Goal: Task Accomplishment & Management: Manage account settings

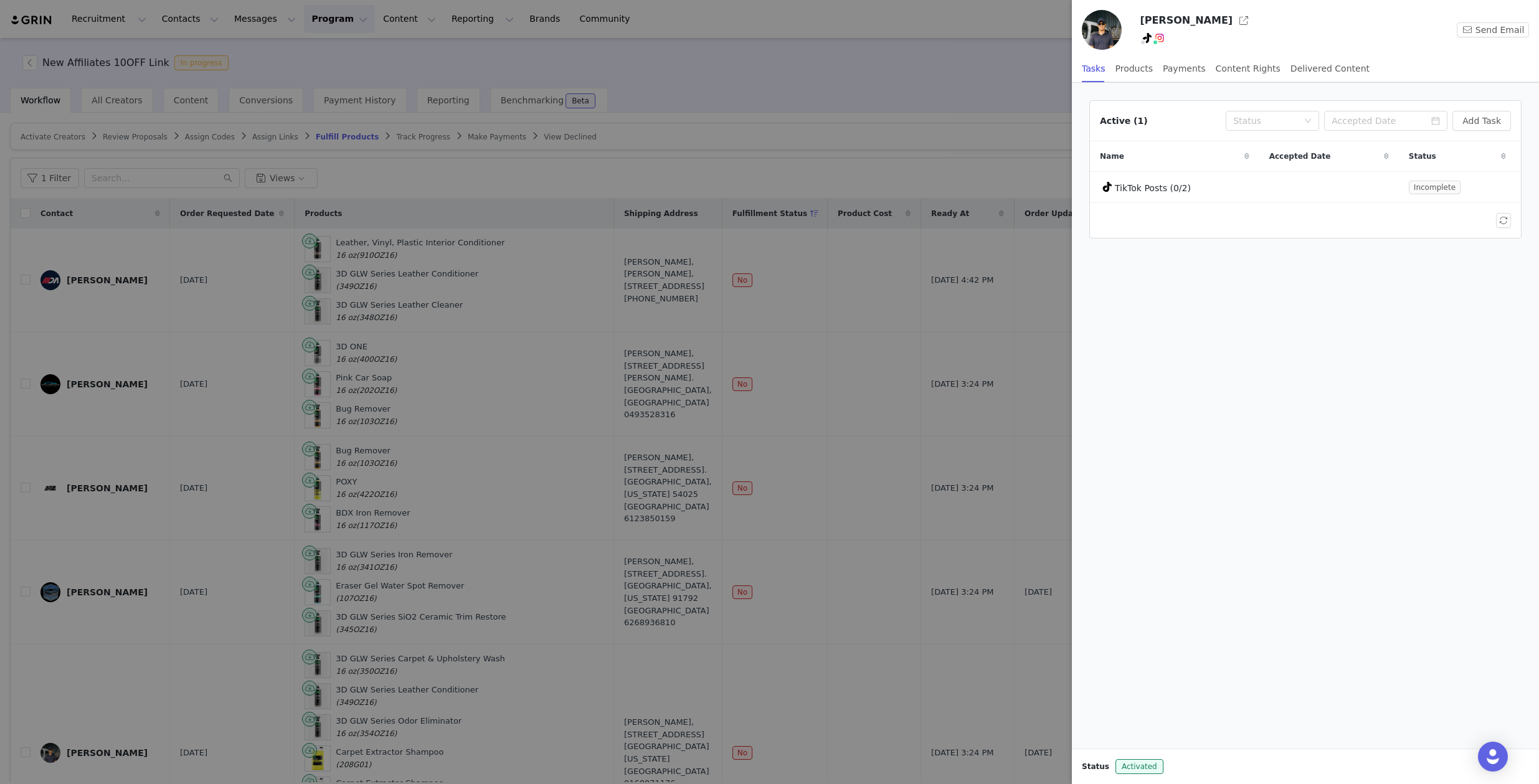
scroll to position [99, 0]
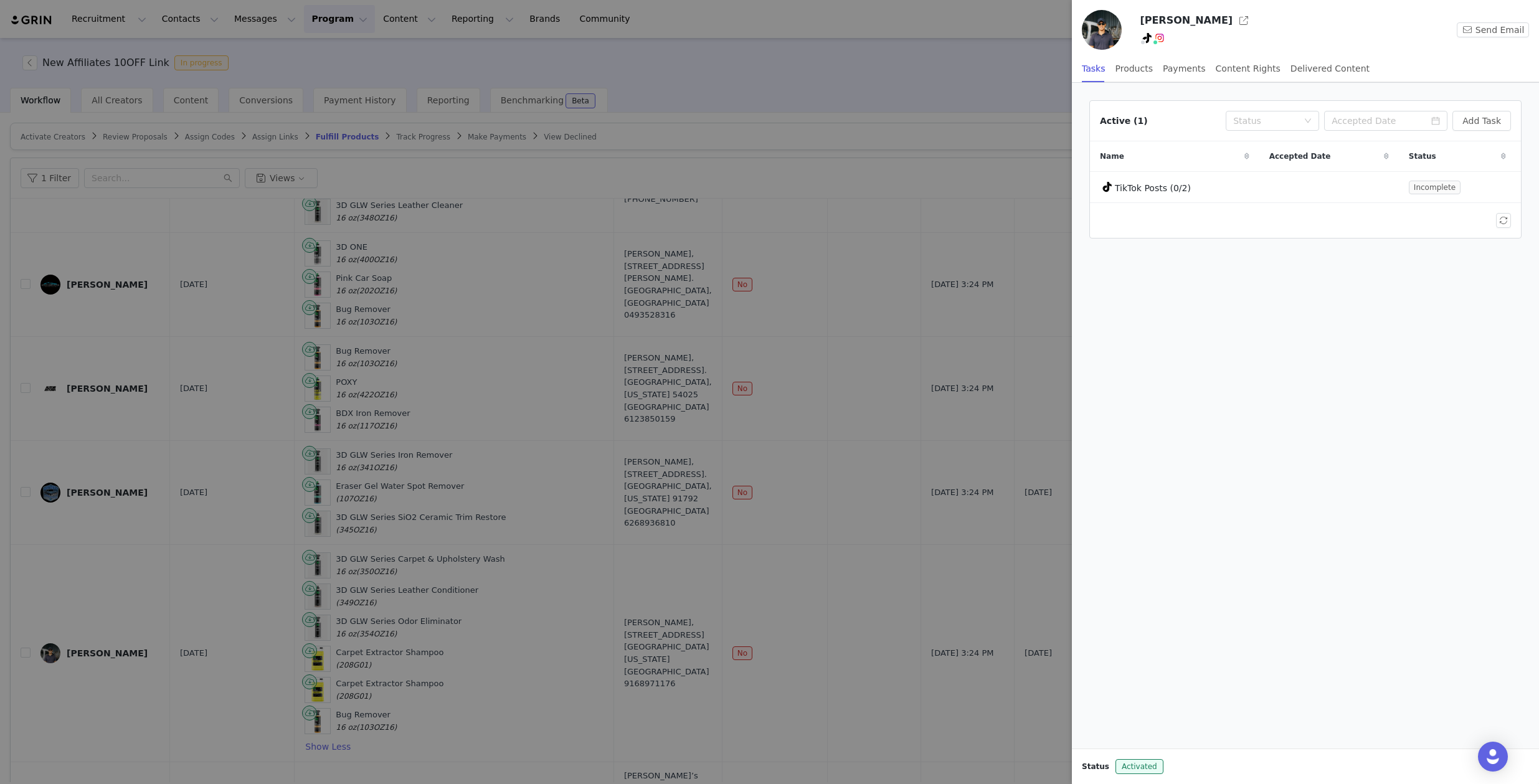
click at [983, 79] on div at bounding box center [770, 392] width 1539 height 784
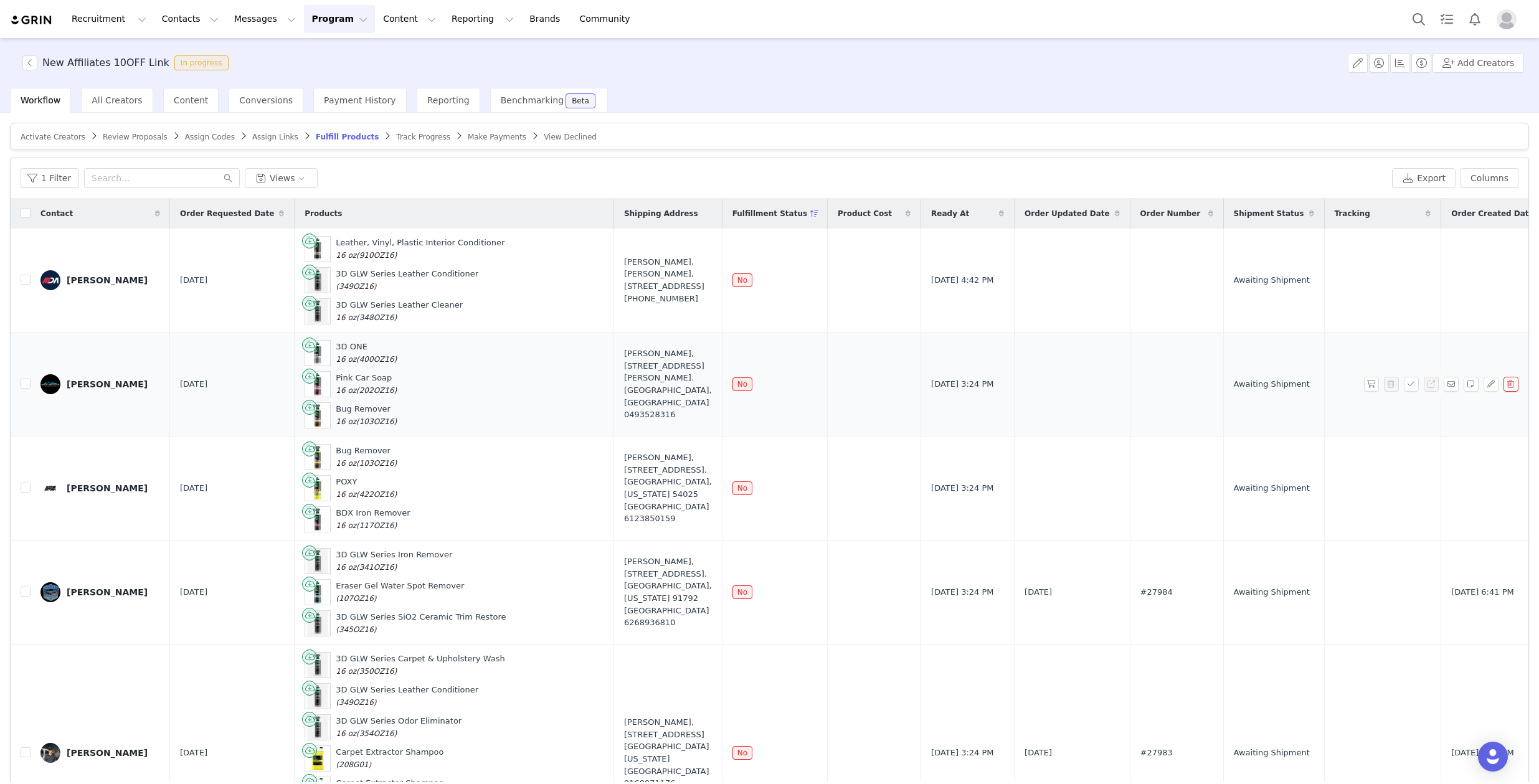
scroll to position [424, 0]
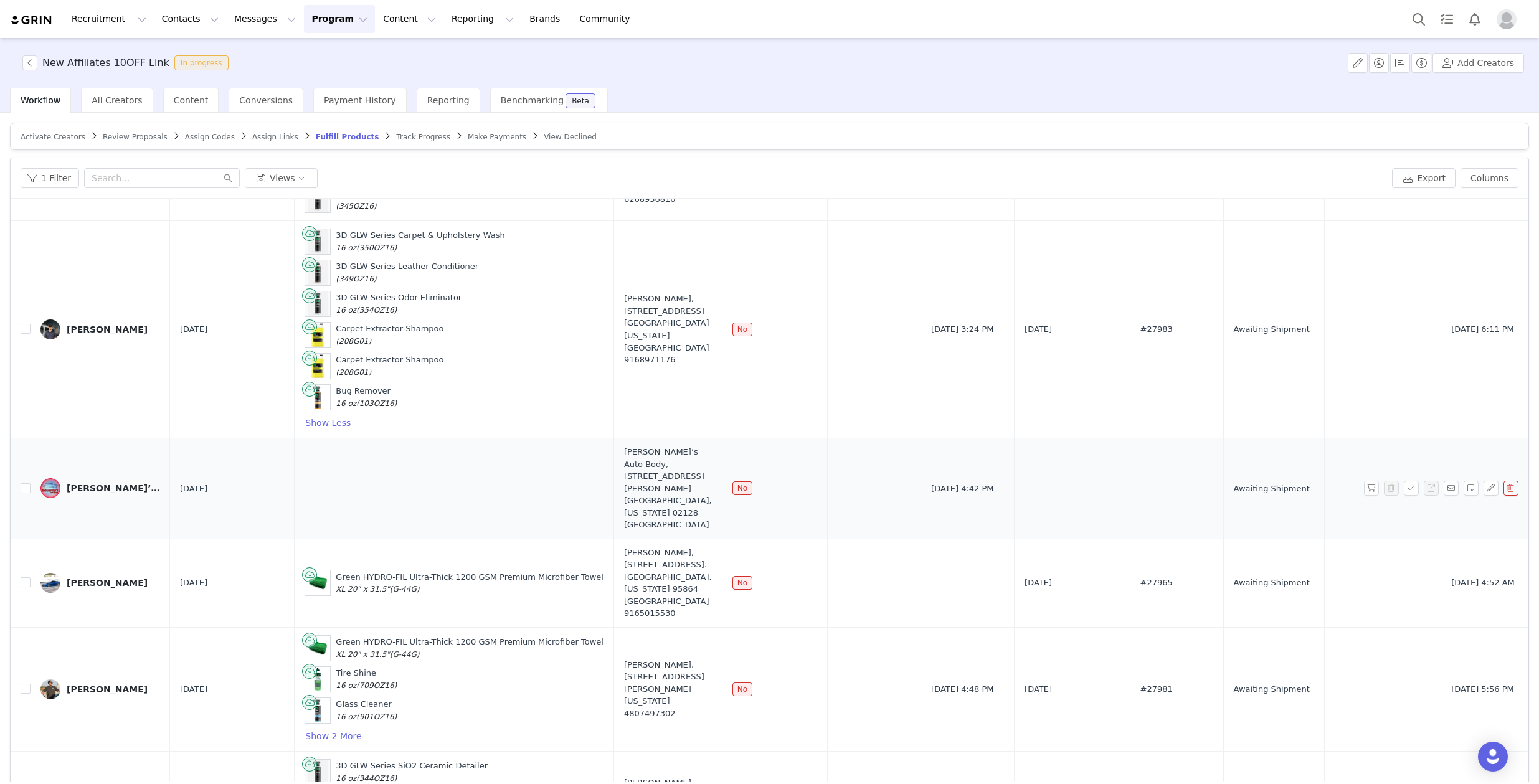
click at [111, 487] on div "[PERSON_NAME]’s Auto Body" at bounding box center [113, 488] width 93 height 10
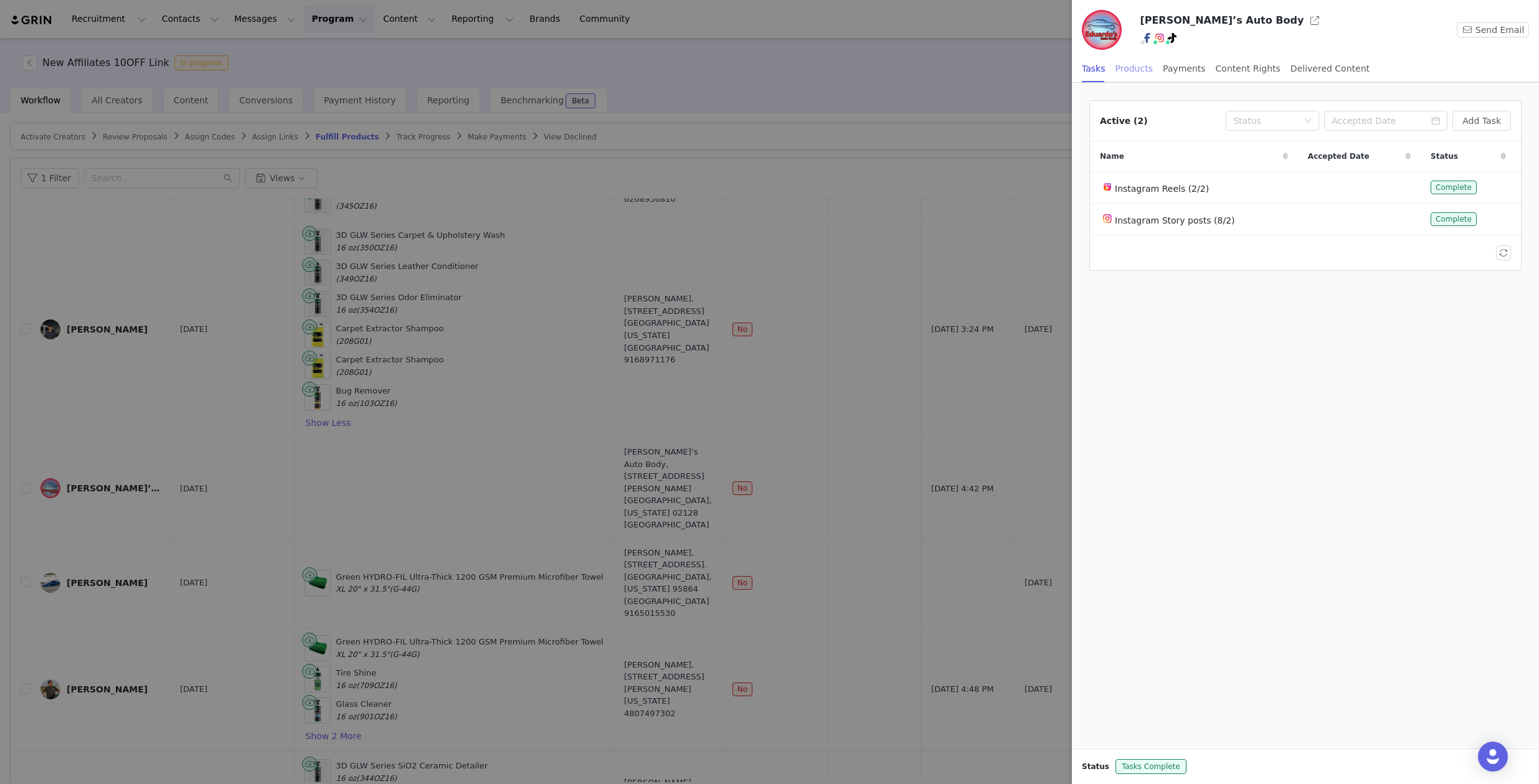
click at [1142, 70] on div "Products" at bounding box center [1134, 69] width 37 height 28
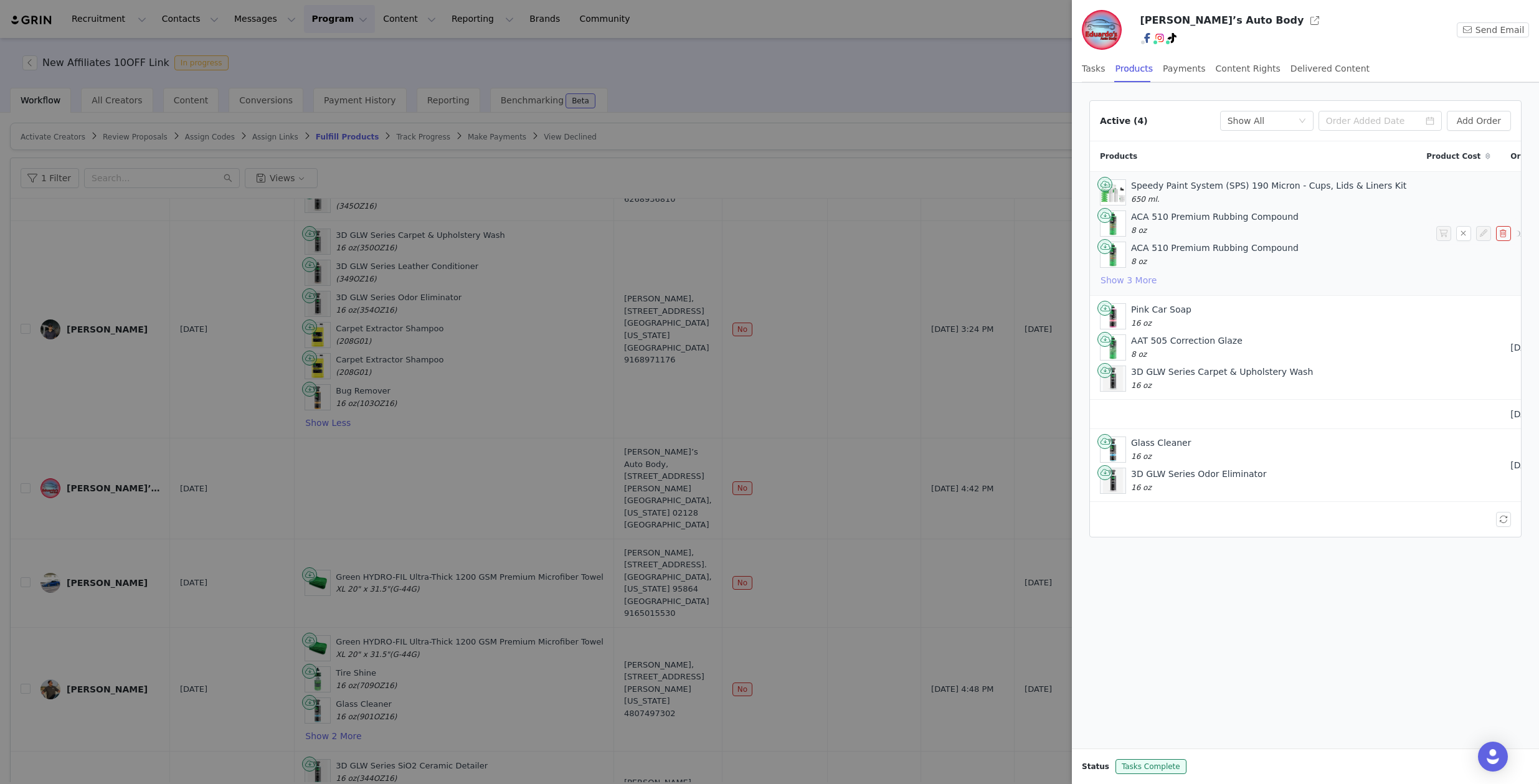
click at [1134, 280] on button "Show 3 More" at bounding box center [1128, 280] width 58 height 15
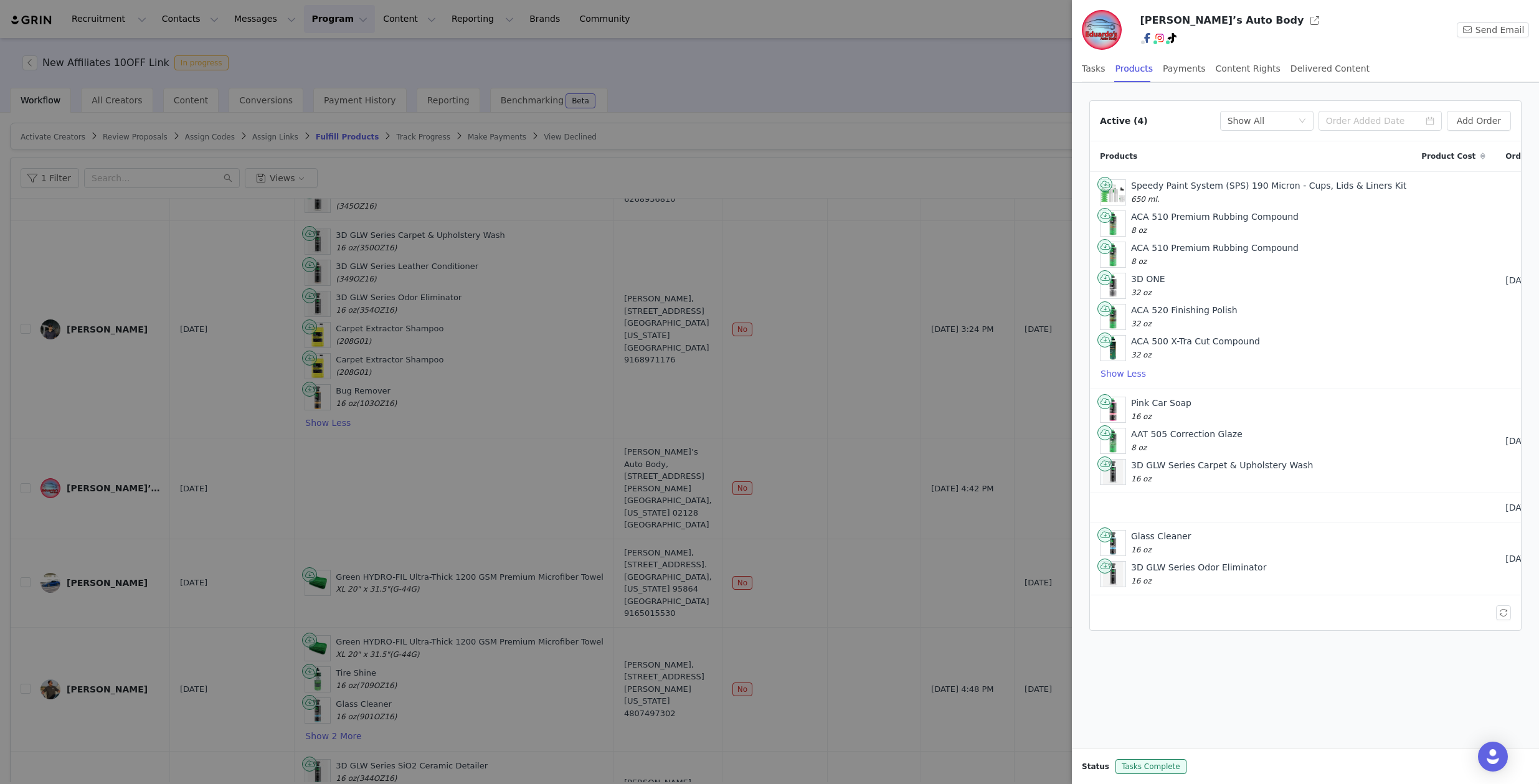
scroll to position [0, 0]
click at [1011, 62] on div at bounding box center [770, 392] width 1539 height 784
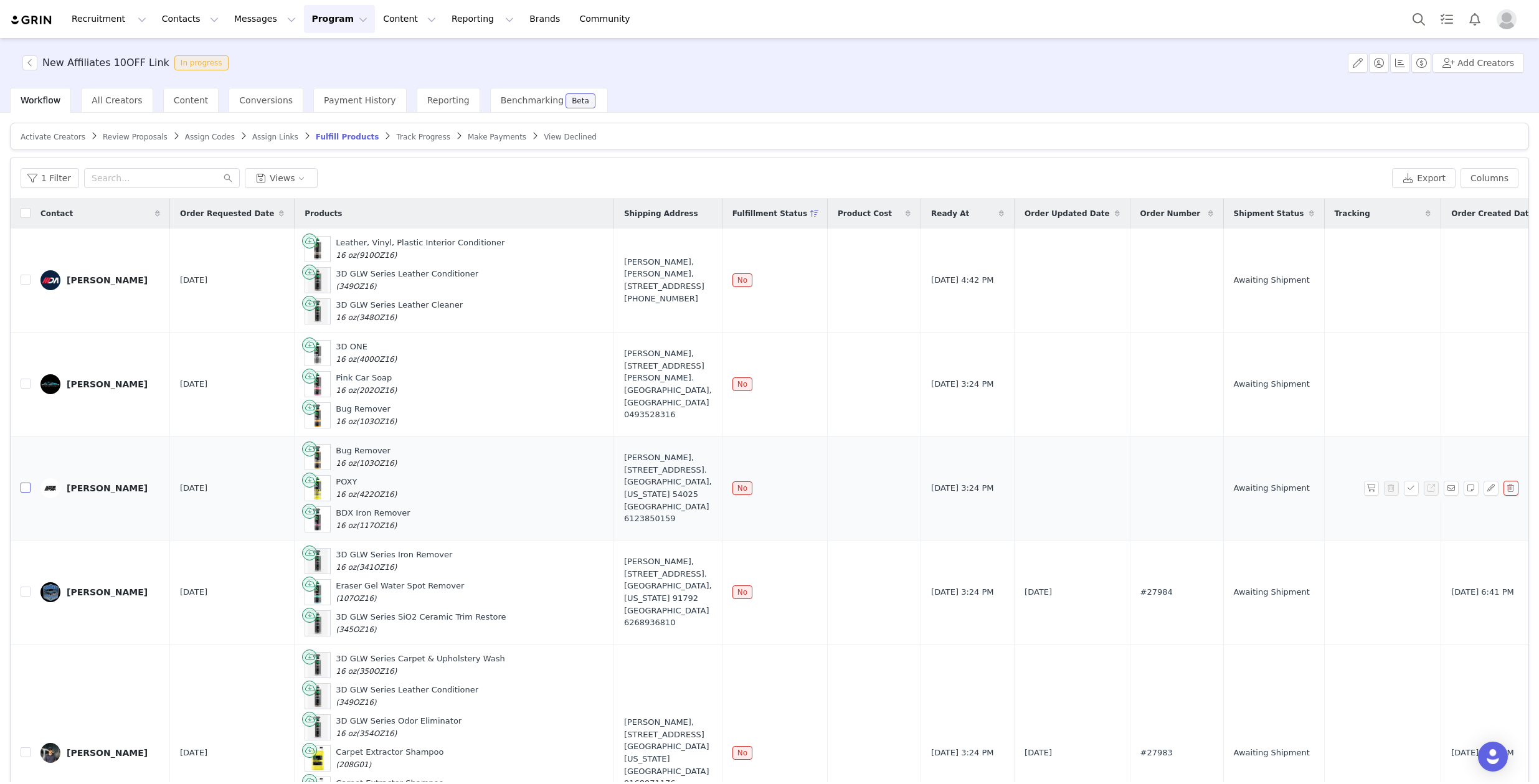
click at [28, 489] on input "checkbox" at bounding box center [25, 487] width 10 height 10
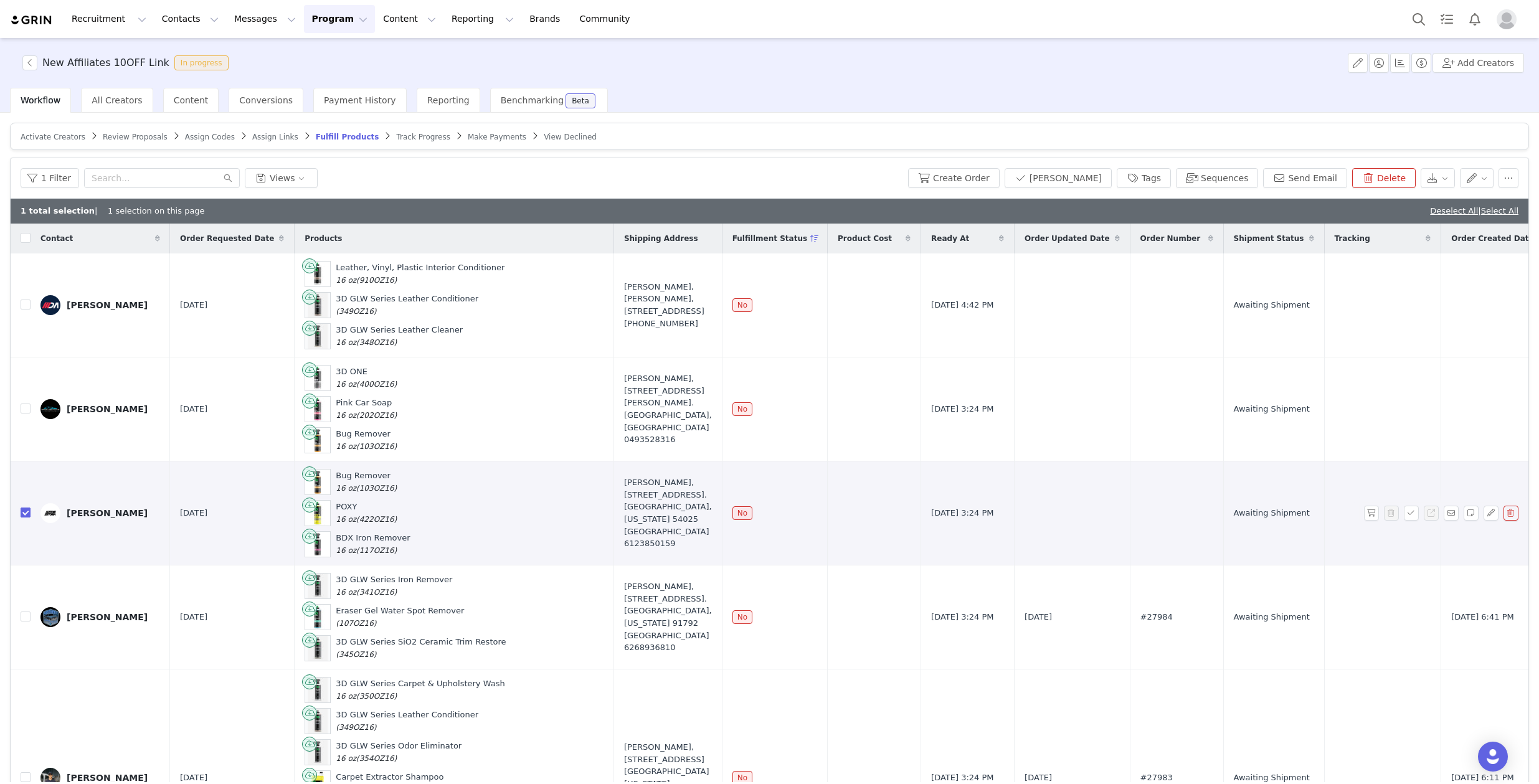
click at [23, 511] on input "checkbox" at bounding box center [25, 513] width 10 height 10
checkbox input "false"
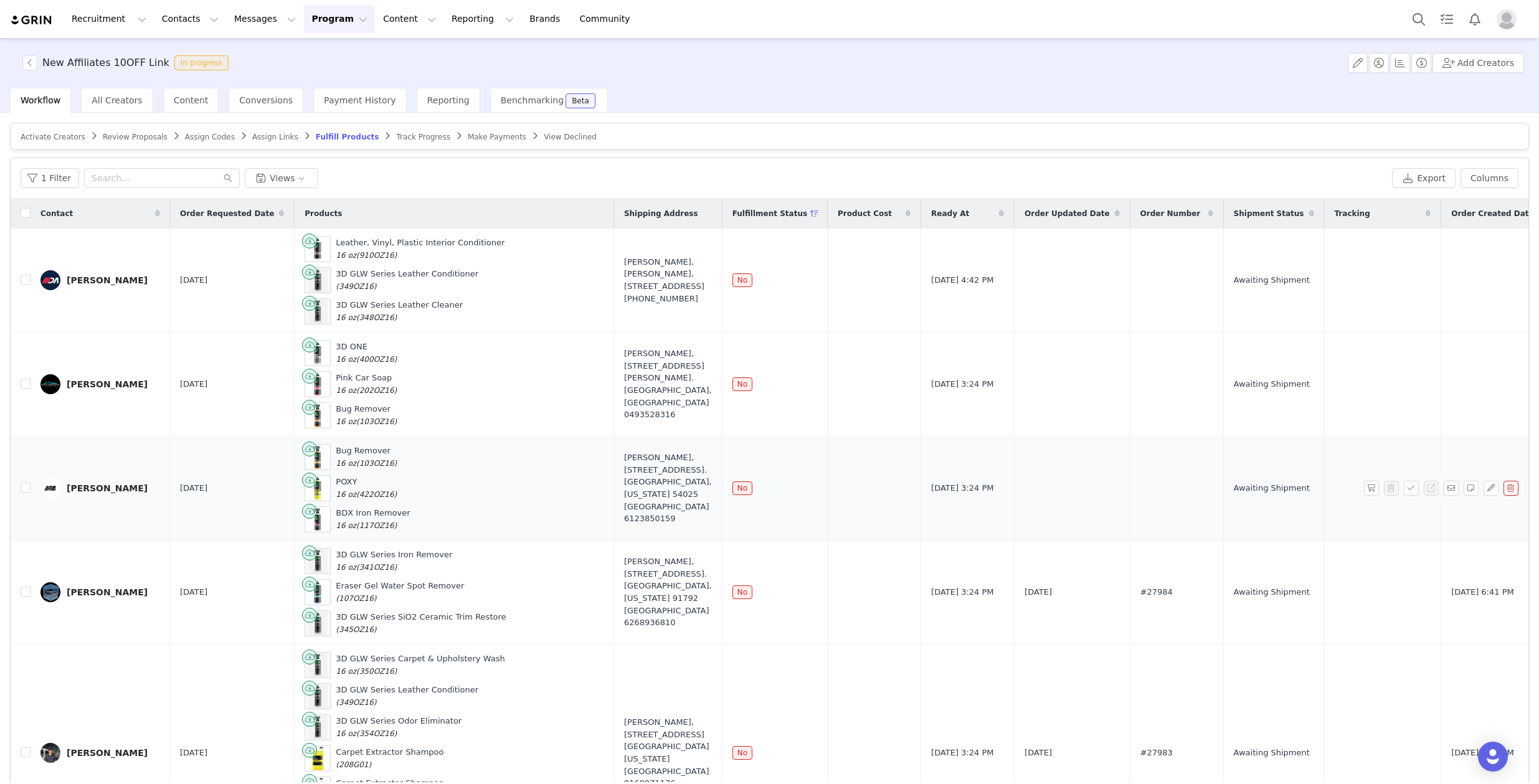
click at [97, 489] on div "[PERSON_NAME]" at bounding box center [107, 488] width 81 height 10
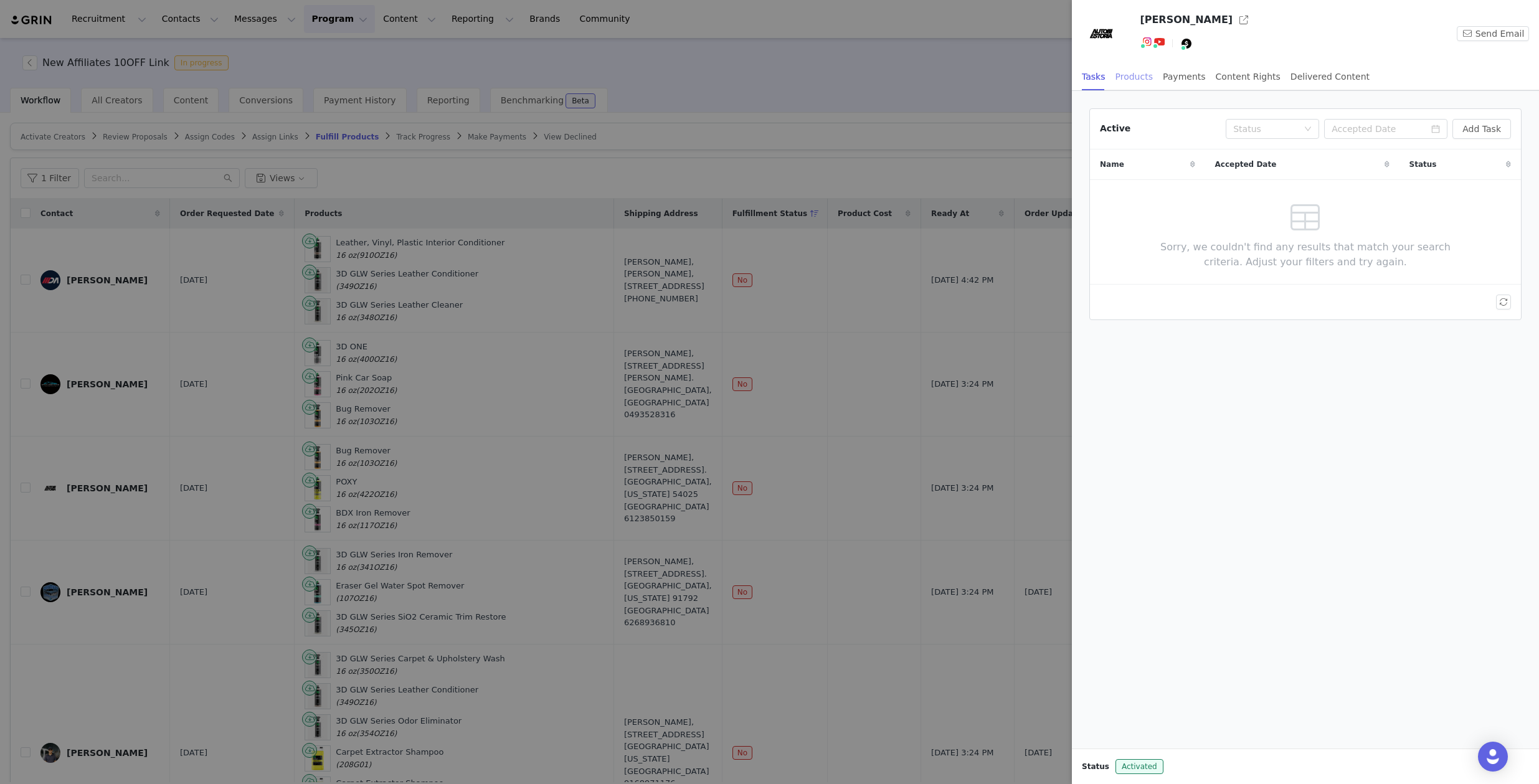
click at [1149, 73] on div "Products" at bounding box center [1134, 77] width 37 height 28
drag, startPoint x: 1477, startPoint y: 128, endPoint x: 1440, endPoint y: 246, distance: 123.7
click at [1427, 283] on div "Active (1) Fulfillment Status Show All Add Order Products Product Cost Order Re…" at bounding box center [1305, 214] width 431 height 210
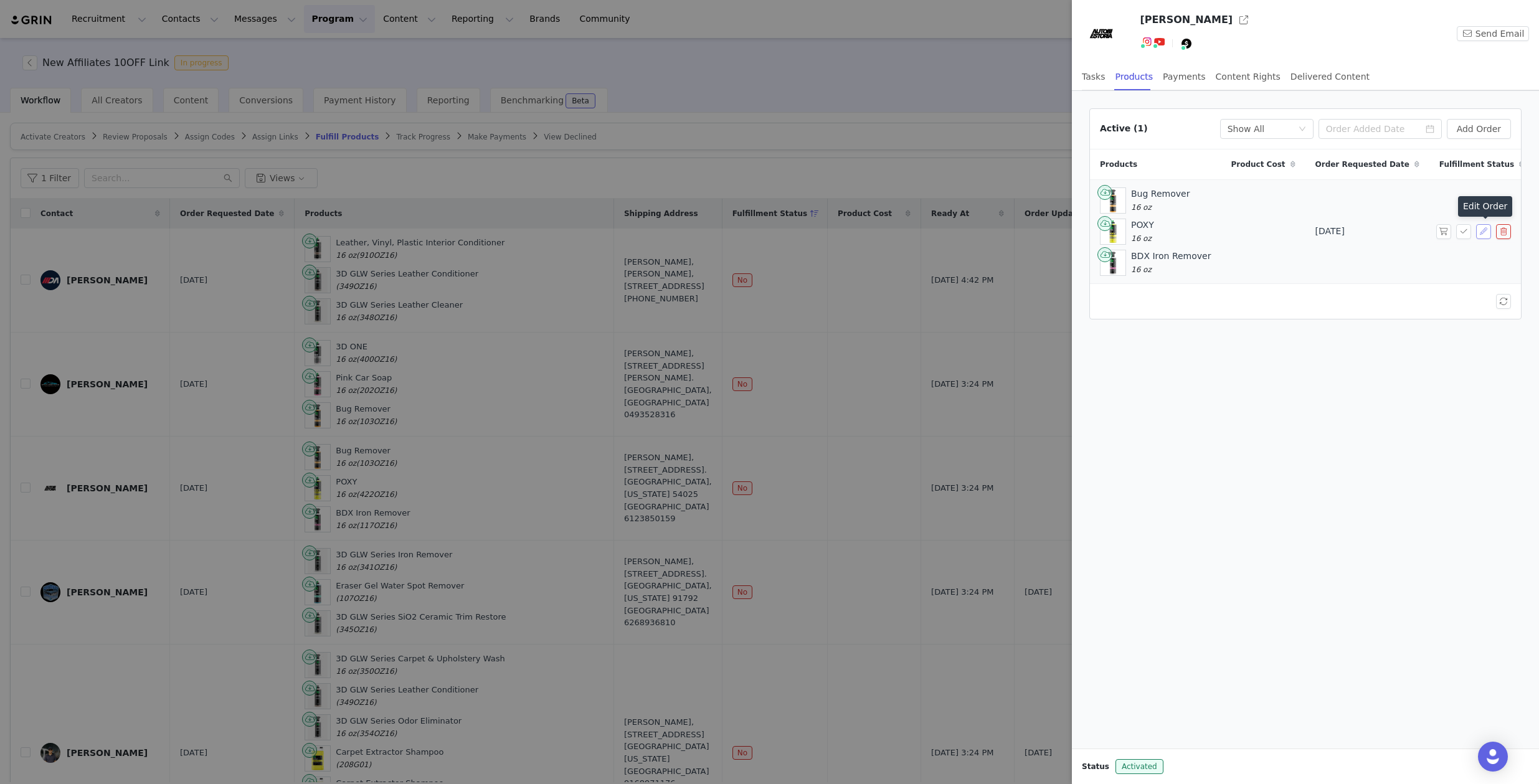
click at [1483, 231] on button "button" at bounding box center [1483, 232] width 15 height 15
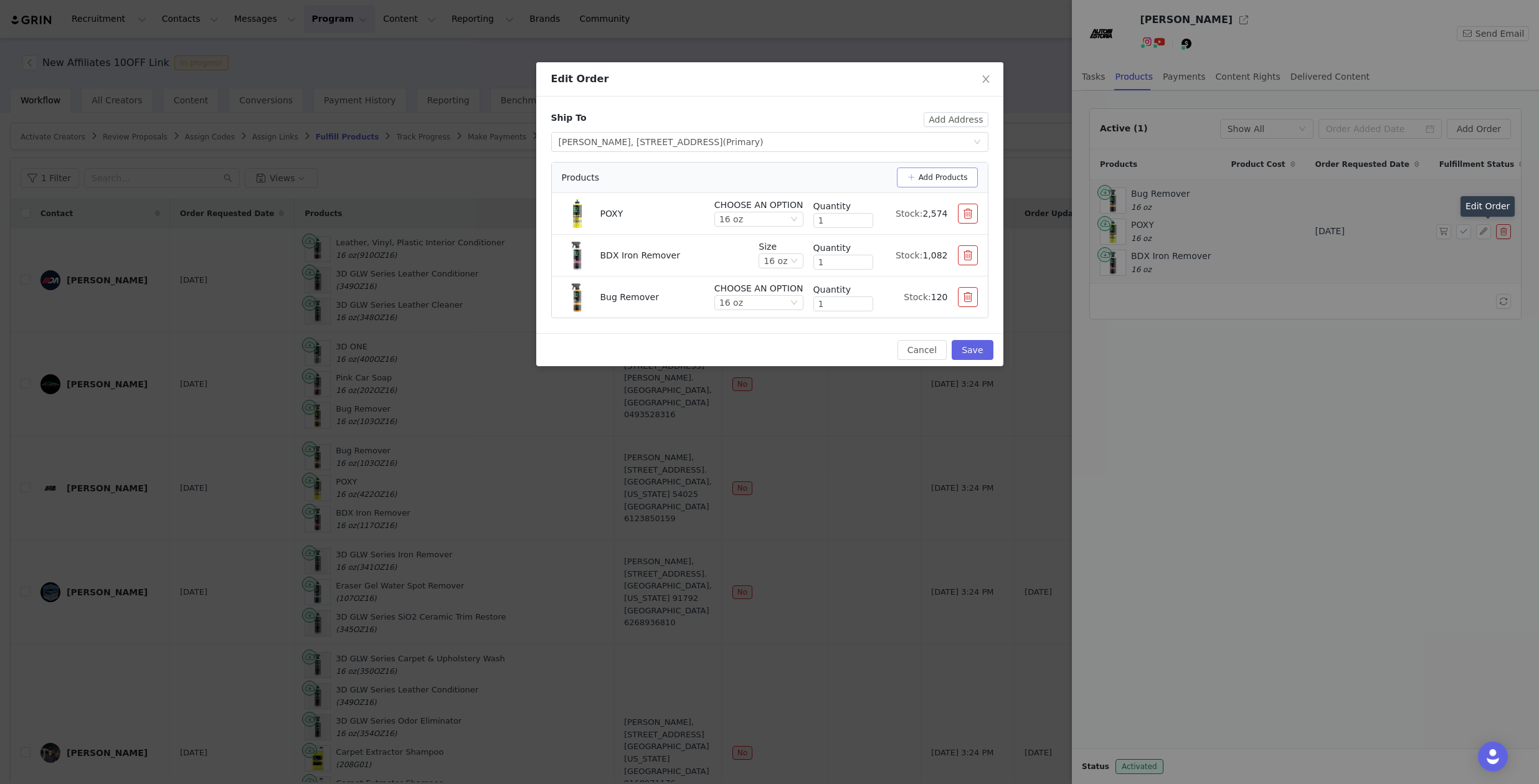
click at [922, 179] on button "Add Products" at bounding box center [937, 177] width 81 height 20
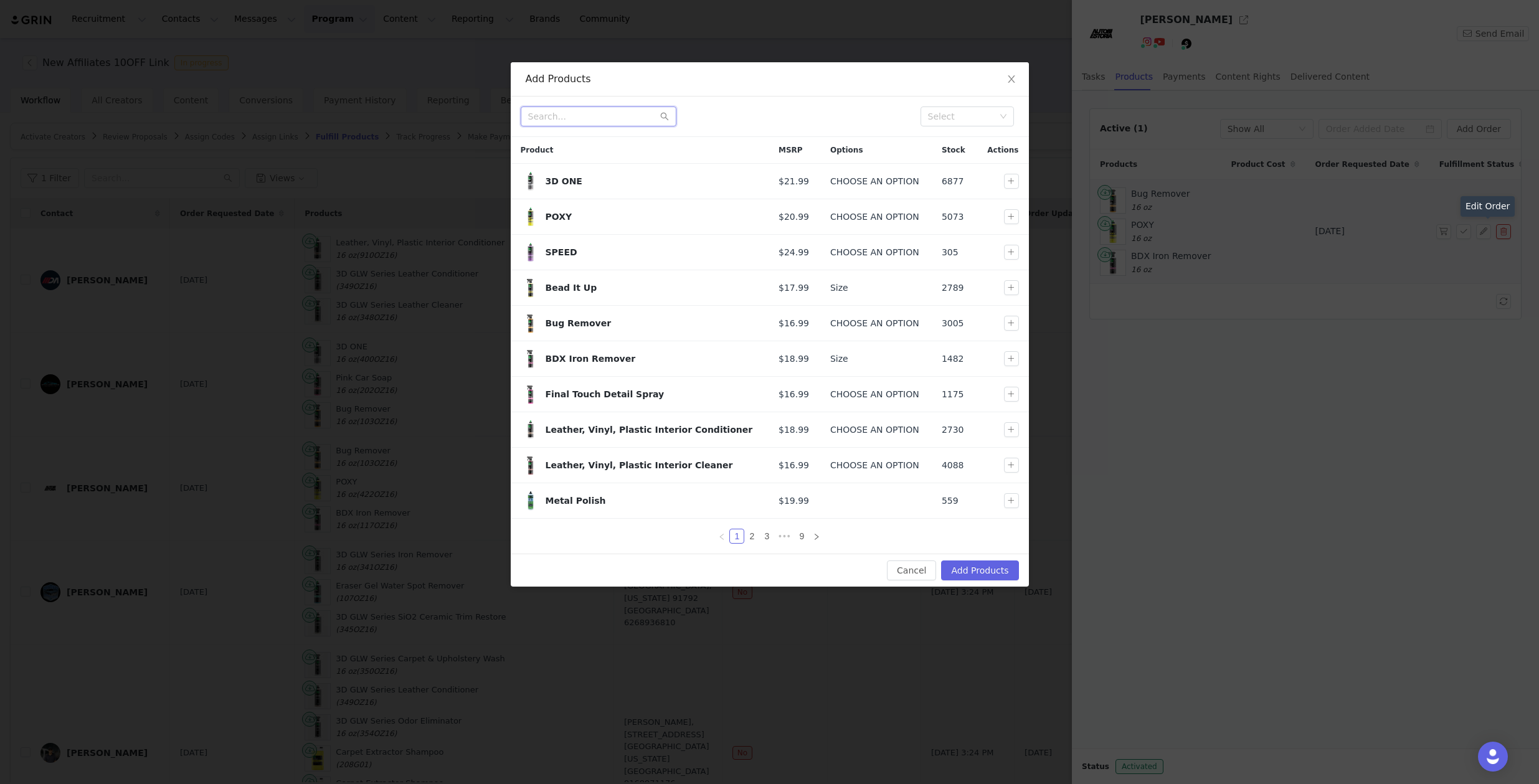
click at [621, 108] on input "text" at bounding box center [598, 117] width 156 height 20
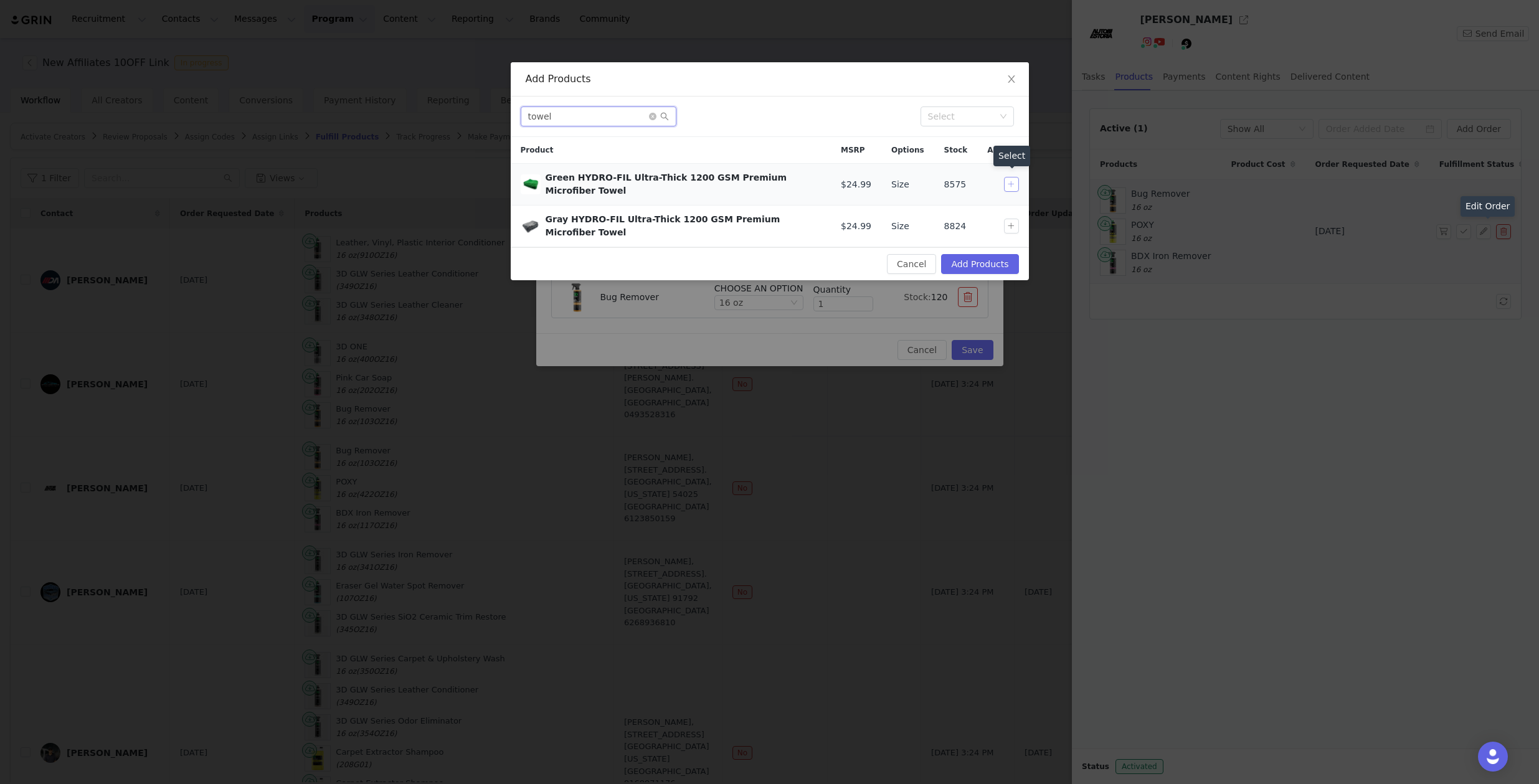
type input "towel"
click at [1009, 182] on button "button" at bounding box center [1011, 184] width 15 height 15
click at [984, 254] on button "Add Products" at bounding box center [979, 264] width 77 height 20
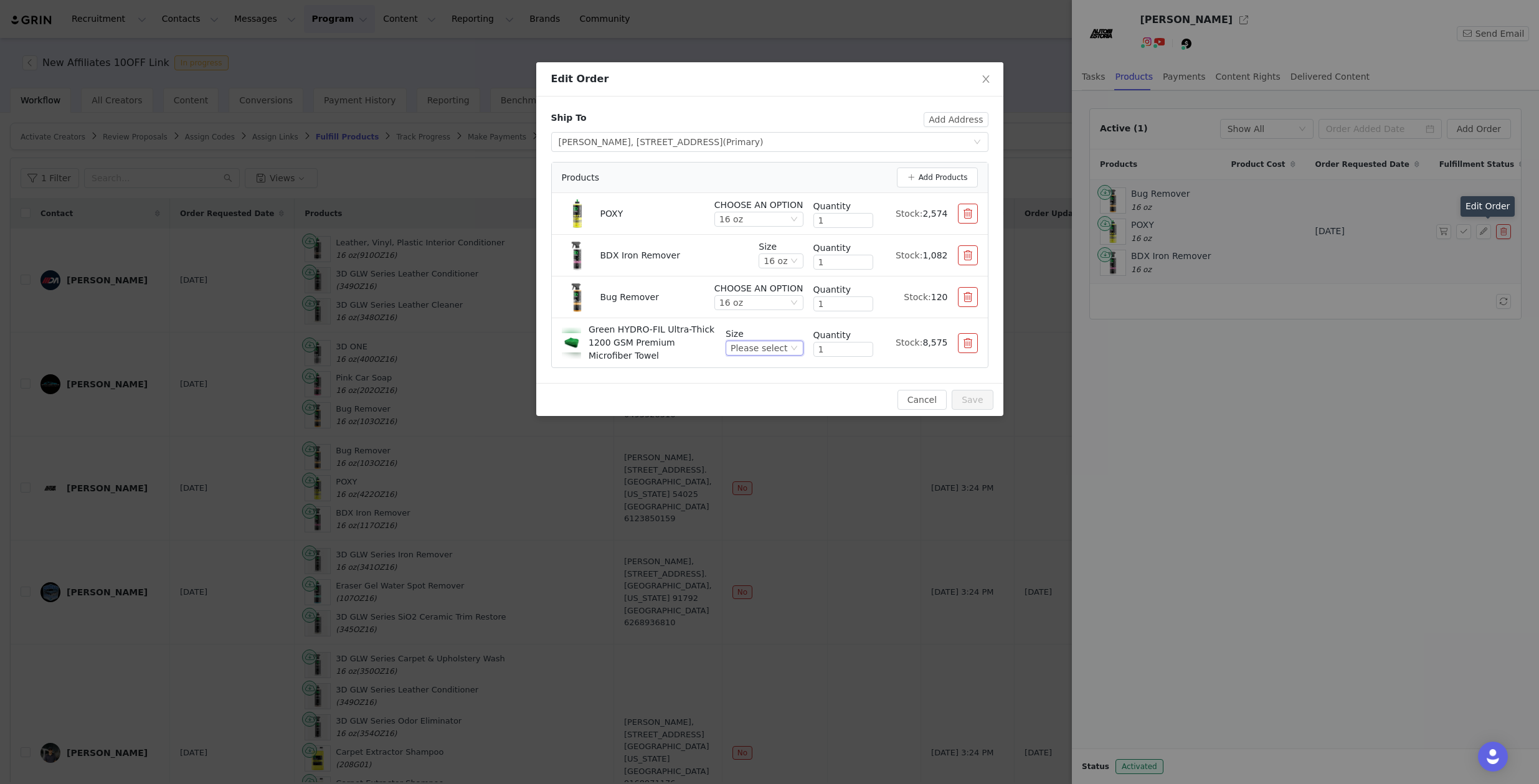
click at [777, 347] on div "Please select" at bounding box center [759, 348] width 57 height 14
click at [754, 411] on li "XL 20" x 31.5"" at bounding box center [766, 411] width 74 height 20
click at [773, 351] on div "XL 20" x 31.5"" at bounding box center [756, 348] width 63 height 14
click at [754, 426] on li "XXL 20" X 40"" at bounding box center [762, 430] width 80 height 20
click at [760, 351] on div "XXL 20" X 40"" at bounding box center [757, 348] width 61 height 14
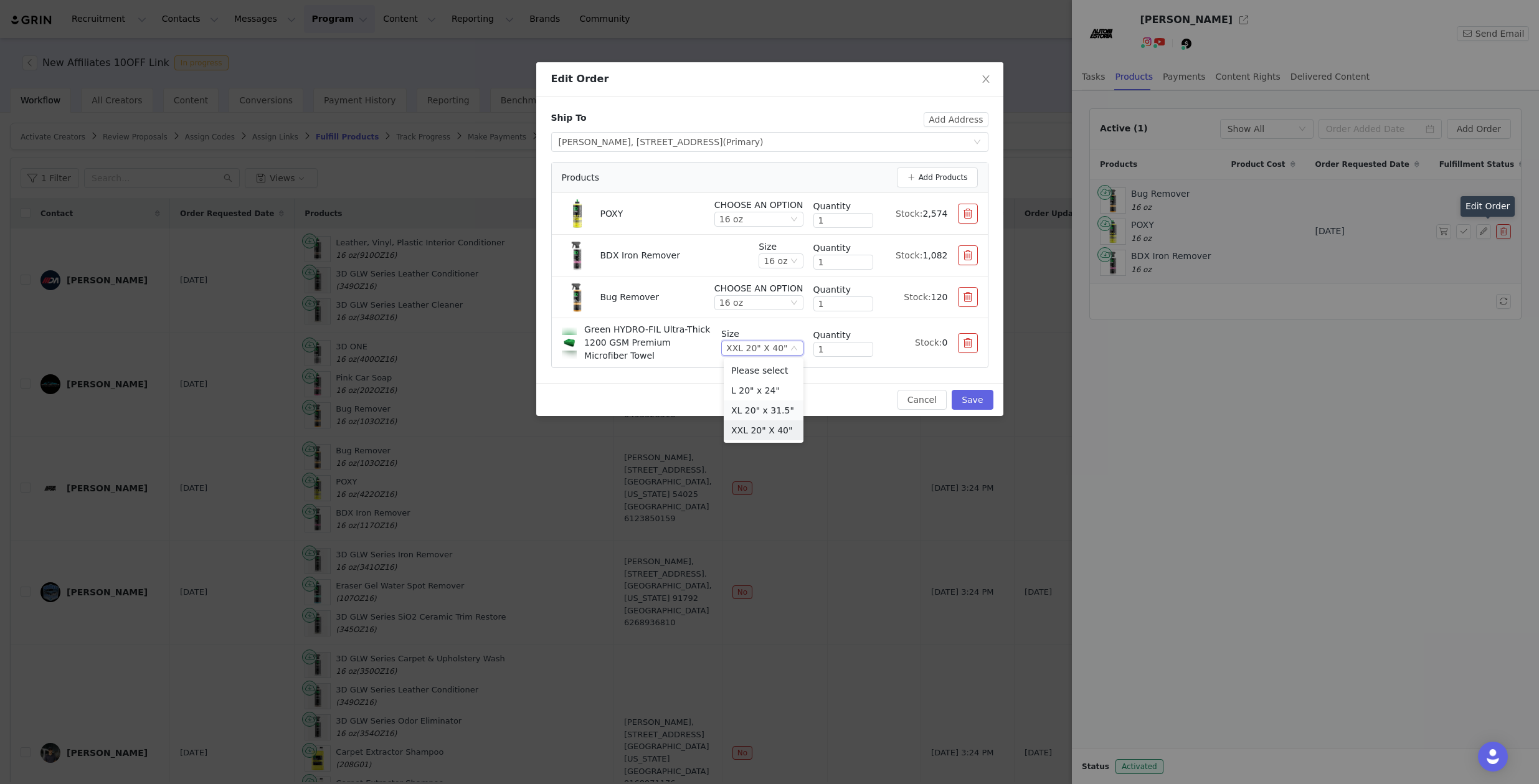
click at [756, 414] on li "XL 20" x 31.5"" at bounding box center [764, 411] width 79 height 20
click at [915, 173] on button "Add Products" at bounding box center [937, 177] width 81 height 20
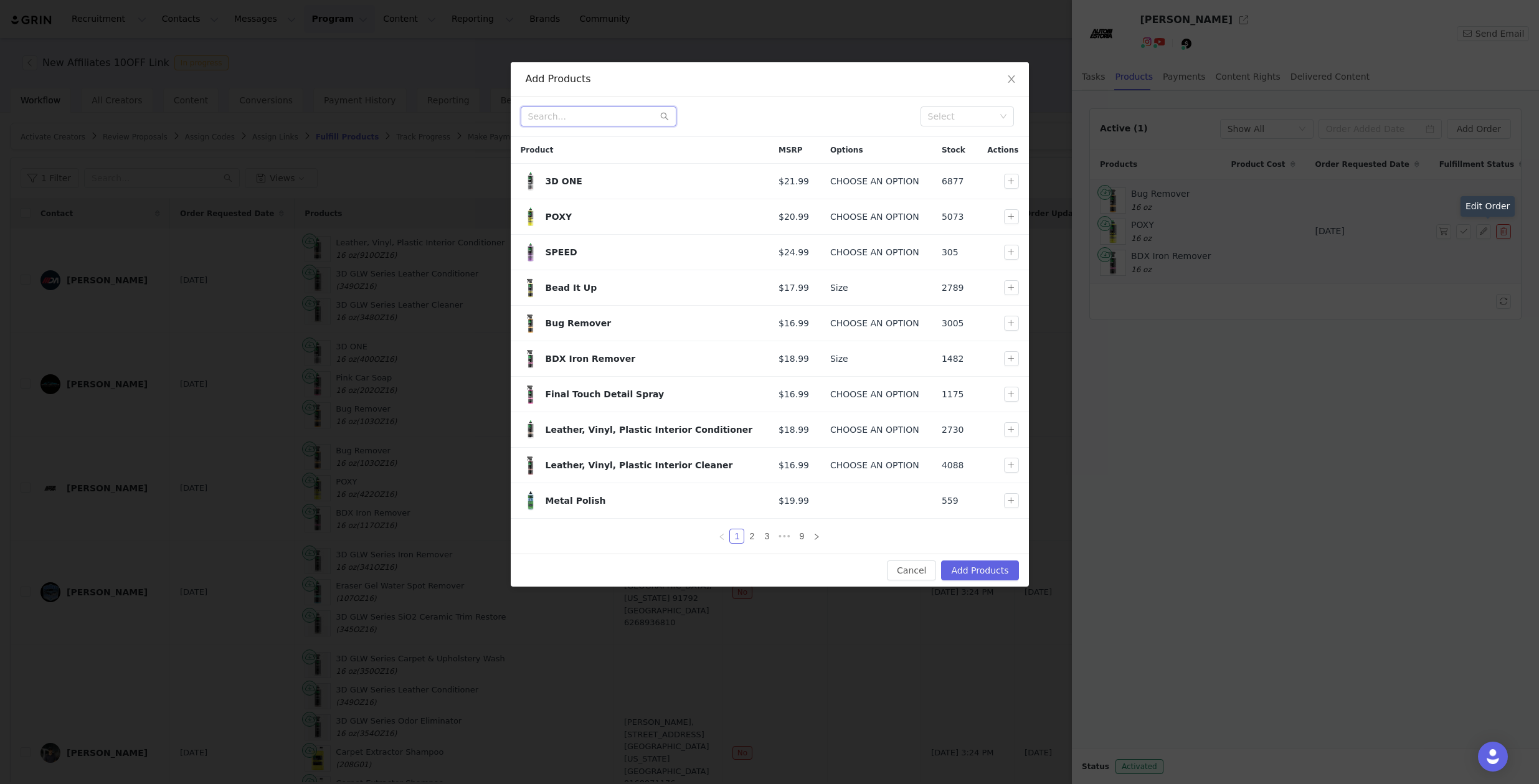
click at [586, 113] on input "text" at bounding box center [598, 117] width 156 height 20
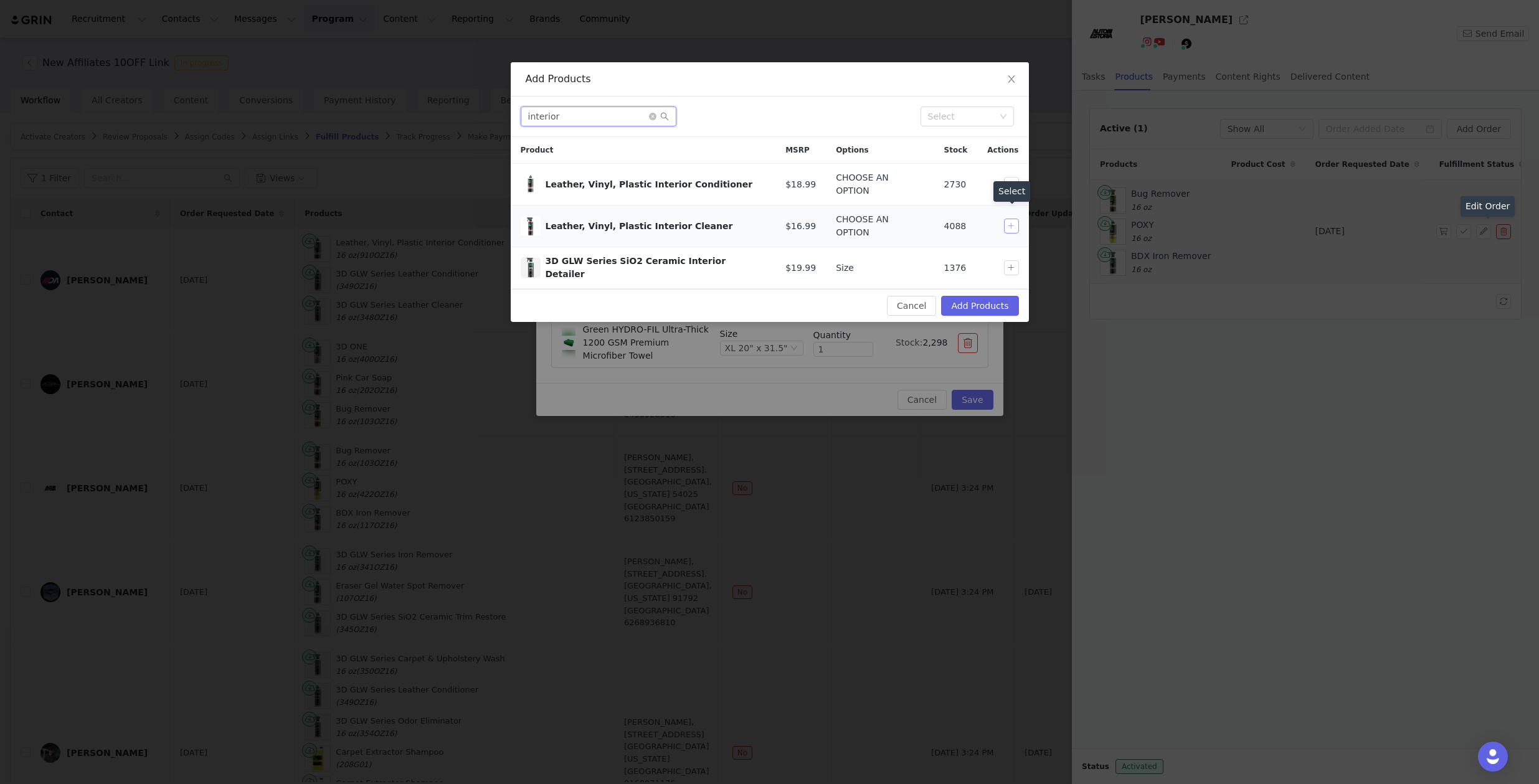
type input "interior"
click at [1010, 219] on button "button" at bounding box center [1011, 226] width 15 height 15
drag, startPoint x: 967, startPoint y: 286, endPoint x: 986, endPoint y: 285, distance: 19.0
click at [986, 296] on button "Add Products" at bounding box center [979, 306] width 77 height 20
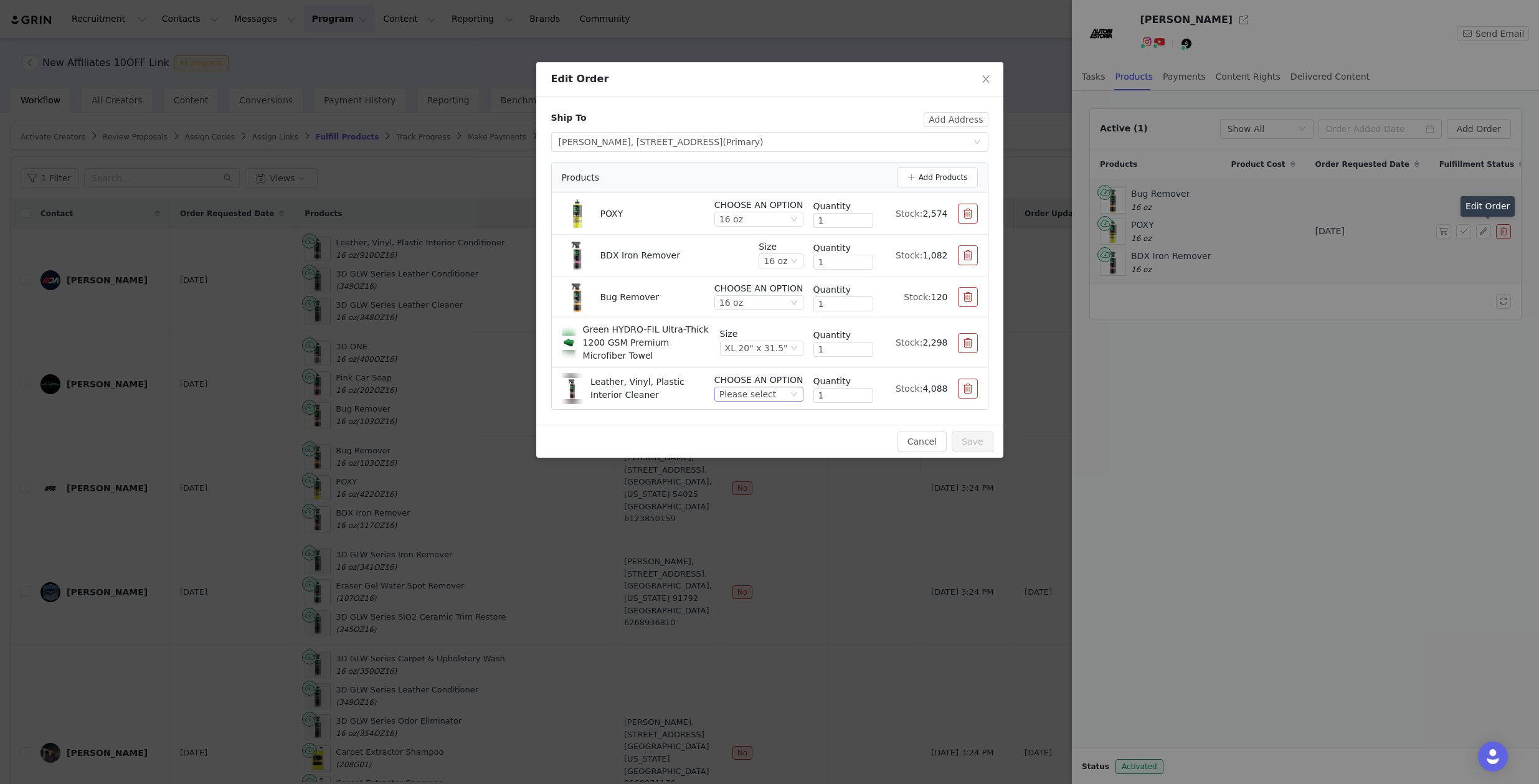
click at [775, 397] on div "Please select" at bounding box center [753, 394] width 68 height 14
click at [962, 391] on button "button" at bounding box center [968, 389] width 20 height 20
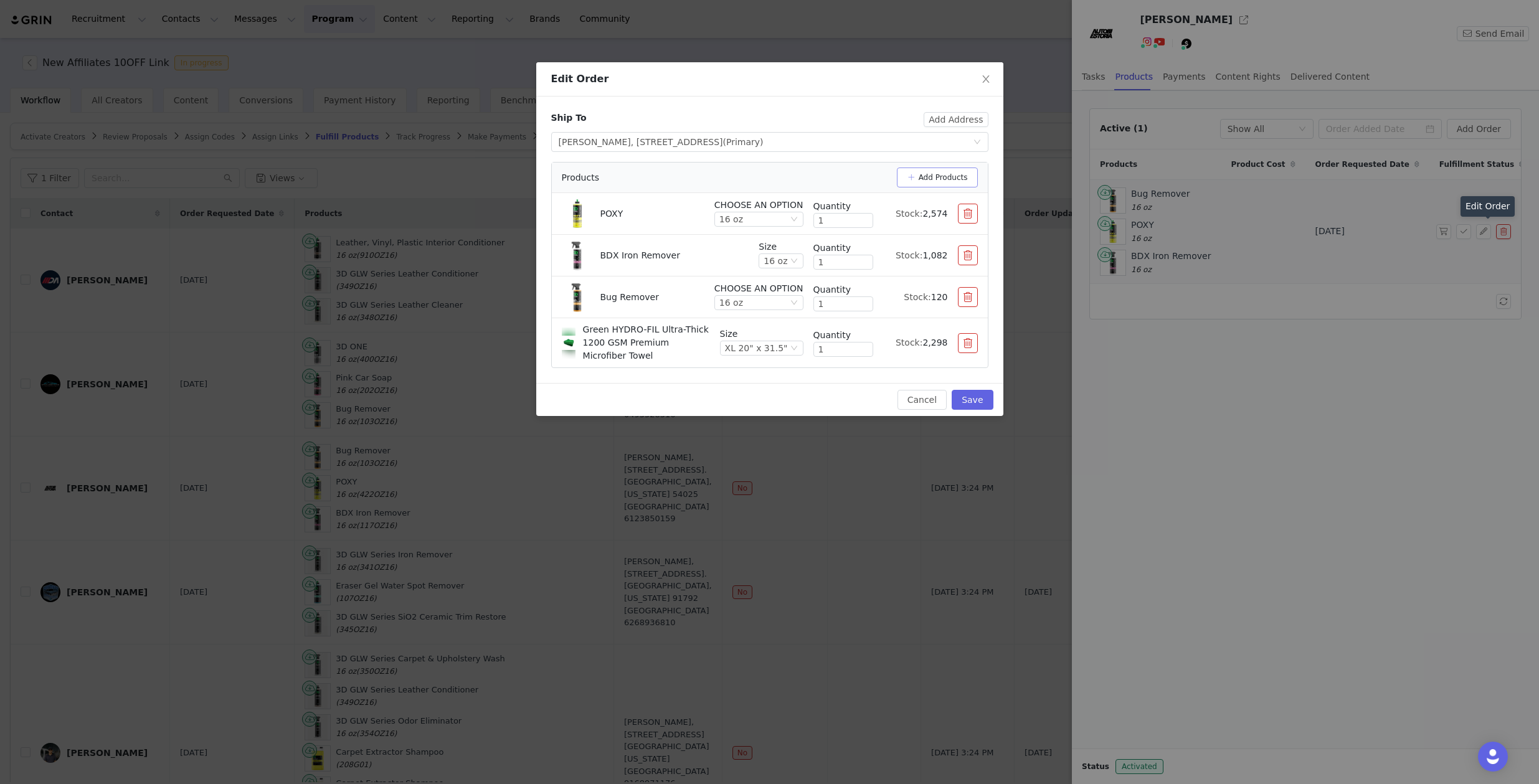
click at [938, 180] on button "Add Products" at bounding box center [937, 177] width 81 height 20
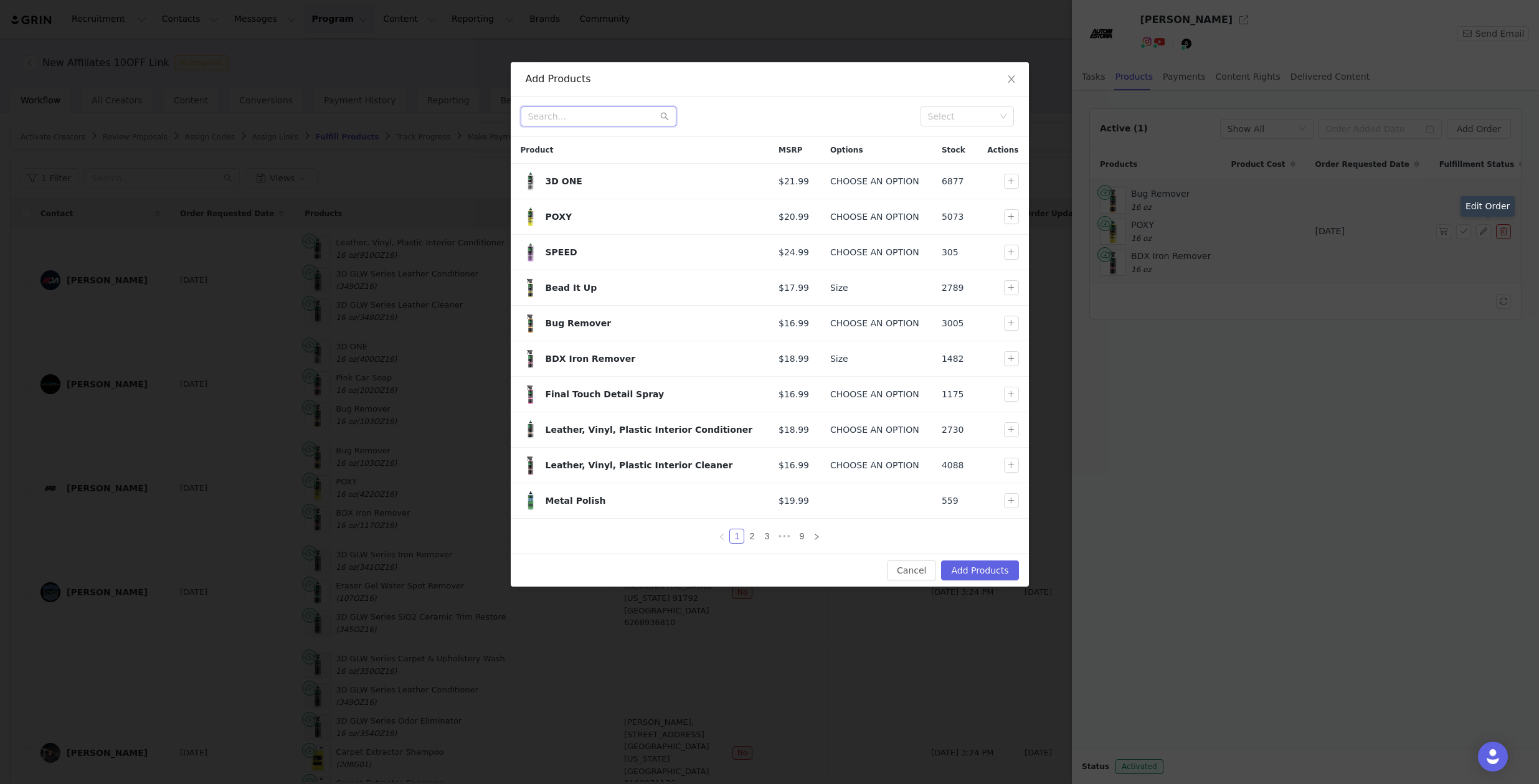
click at [636, 114] on input "text" at bounding box center [598, 117] width 156 height 20
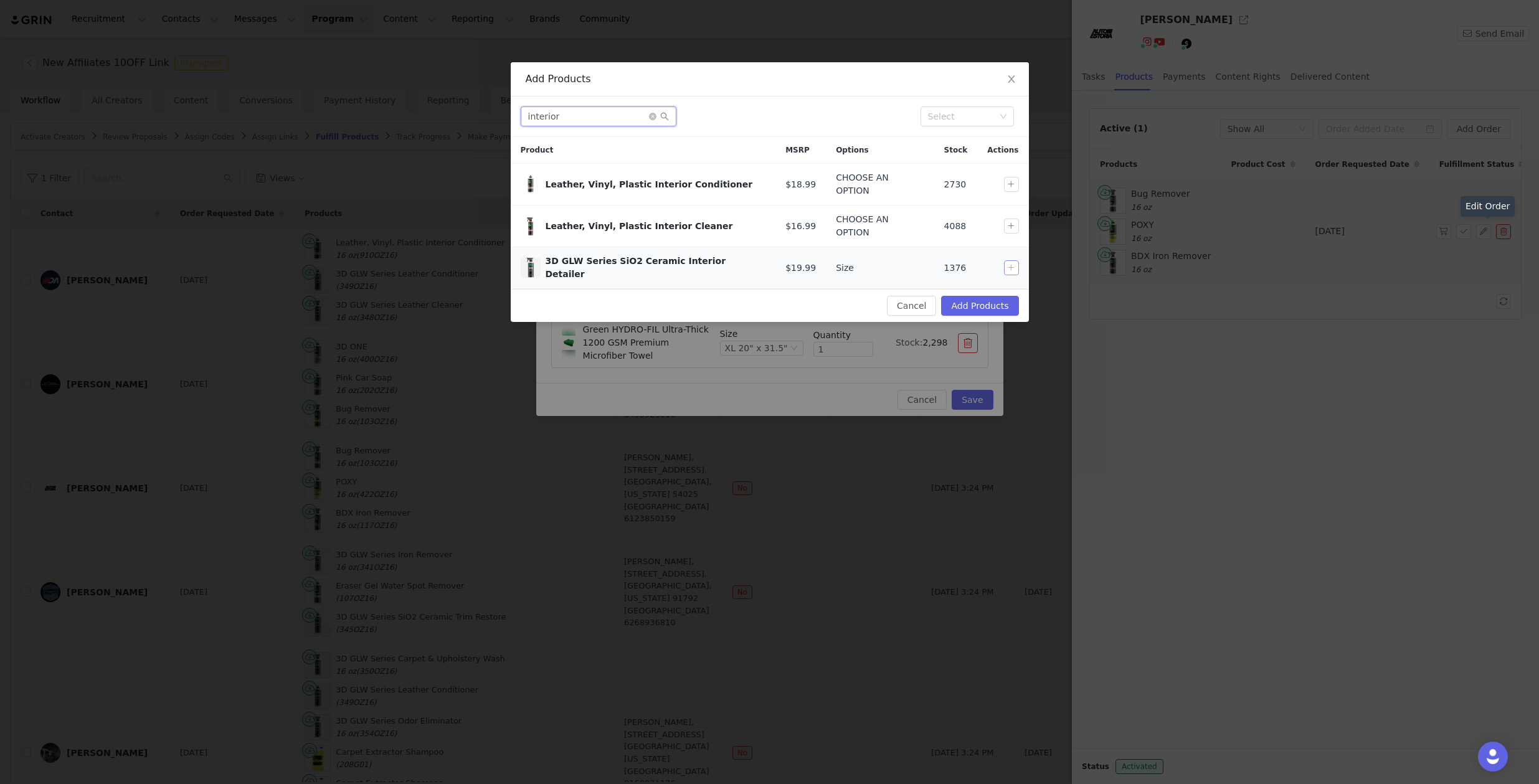
type input "interior"
click at [1011, 260] on button "button" at bounding box center [1011, 268] width 15 height 15
click at [956, 296] on button "Add Products" at bounding box center [979, 306] width 77 height 20
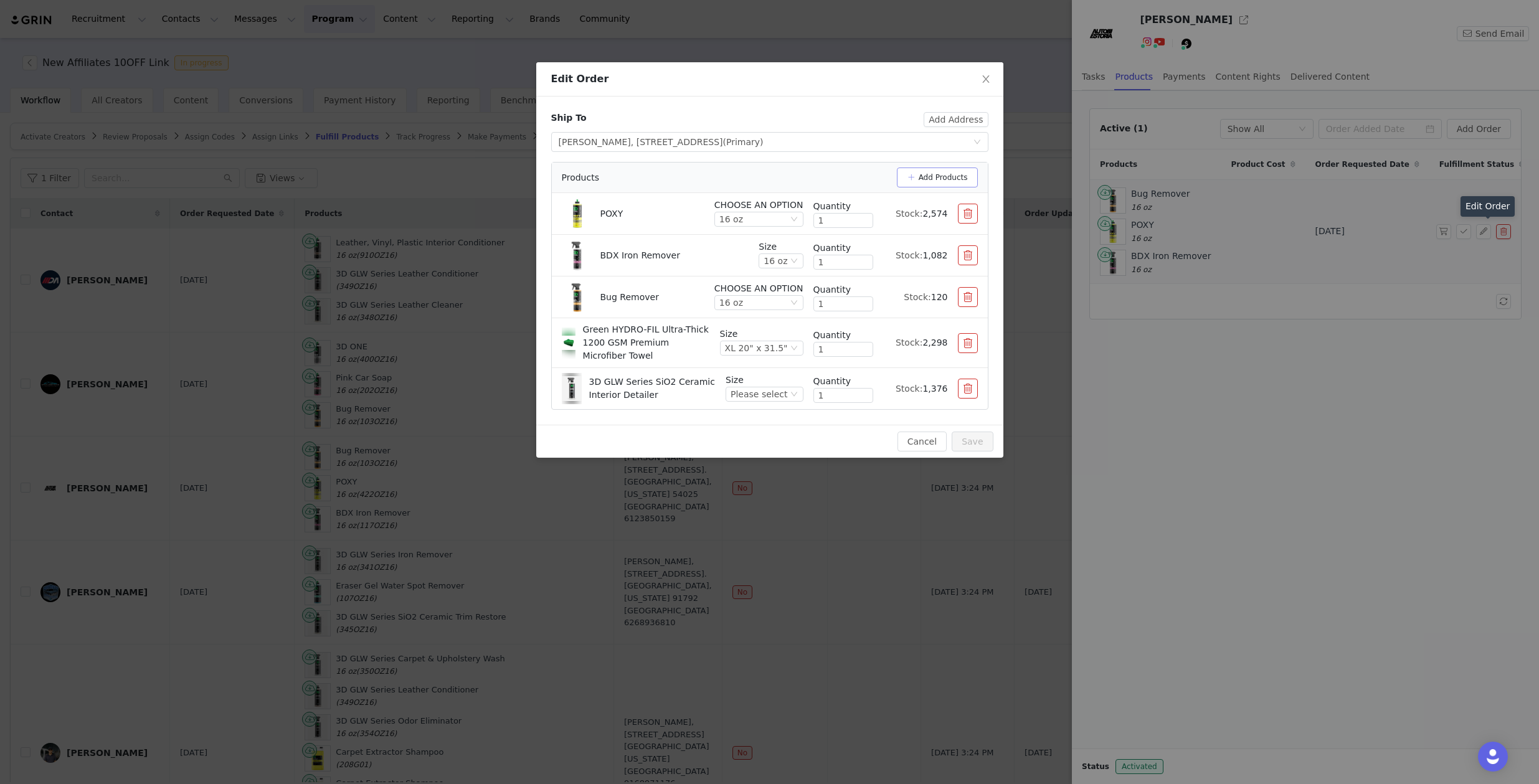
click at [918, 175] on button "Add Products" at bounding box center [937, 177] width 81 height 20
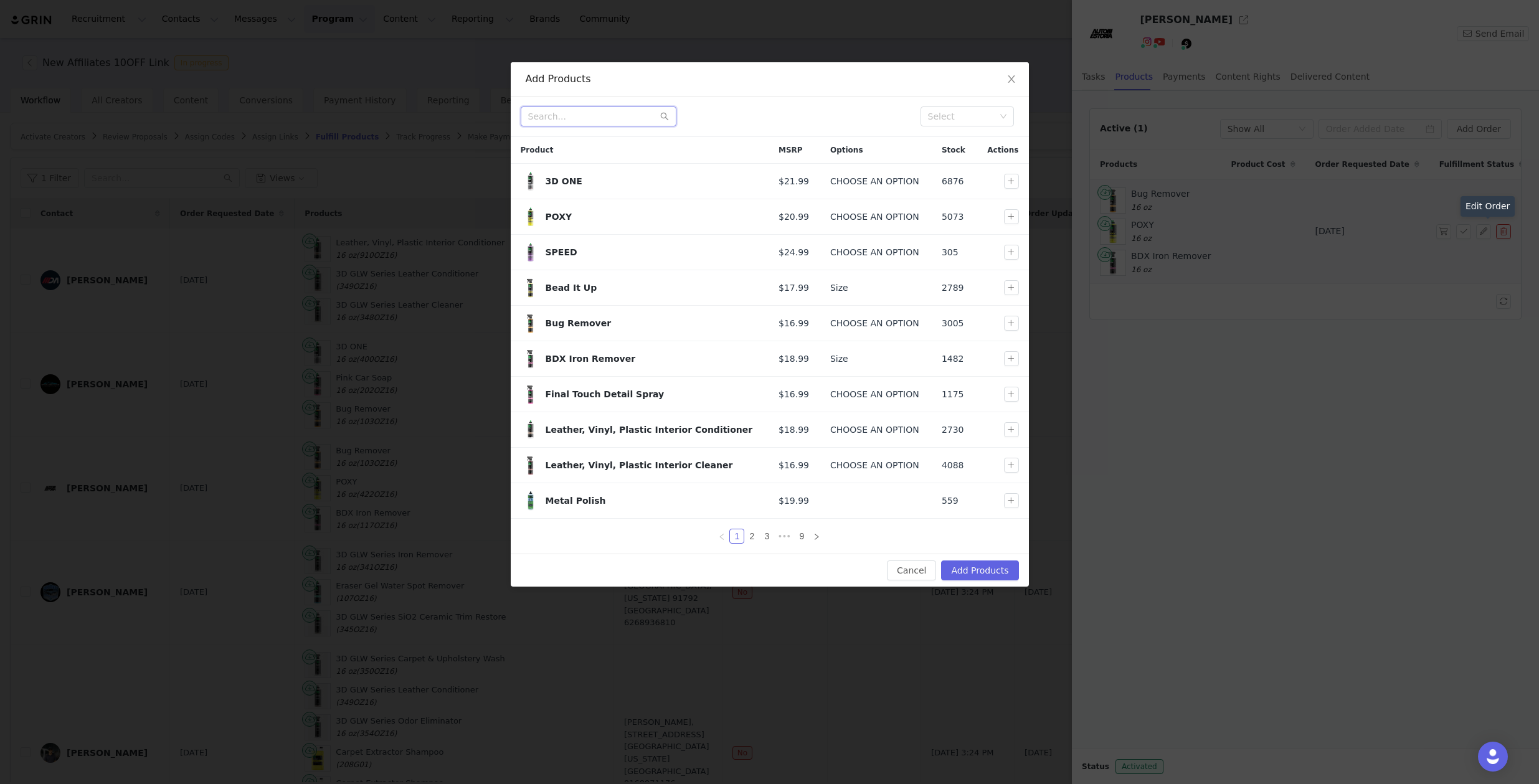
click at [634, 116] on input "text" at bounding box center [598, 117] width 156 height 20
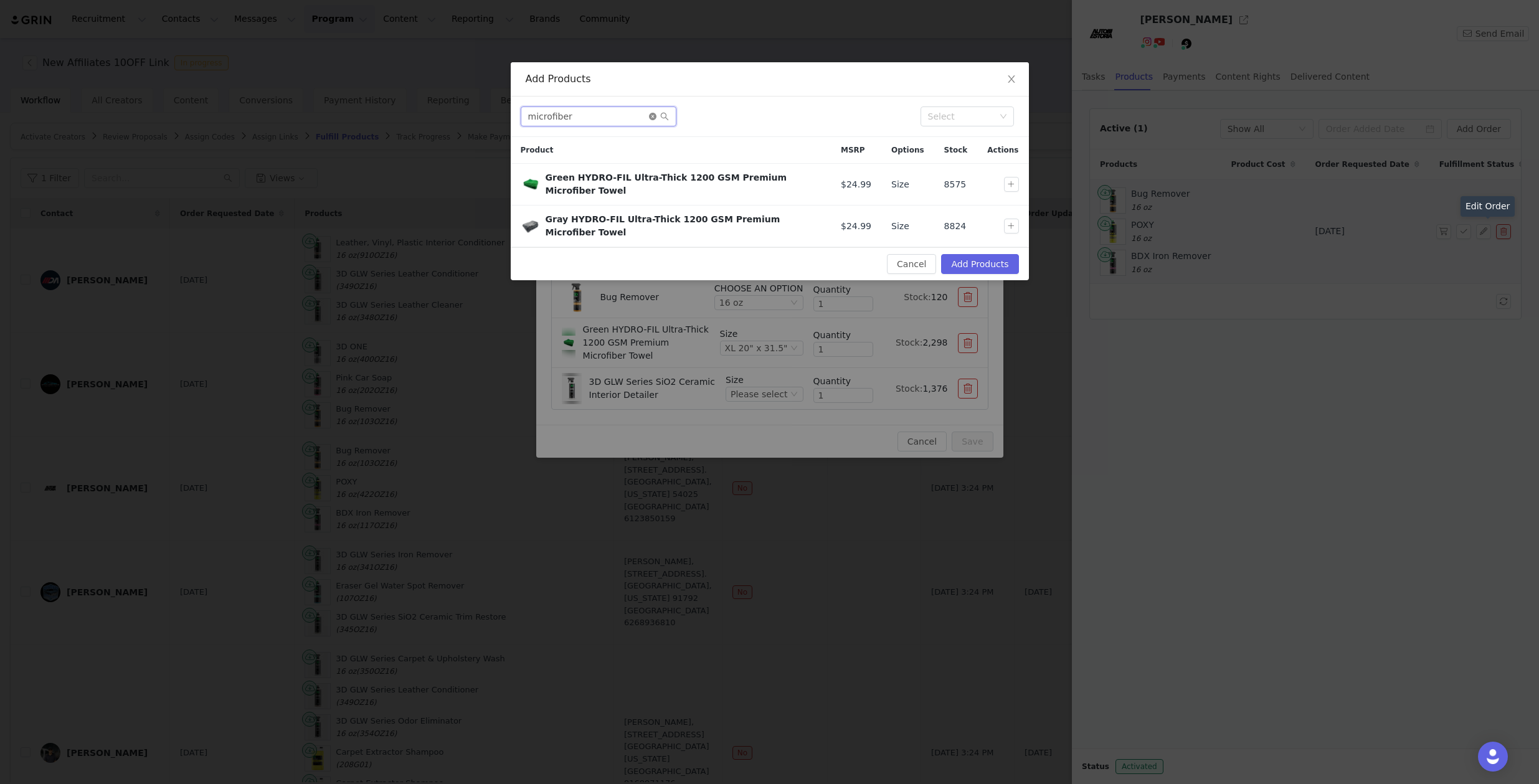
type input "microfiber"
click at [656, 113] on icon "icon: close-circle" at bounding box center [652, 116] width 7 height 7
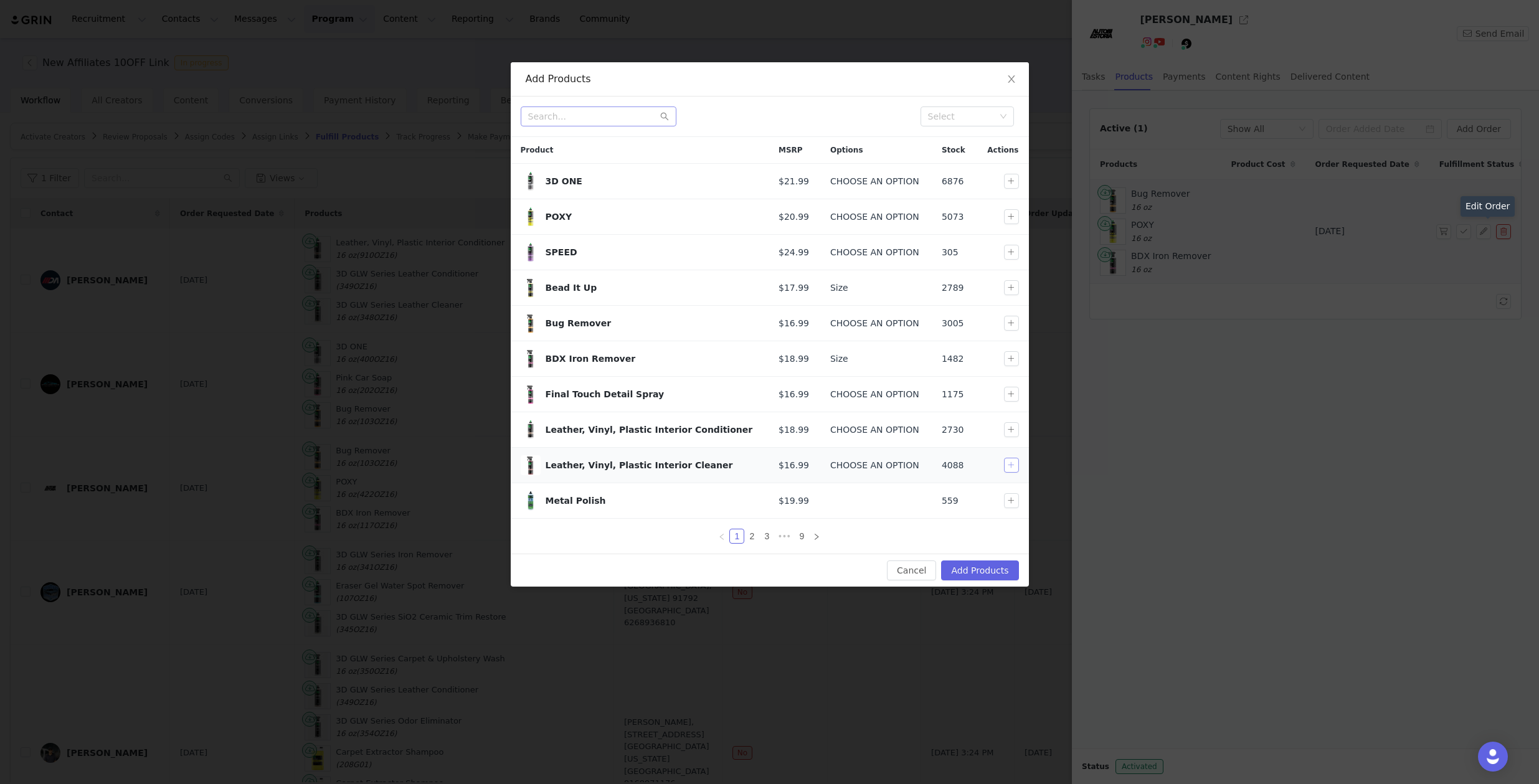
click at [1007, 464] on button "button" at bounding box center [1011, 465] width 15 height 15
click at [983, 565] on button "Add Products" at bounding box center [979, 571] width 77 height 20
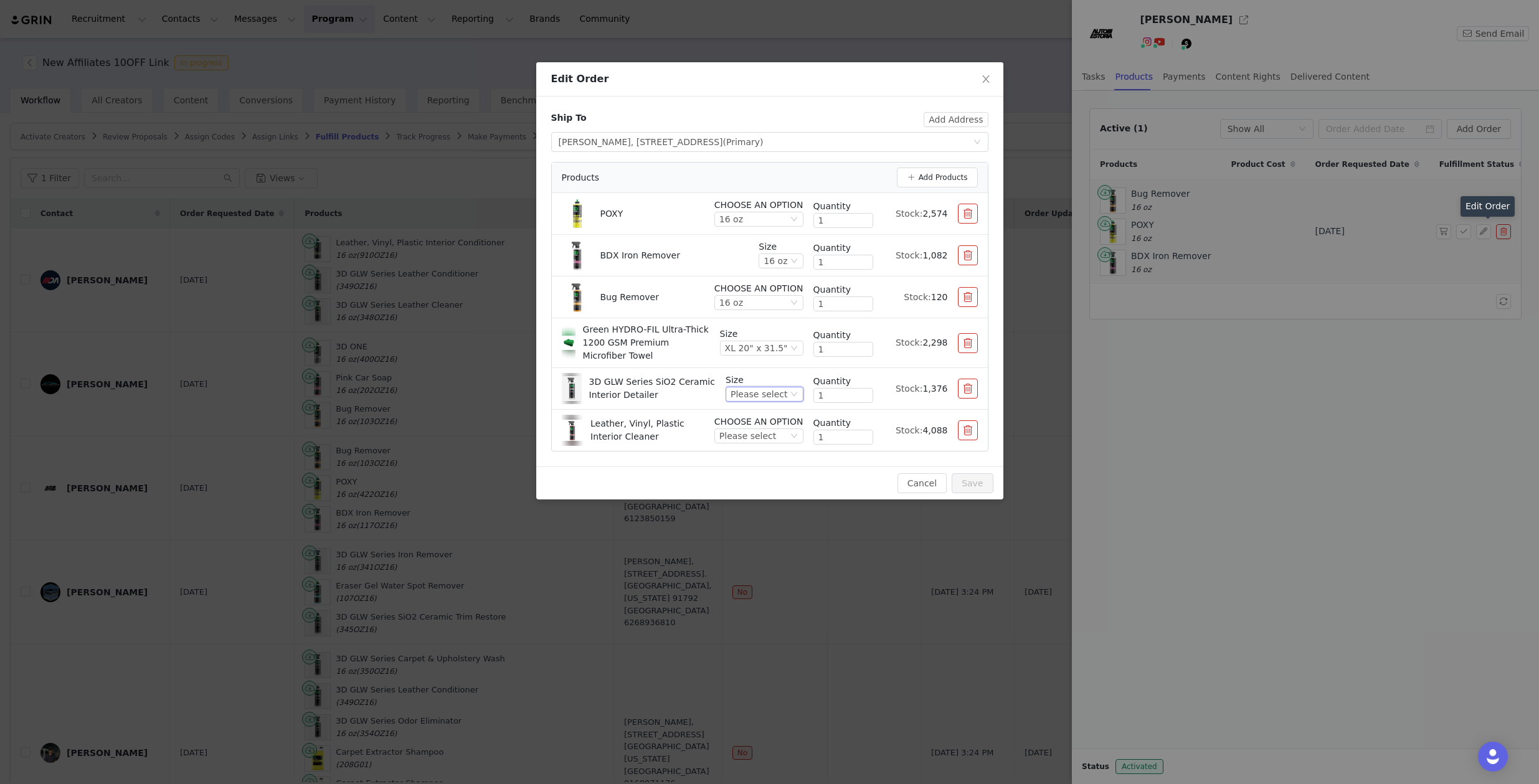
click at [762, 392] on div "Please select" at bounding box center [759, 394] width 57 height 14
click at [758, 436] on li "16 oz" at bounding box center [766, 436] width 74 height 20
click at [760, 440] on div "Please select" at bounding box center [748, 436] width 57 height 14
click at [760, 471] on li "16 oz" at bounding box center [760, 478] width 87 height 20
click at [952, 173] on button "Add Products" at bounding box center [937, 177] width 81 height 20
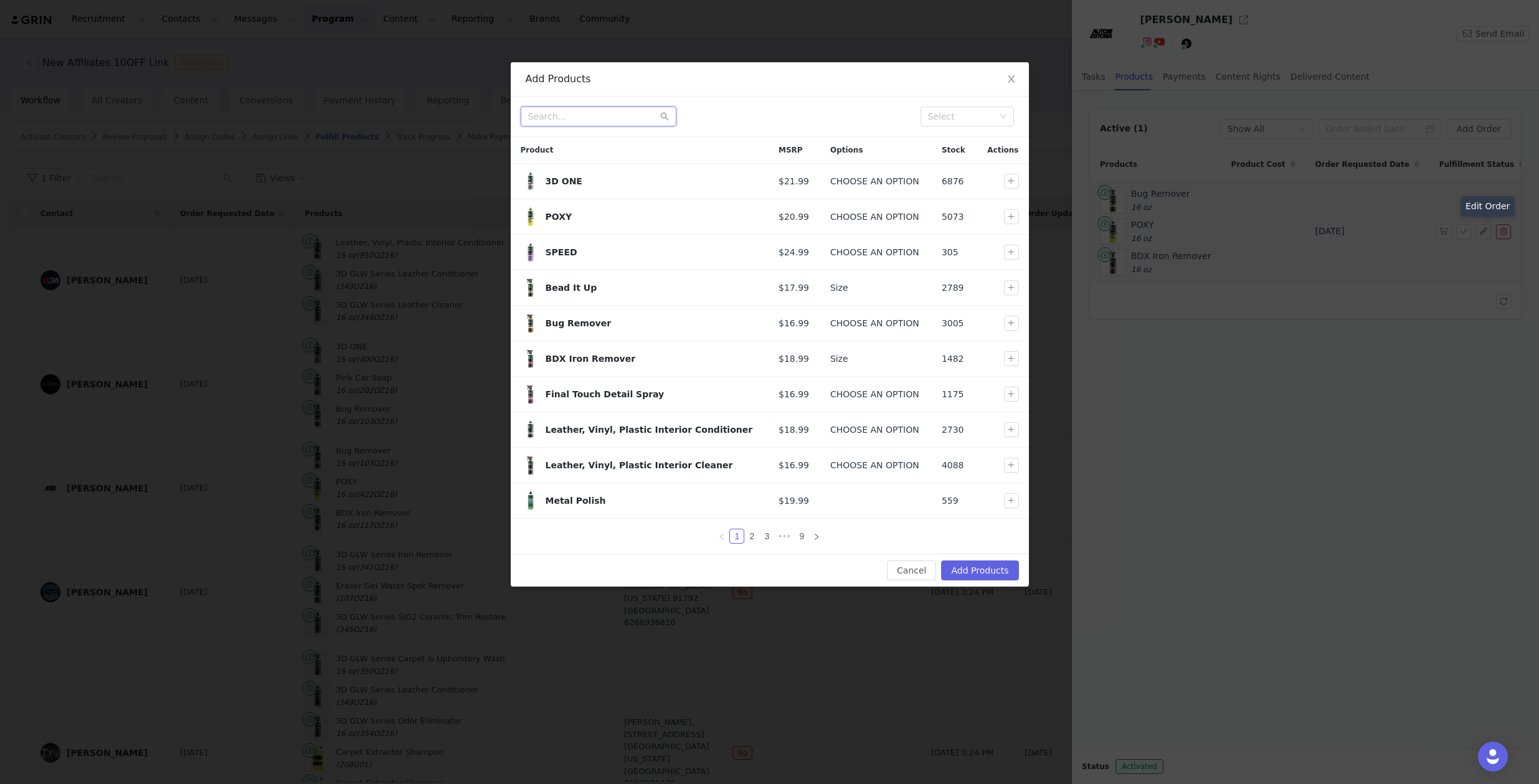
click at [618, 121] on input "text" at bounding box center [598, 117] width 156 height 20
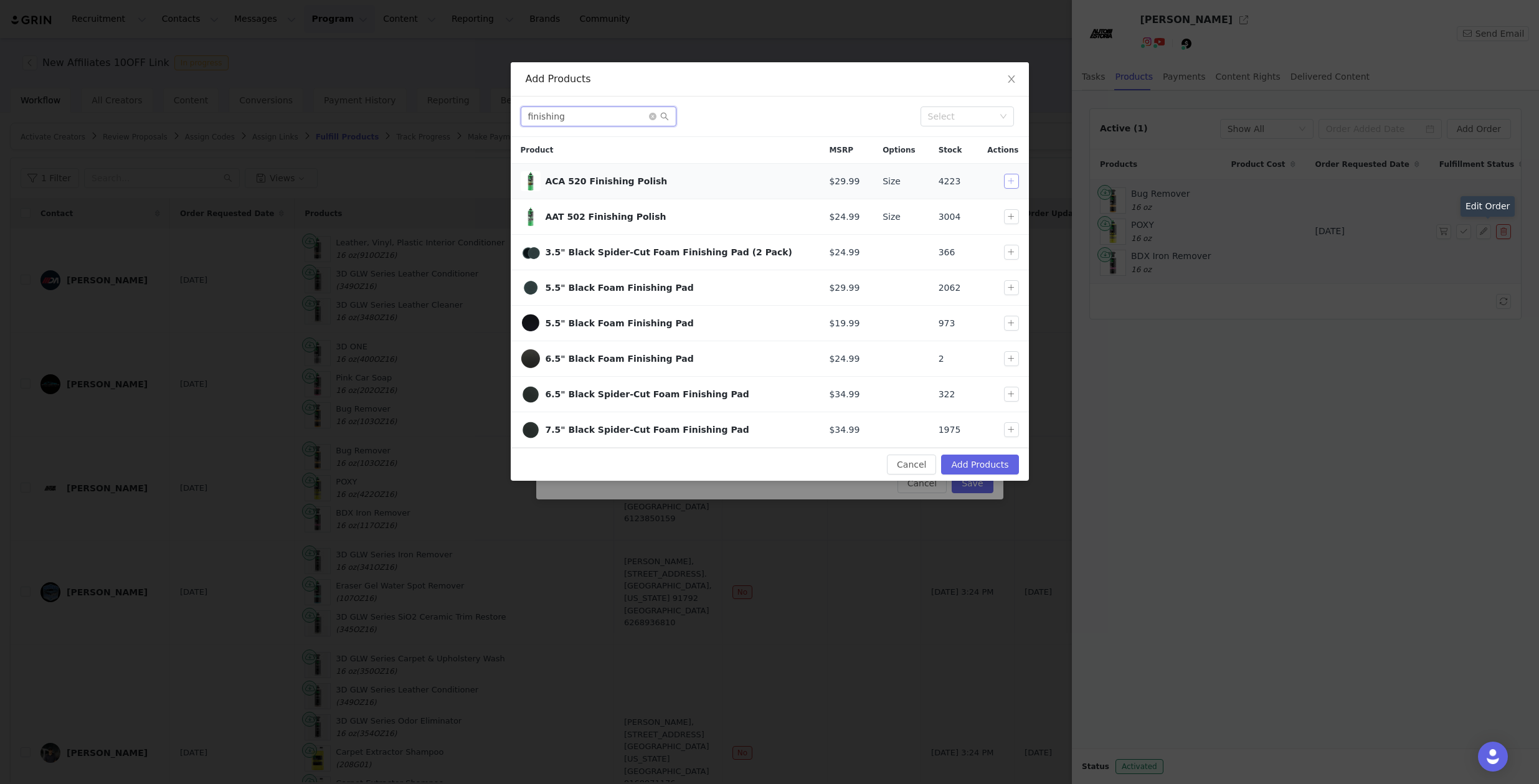
type input "finishing"
click at [1007, 183] on button "button" at bounding box center [1011, 181] width 15 height 15
click at [983, 467] on button "Add Products" at bounding box center [979, 465] width 77 height 20
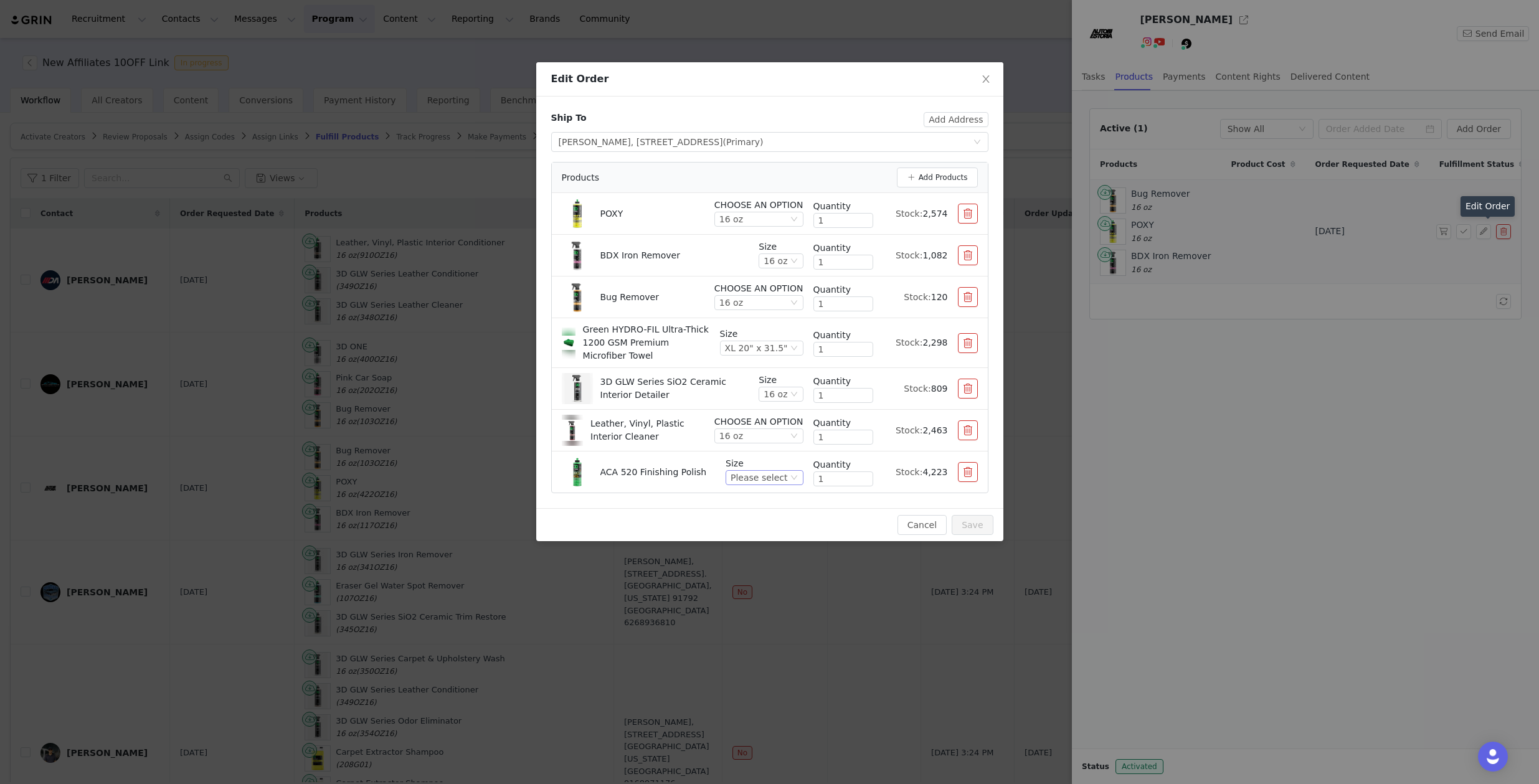
click at [799, 475] on div "Please select" at bounding box center [764, 477] width 77 height 15
click at [774, 520] on li "8 oz" at bounding box center [766, 520] width 74 height 20
click at [969, 519] on button "Save" at bounding box center [972, 525] width 41 height 20
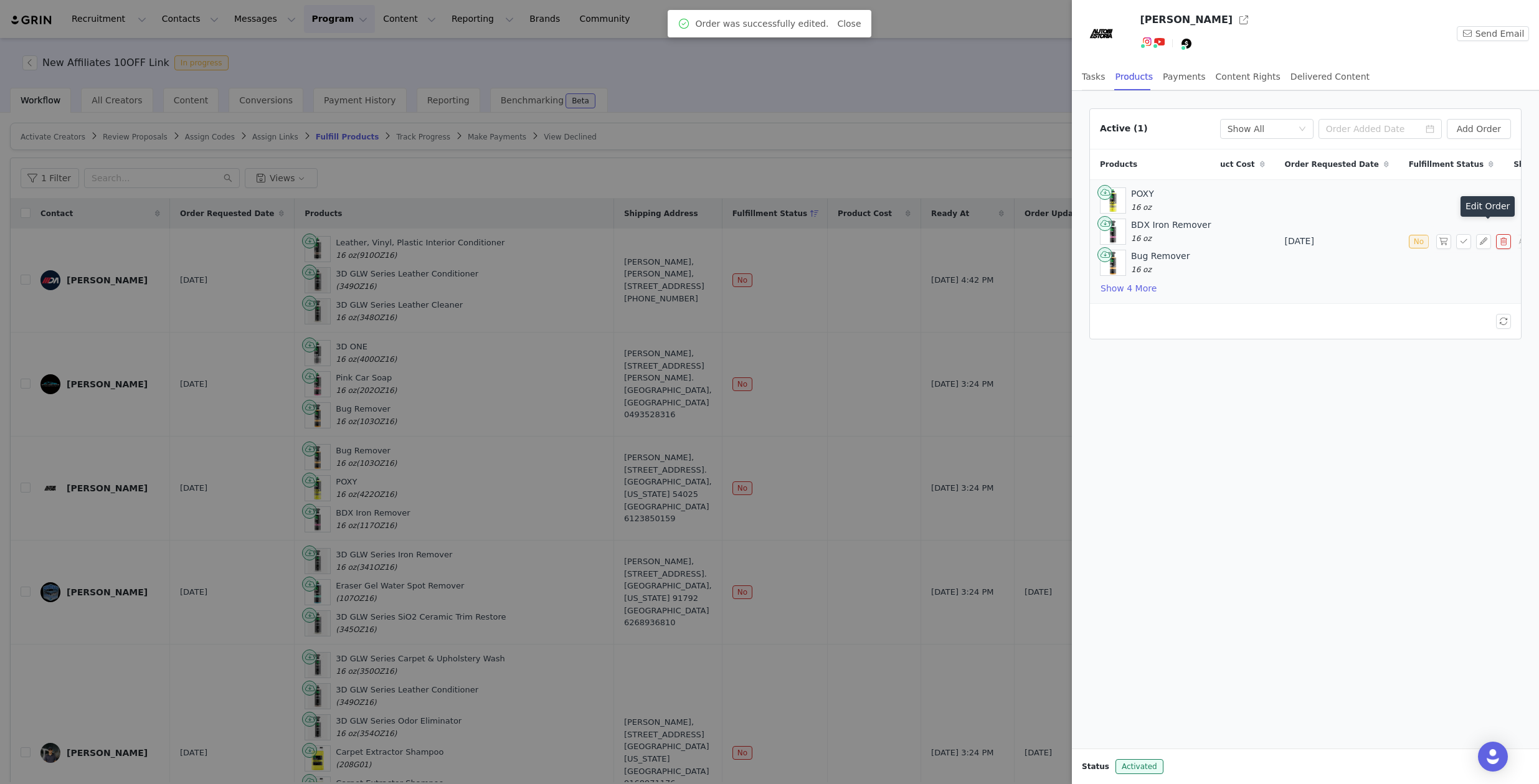
scroll to position [0, 43]
click at [1446, 241] on button "button" at bounding box center [1444, 242] width 15 height 15
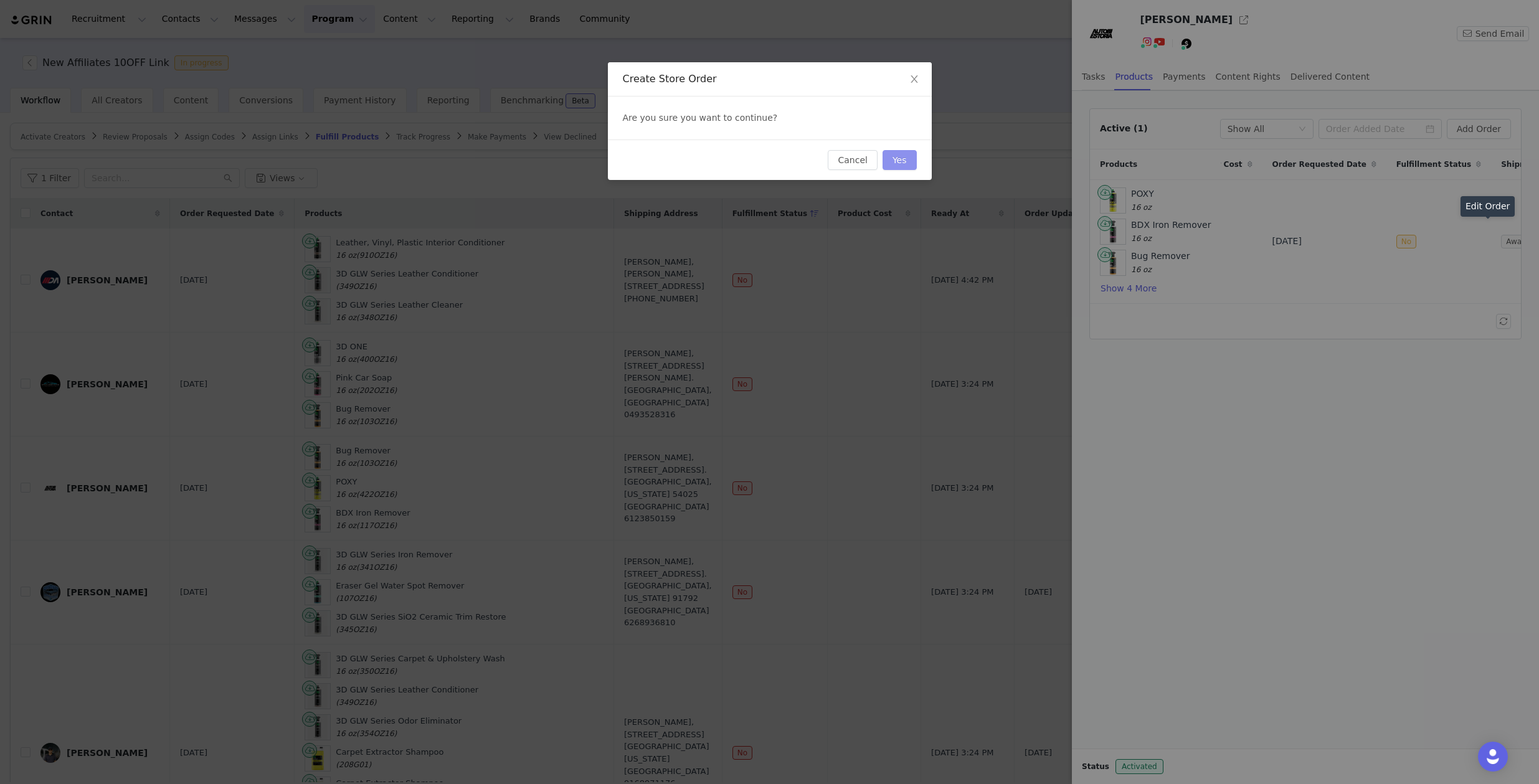
click at [900, 162] on button "Yes" at bounding box center [900, 160] width 34 height 20
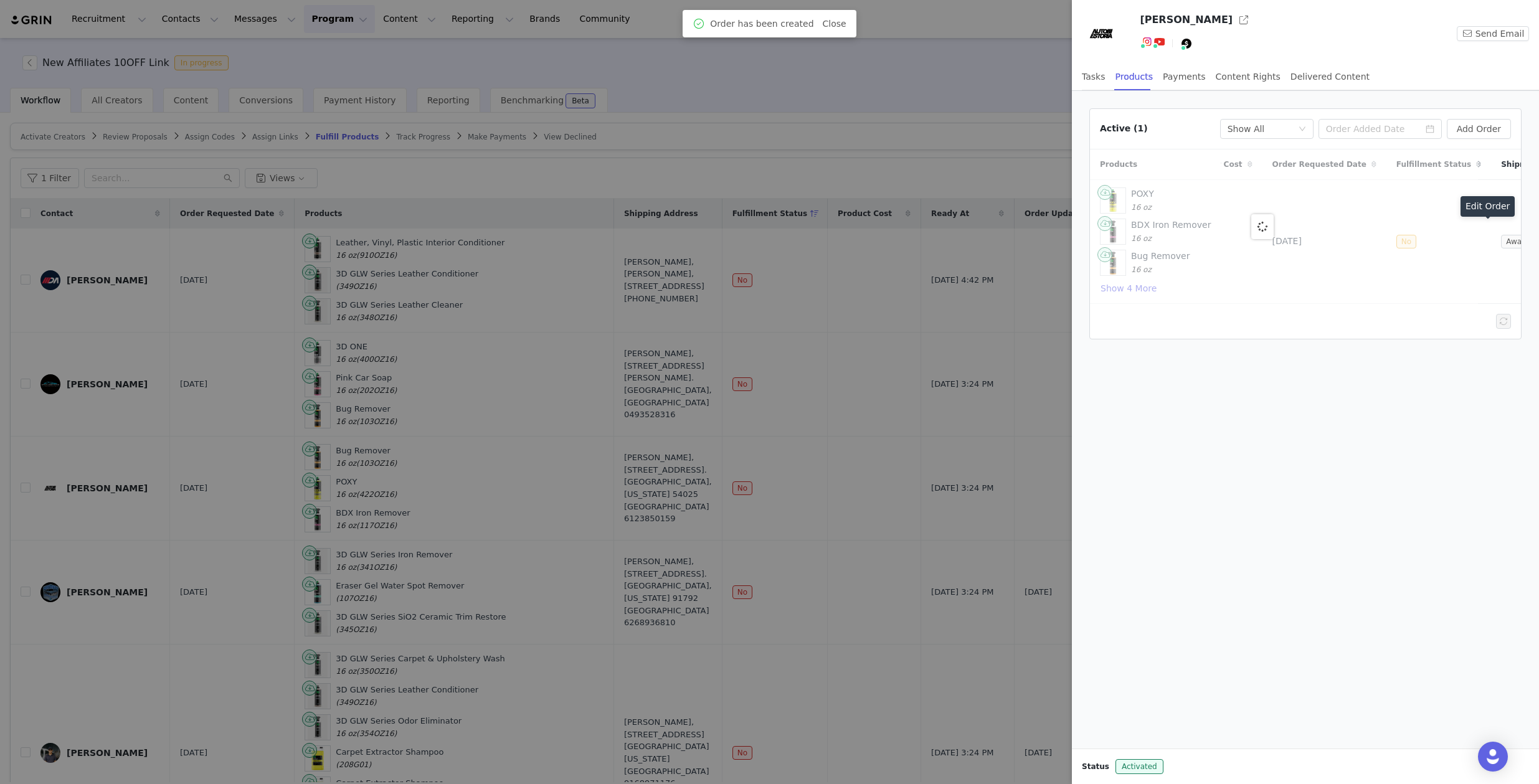
scroll to position [0, 0]
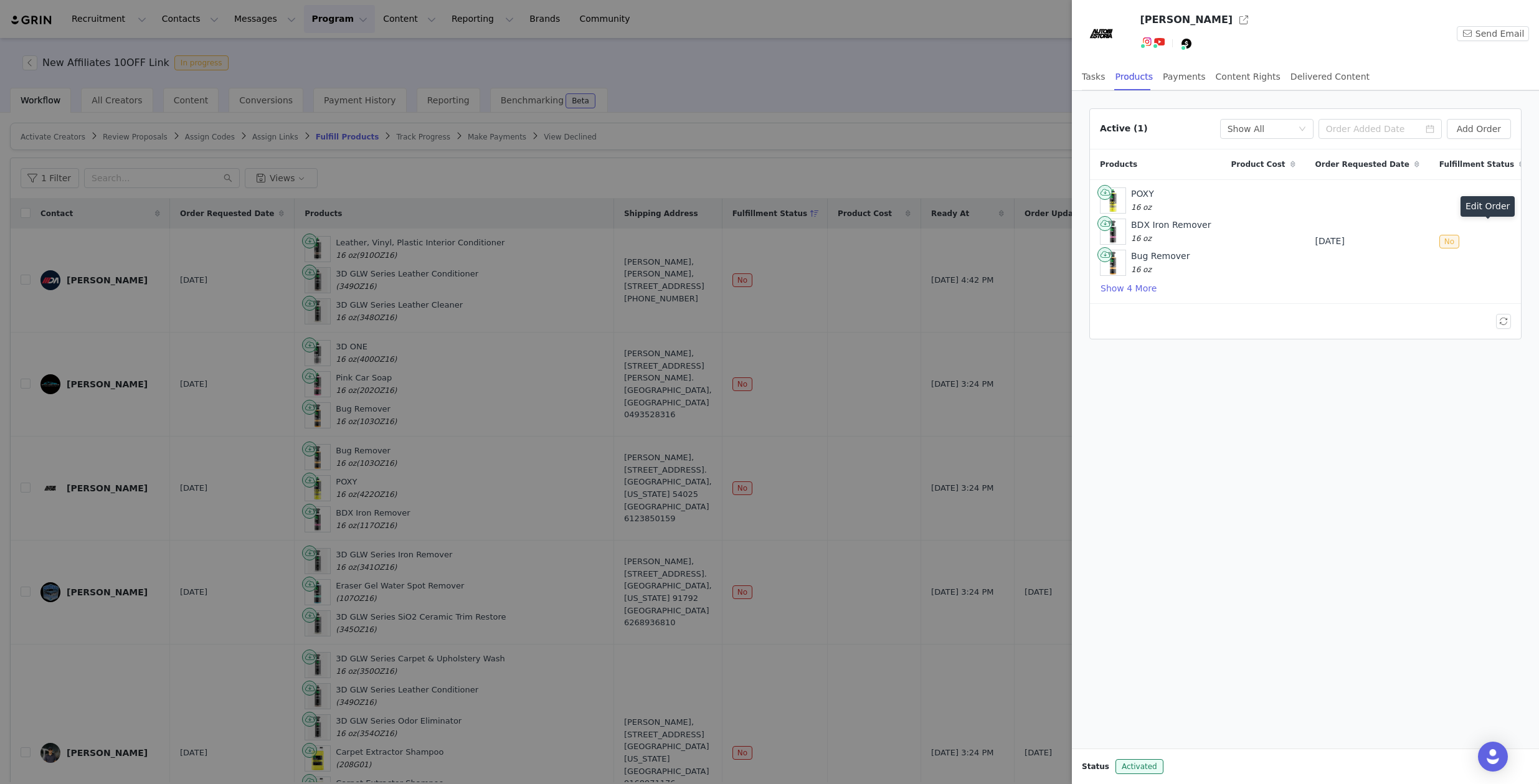
click at [851, 158] on div at bounding box center [770, 392] width 1539 height 784
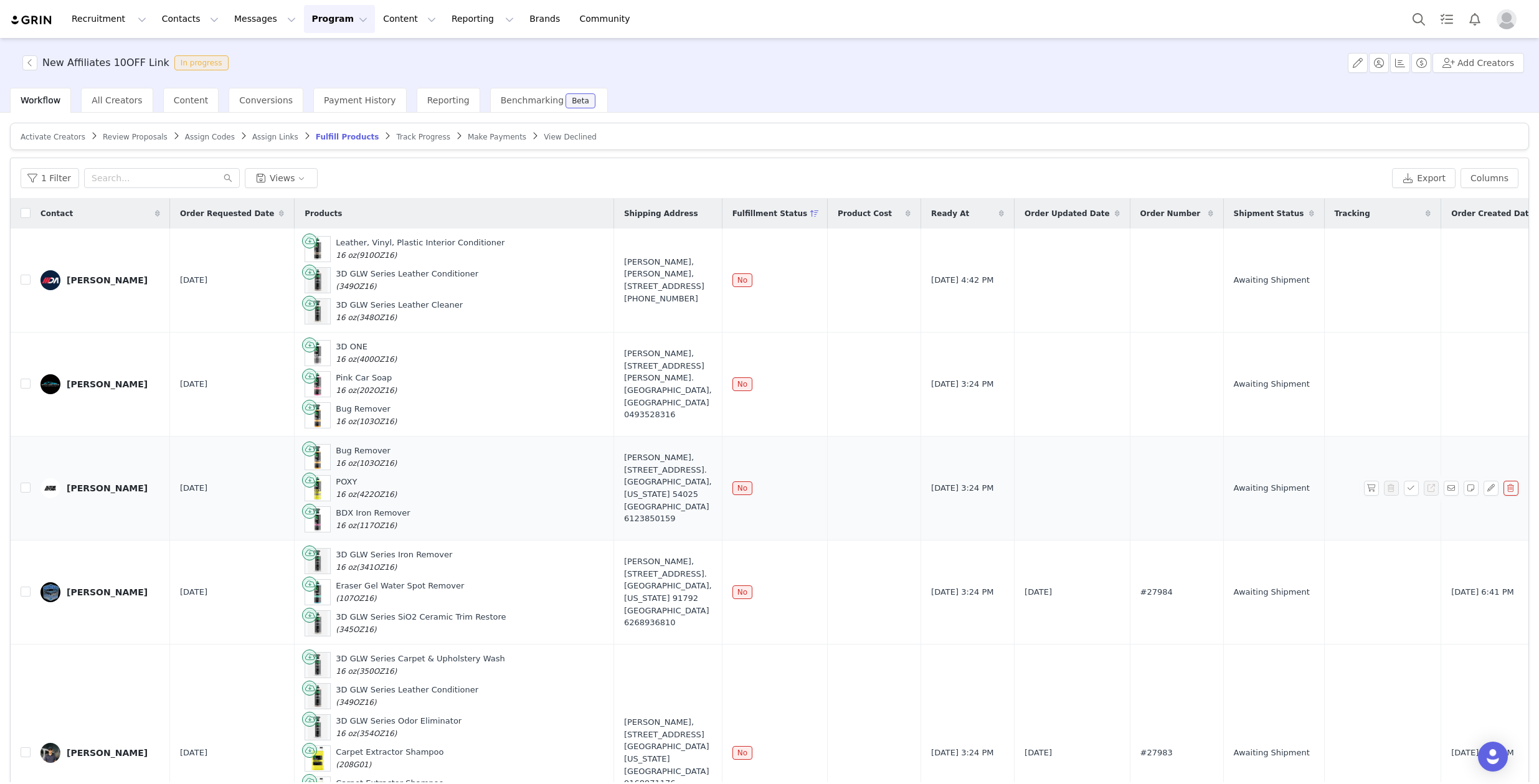
click at [72, 493] on link "[PERSON_NAME]" at bounding box center [100, 488] width 120 height 20
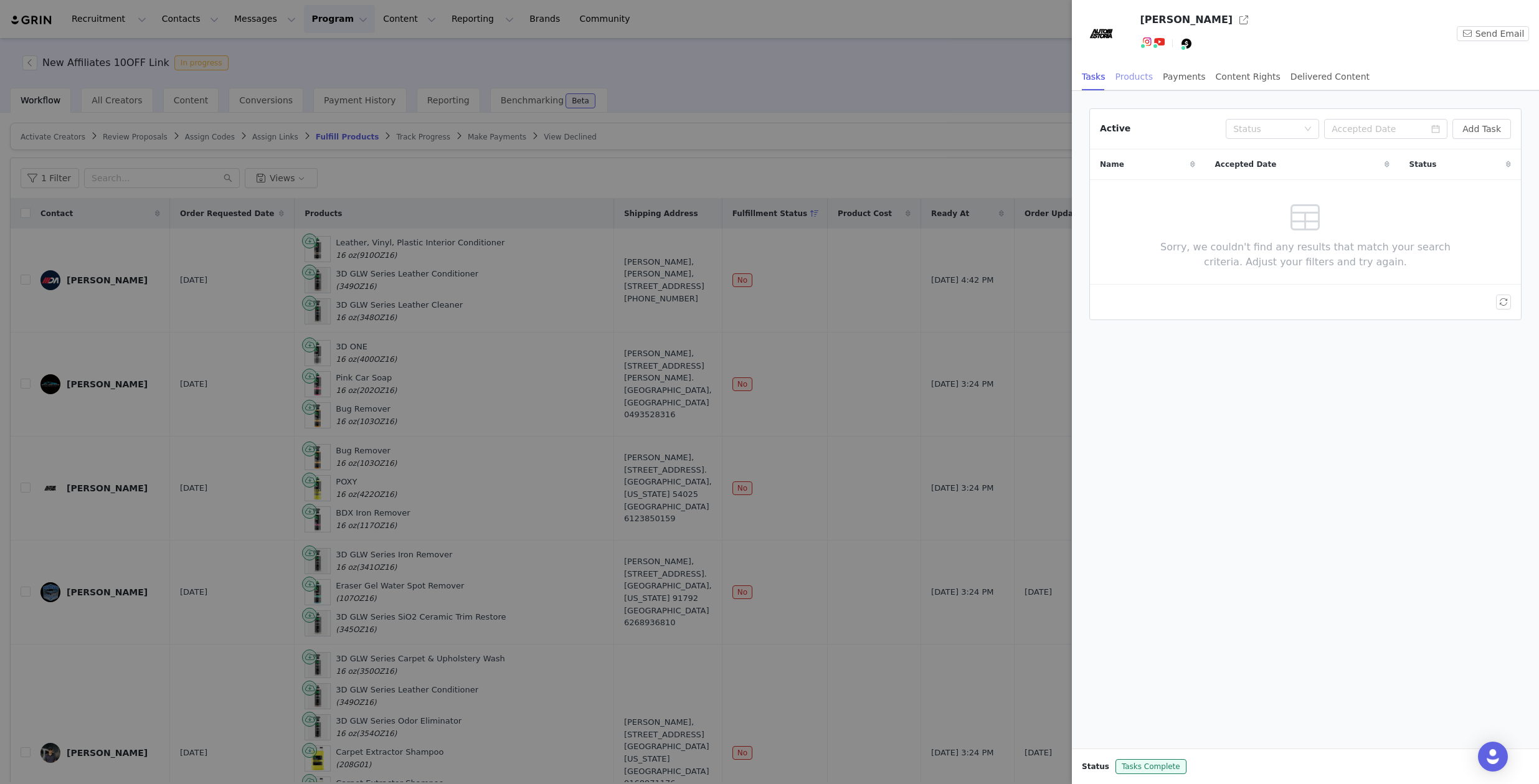
click at [1133, 77] on div "Products" at bounding box center [1134, 77] width 37 height 28
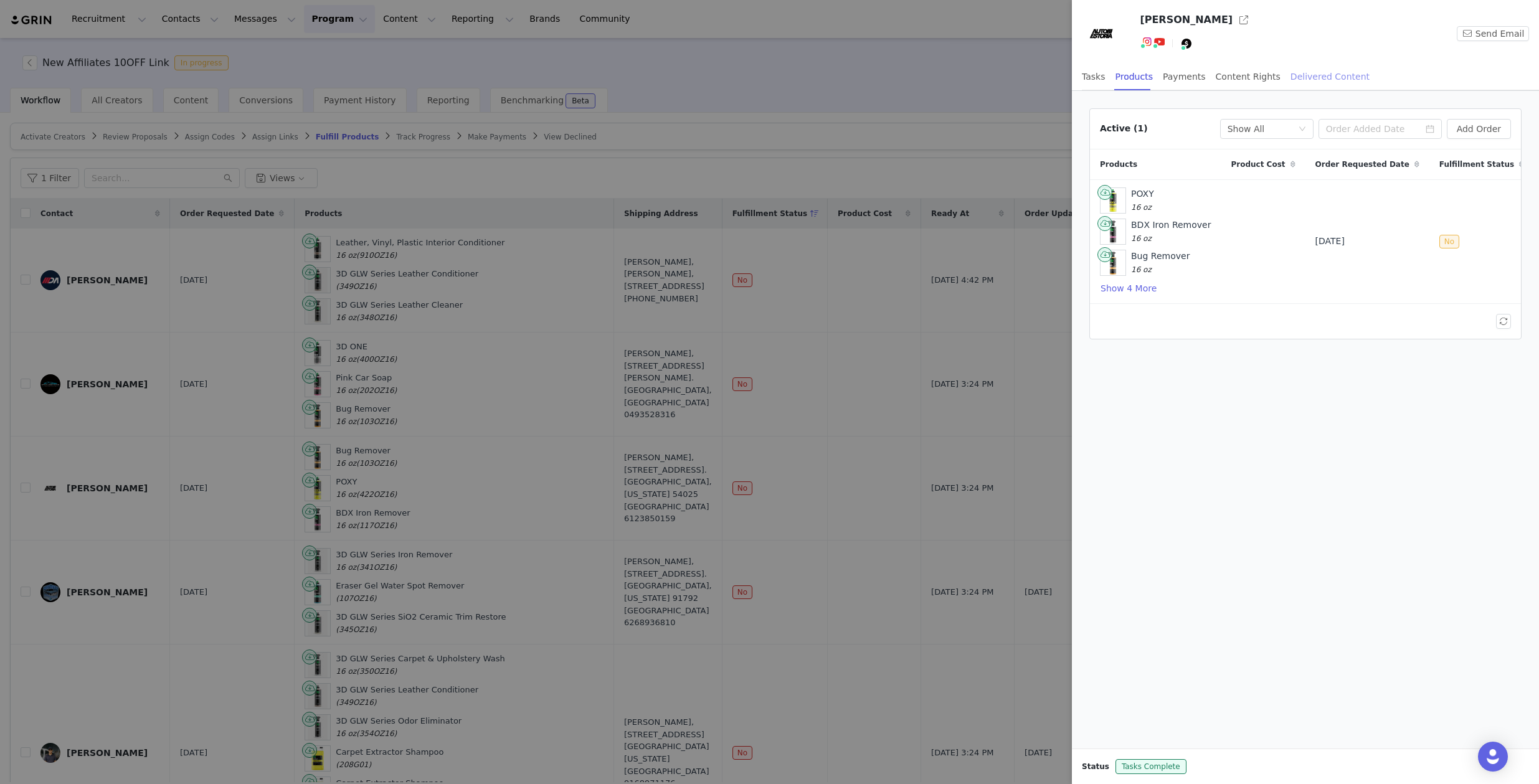
click at [1311, 71] on div "Delivered Content" at bounding box center [1330, 77] width 79 height 28
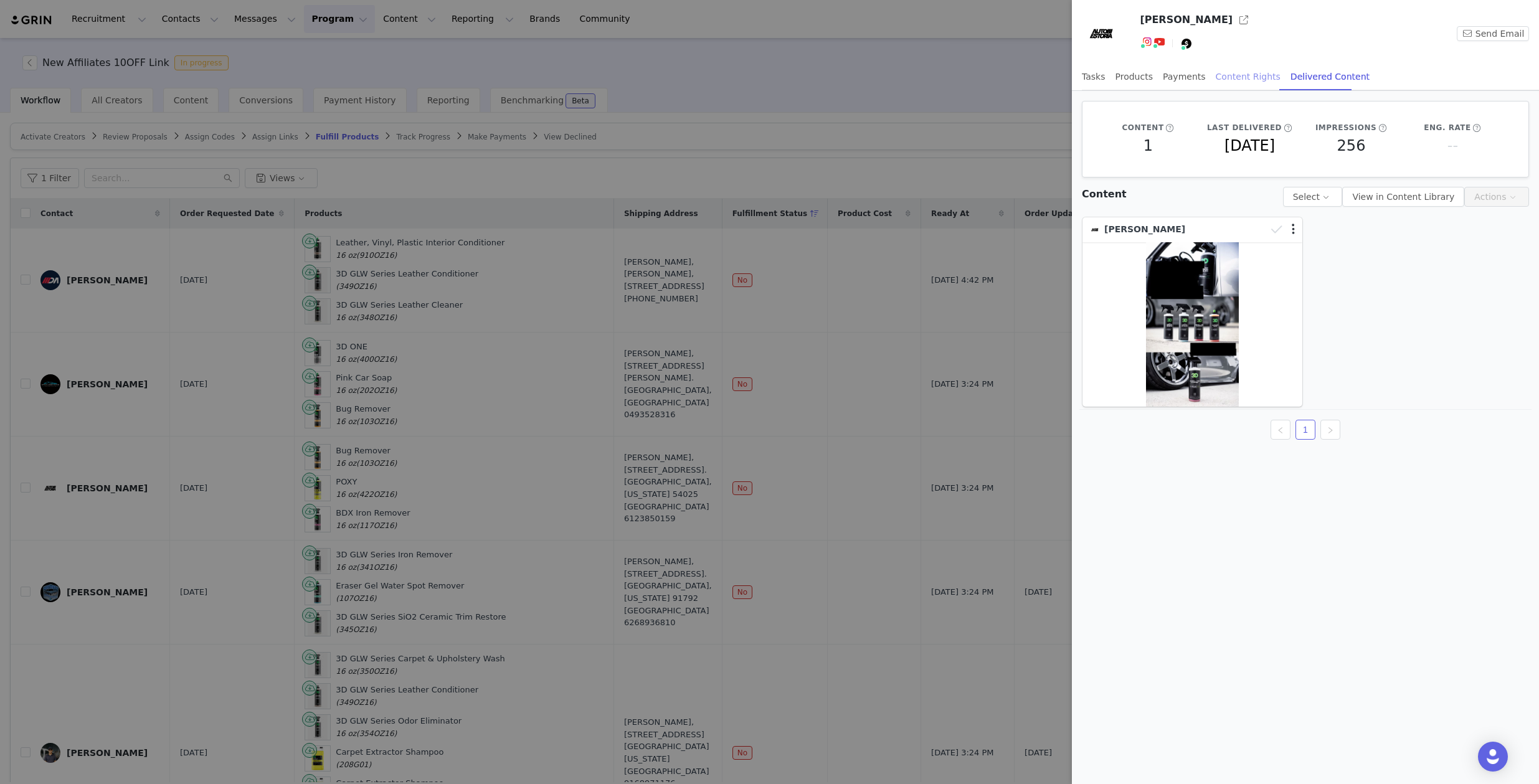
click at [1228, 79] on div "Content Rights" at bounding box center [1248, 77] width 65 height 28
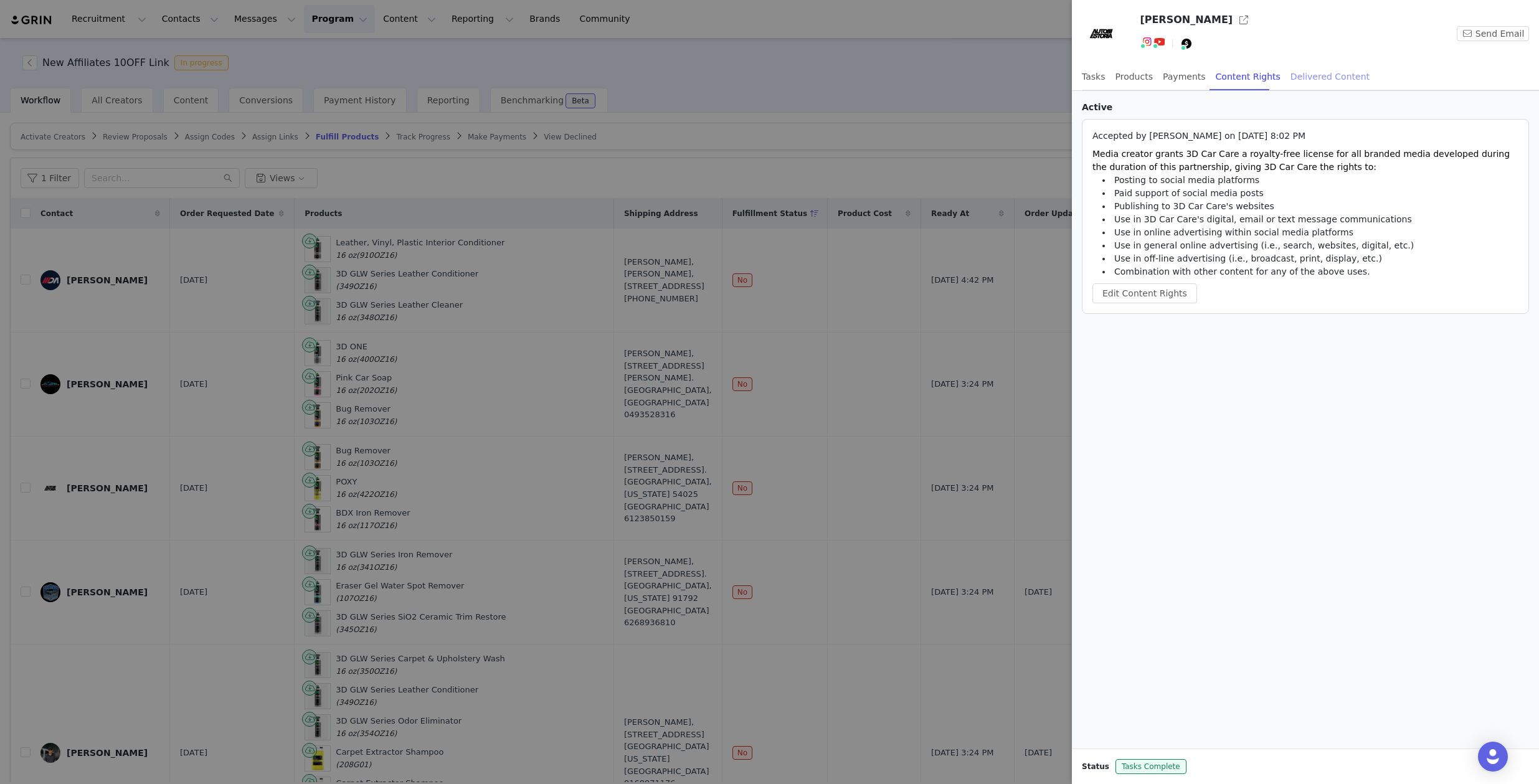
click at [1294, 72] on div "Delivered Content" at bounding box center [1330, 77] width 79 height 28
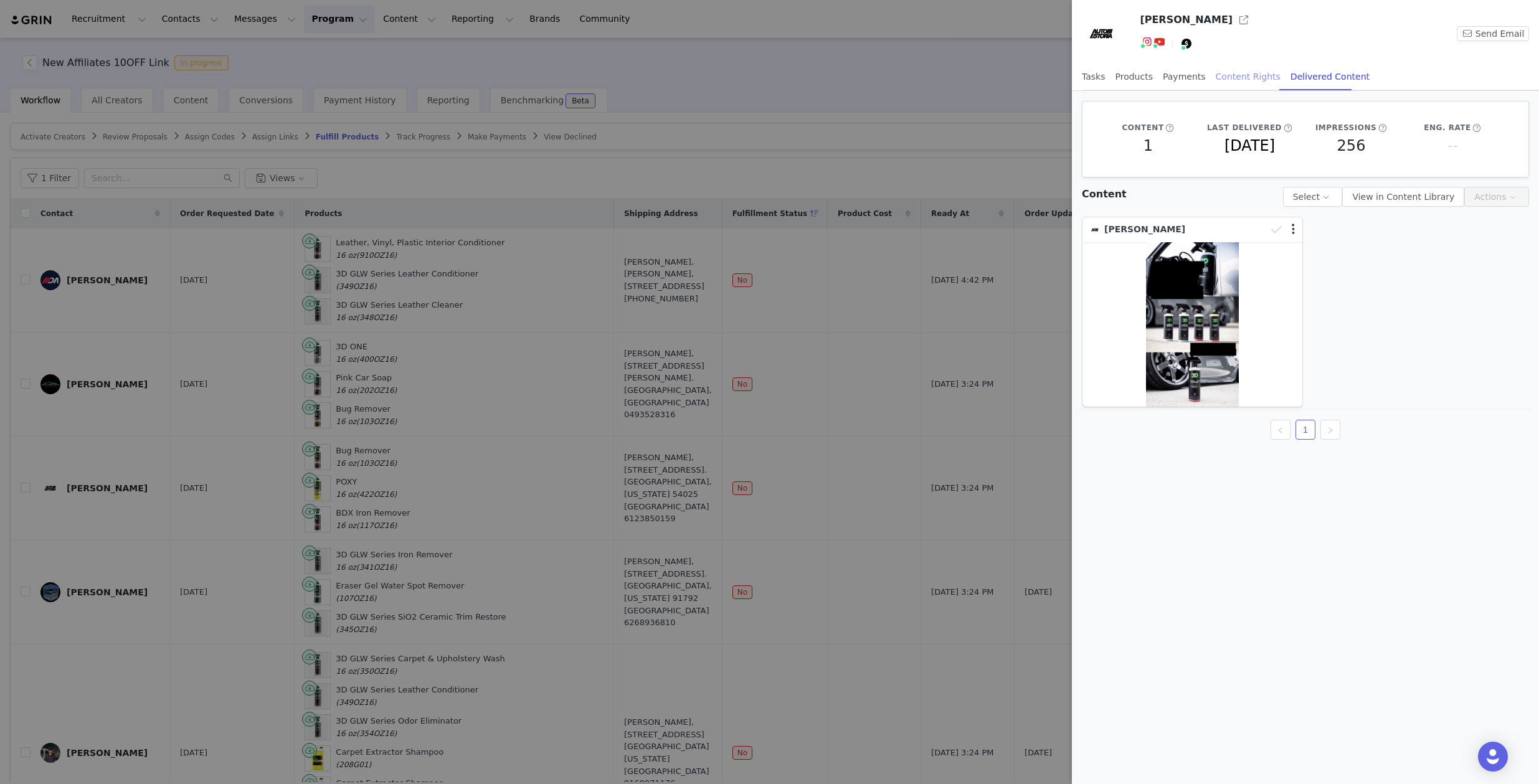
click at [1243, 74] on div "Content Rights" at bounding box center [1248, 77] width 65 height 28
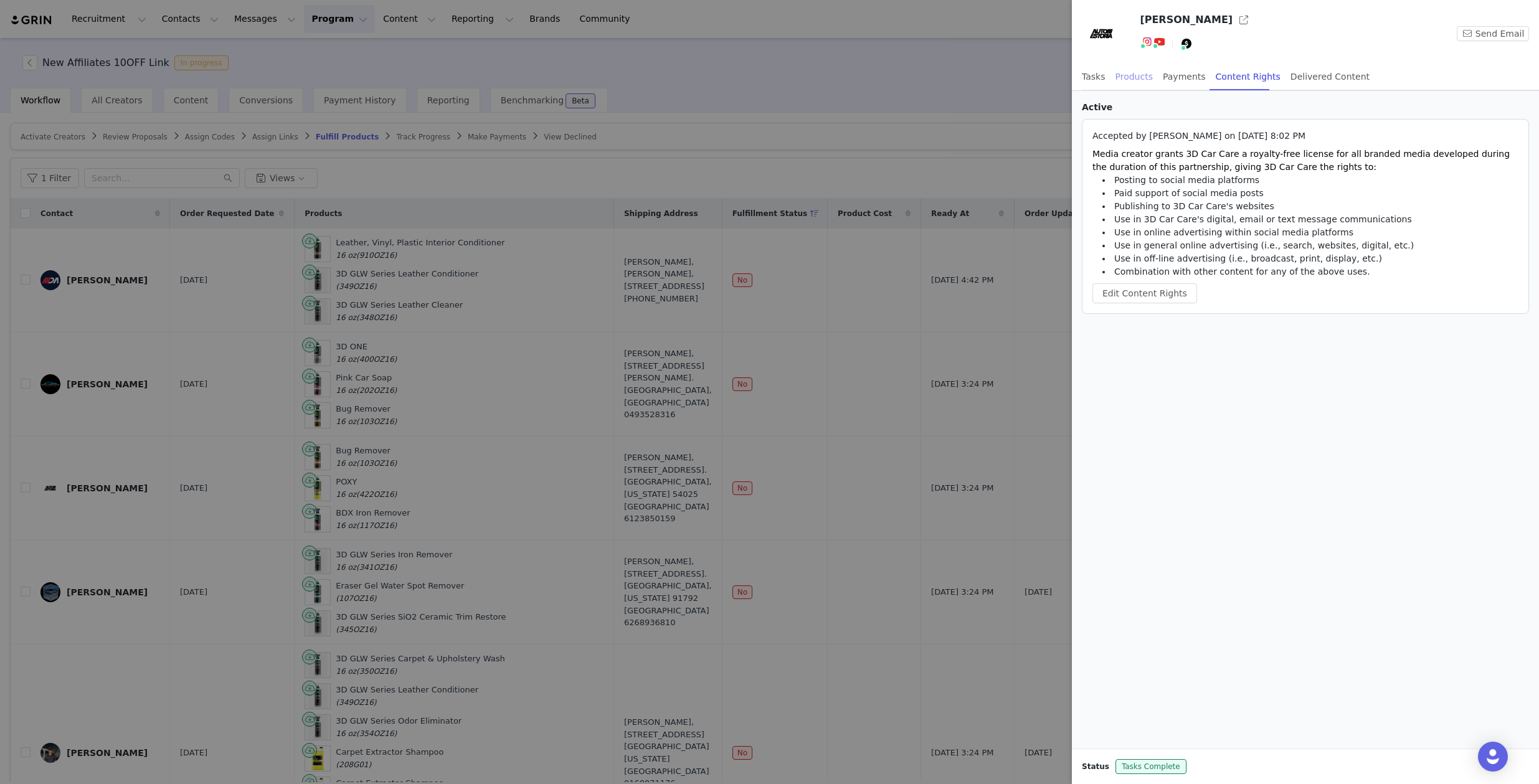
click at [1136, 77] on div "Products" at bounding box center [1134, 77] width 37 height 28
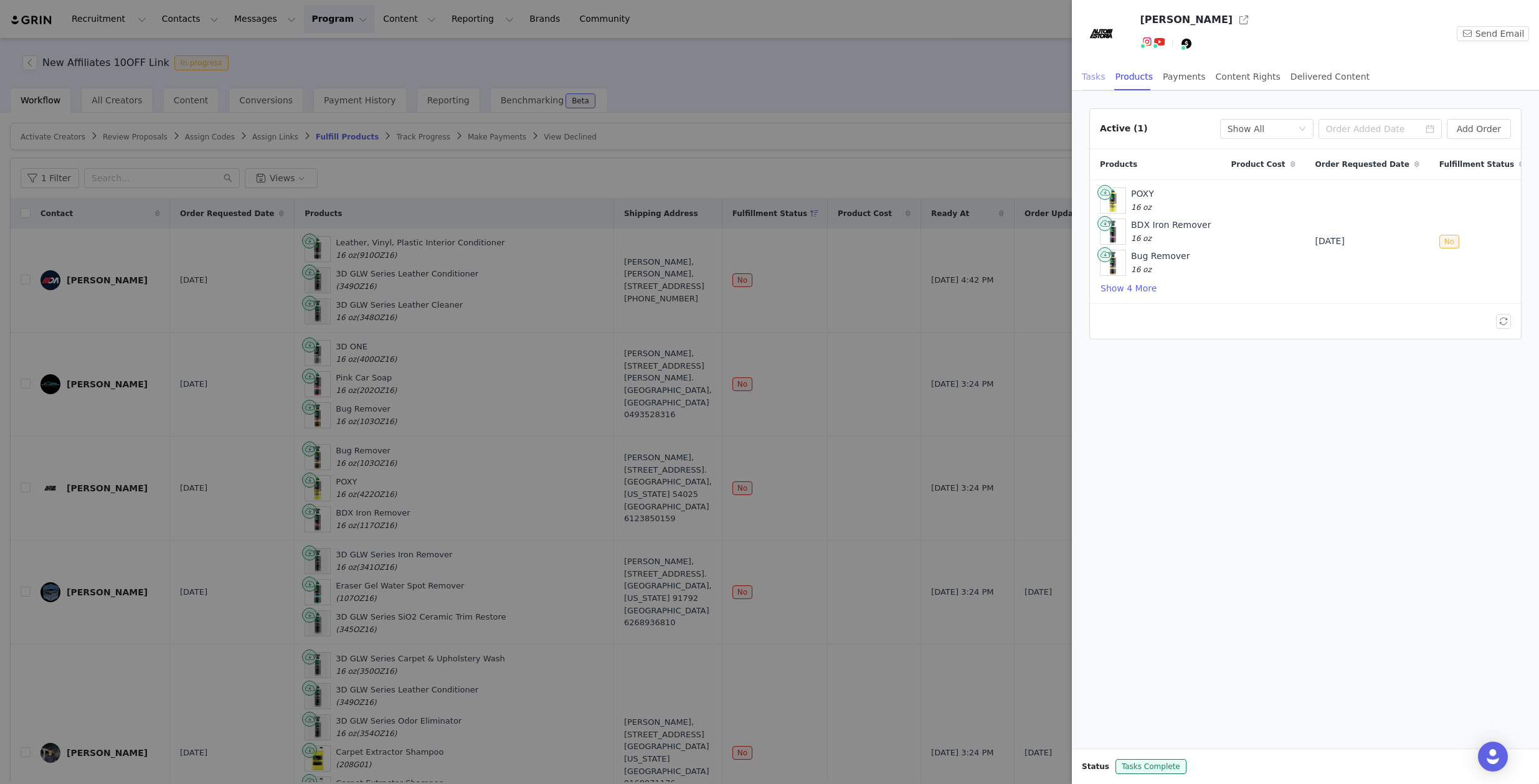
click at [1095, 77] on div "Tasks" at bounding box center [1094, 77] width 24 height 28
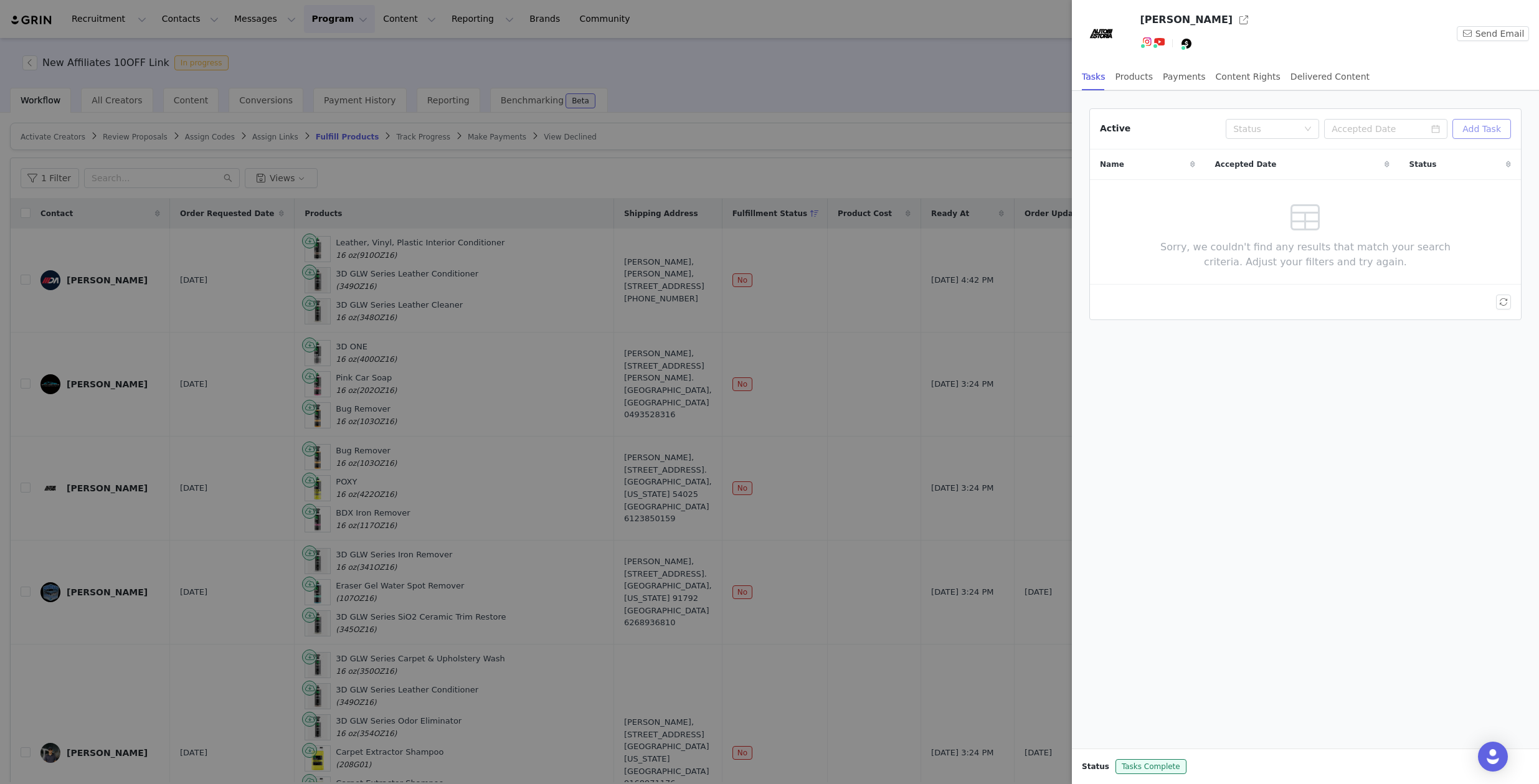
click at [1493, 134] on button "Add Task" at bounding box center [1481, 129] width 58 height 20
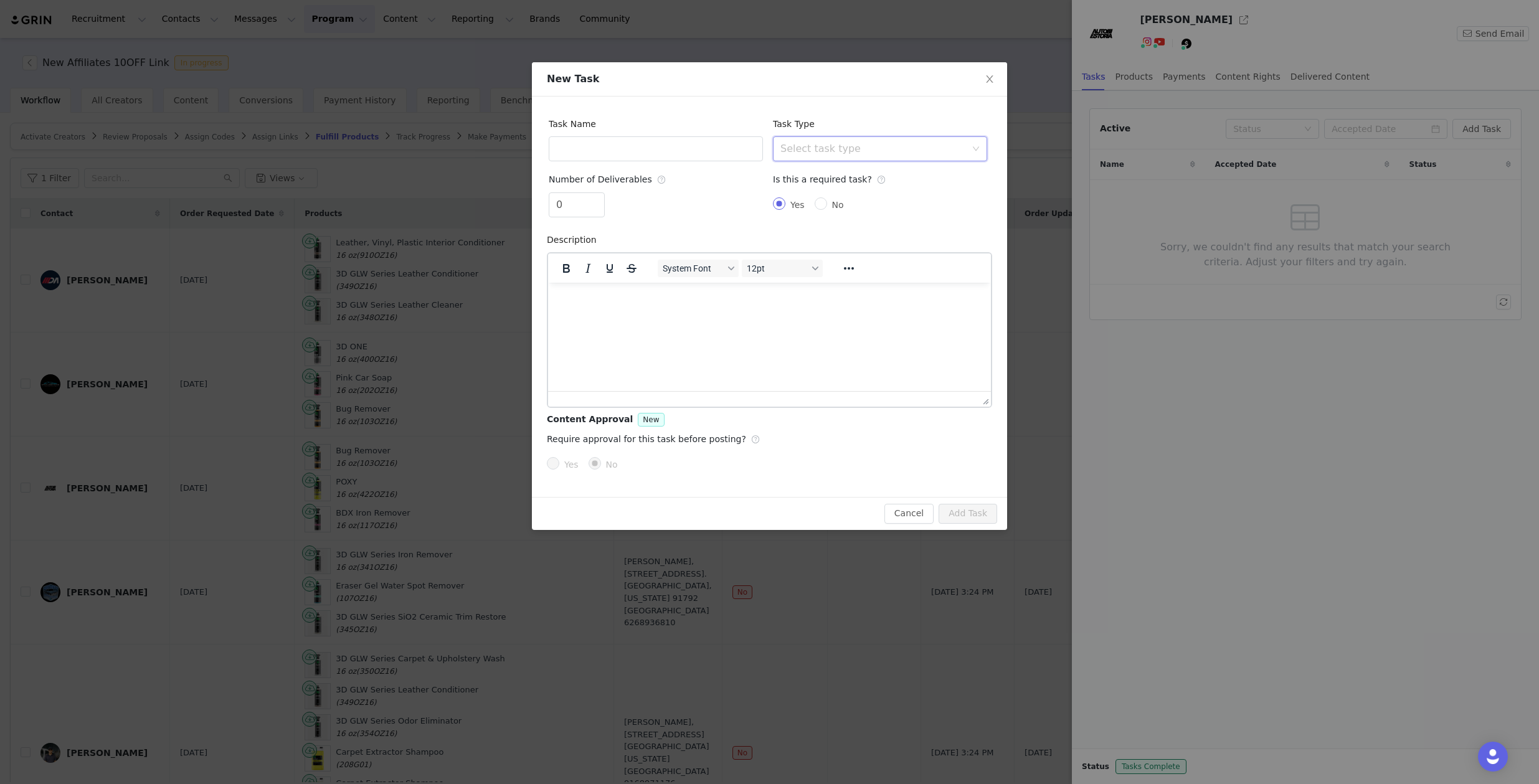
click at [844, 142] on div "Select task type" at bounding box center [876, 149] width 191 height 24
click at [844, 197] on li "Instagram Reel" at bounding box center [880, 196] width 215 height 20
click at [662, 152] on input "text" at bounding box center [656, 149] width 215 height 25
type input "Instagram Reels"
drag, startPoint x: 571, startPoint y: 205, endPoint x: 536, endPoint y: 208, distance: 35.1
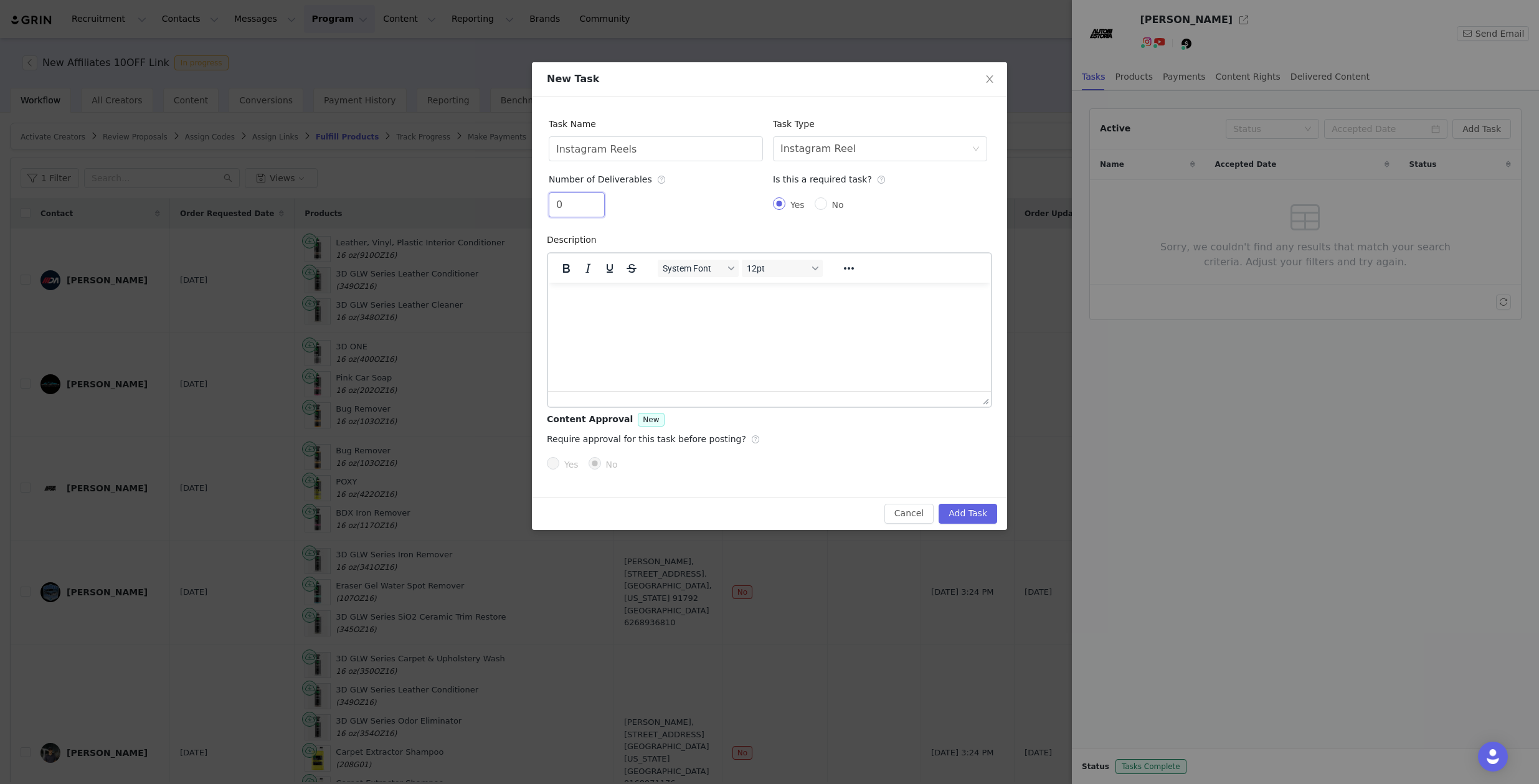
click at [536, 208] on div "Task Name Instagram Reels Task Type Select task type Instagram Reel Number of D…" at bounding box center [770, 297] width 475 height 401
type input "2"
click at [601, 295] on p "Rich Text Area. Press ALT-0 for help." at bounding box center [770, 299] width 423 height 14
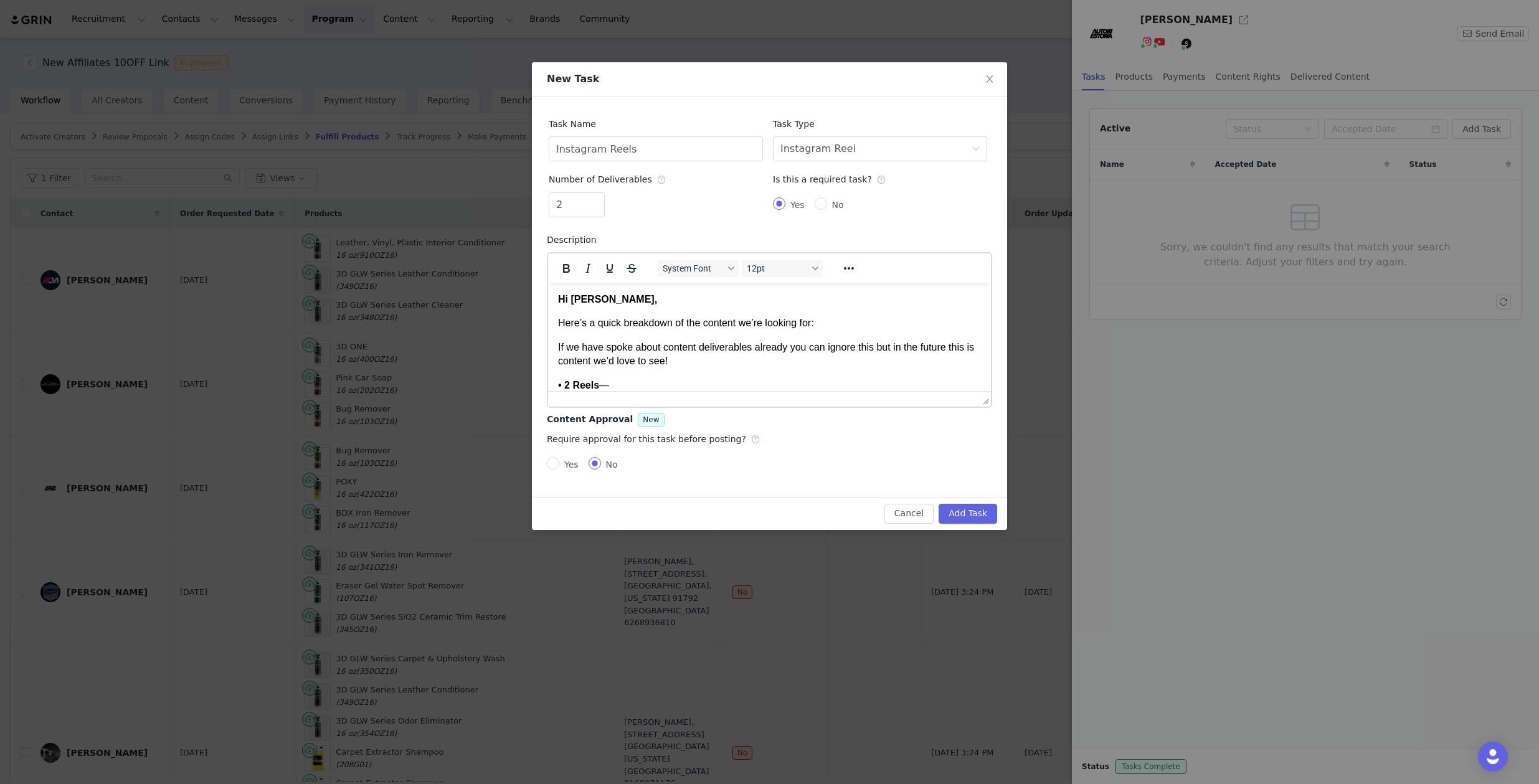
click at [599, 299] on strong "Hi Ethan," at bounding box center [608, 299] width 99 height 11
click at [640, 341] on p "If we have spoke about content deliverables already you can ignore this but in …" at bounding box center [770, 354] width 423 height 28
click at [748, 364] on p "If we have spoke about content deliverables already you can ignore this but in …" at bounding box center [770, 354] width 423 height 28
click at [554, 465] on input "Yes" at bounding box center [553, 463] width 13 height 13
radio input "true"
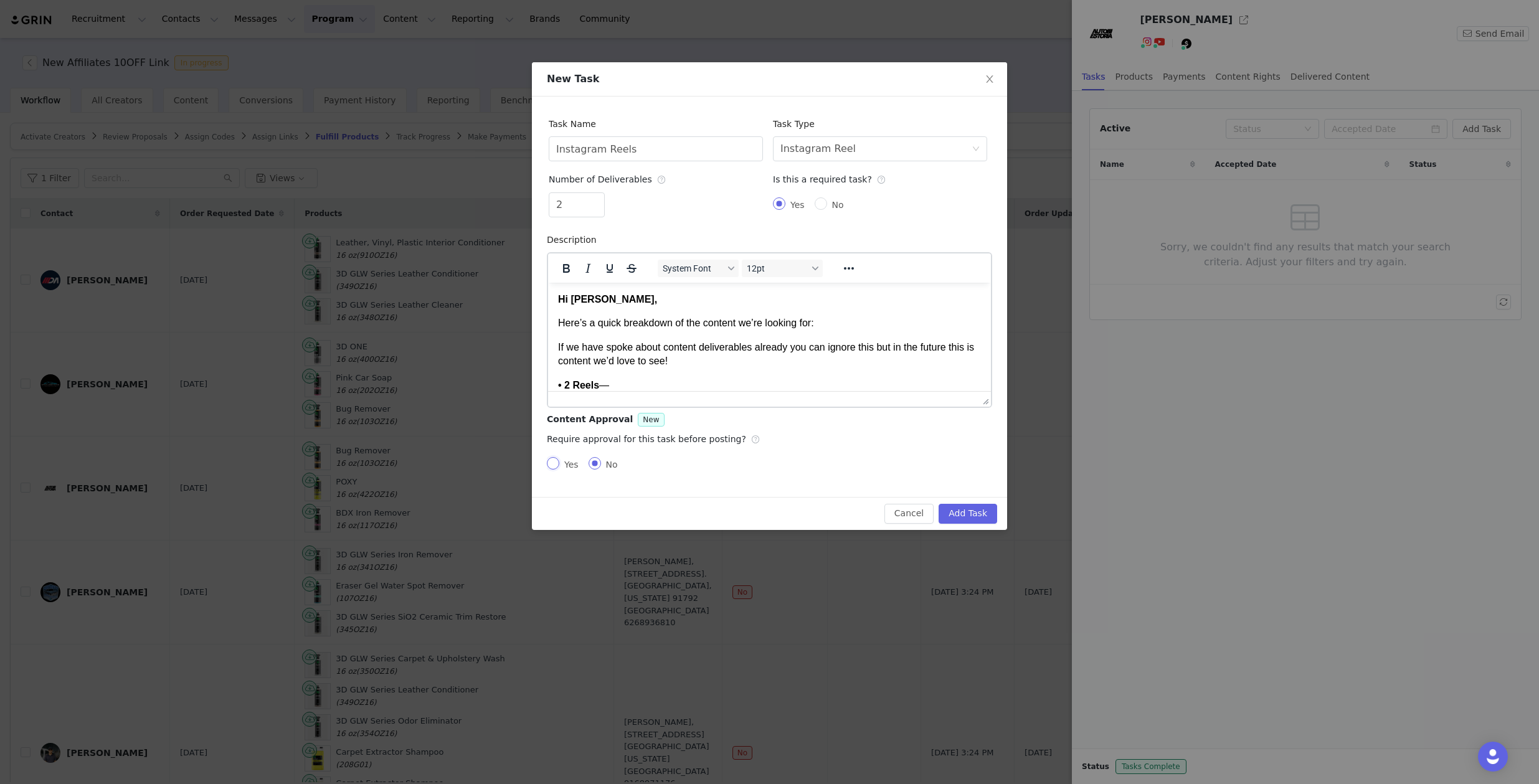
radio input "false"
click at [973, 517] on button "Add Task" at bounding box center [968, 514] width 58 height 20
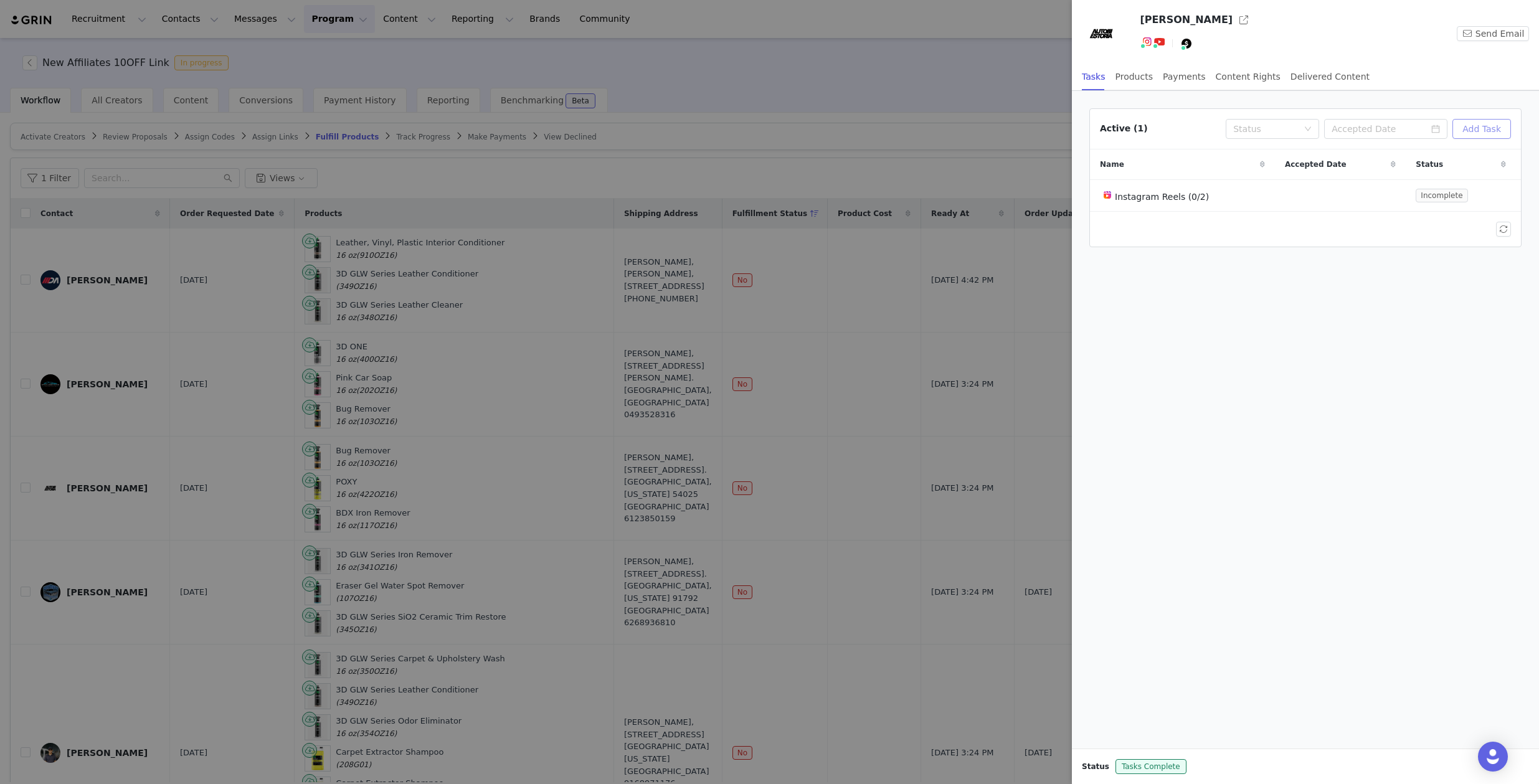
click at [1482, 126] on button "Add Task" at bounding box center [1481, 129] width 58 height 20
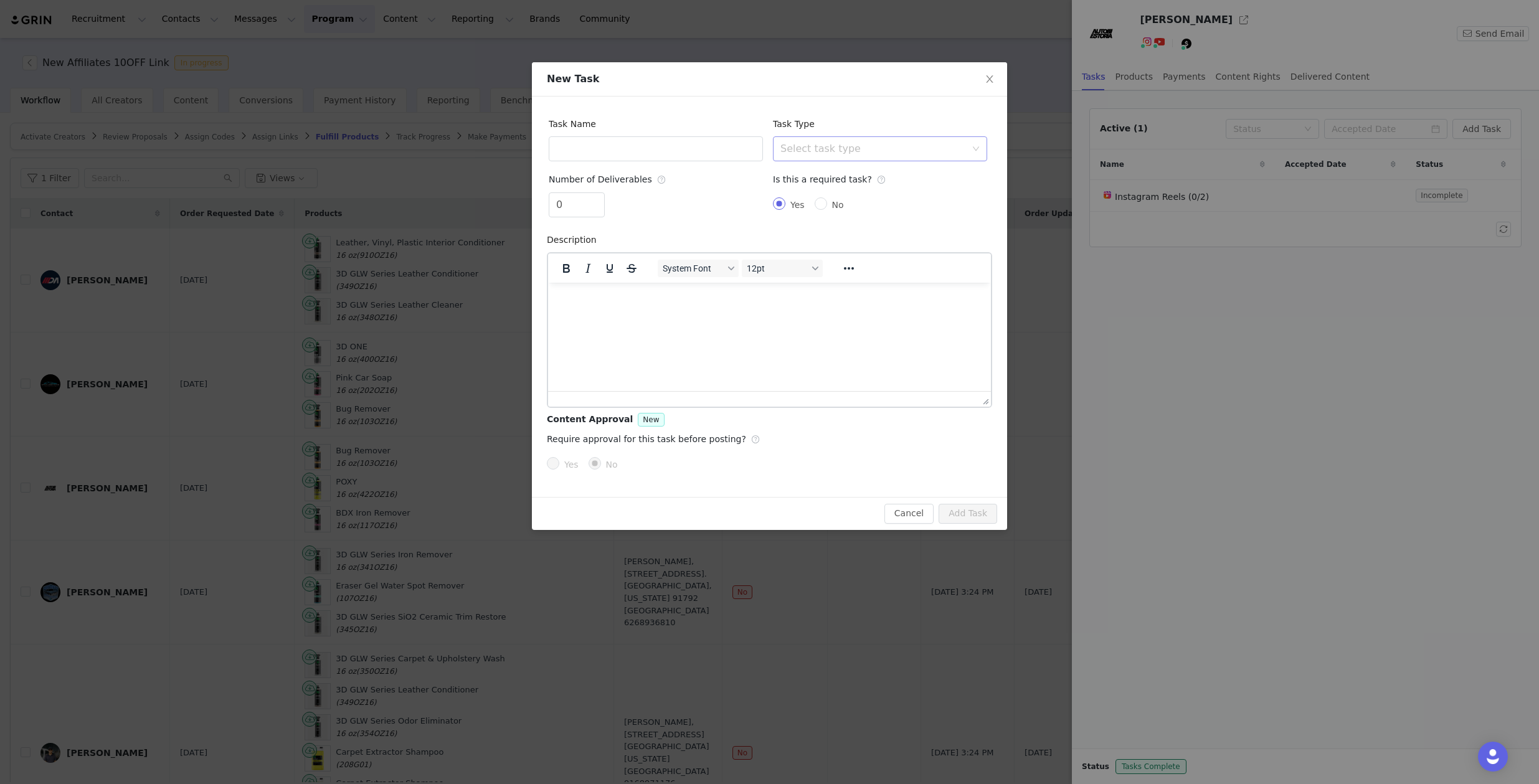
click at [822, 148] on div "Select task type" at bounding box center [873, 148] width 185 height 13
click at [879, 97] on div "Task Name Task Type Select task type Number of Deliverables 0 Is this a require…" at bounding box center [770, 297] width 475 height 401
click at [910, 516] on button "Cancel" at bounding box center [909, 514] width 49 height 20
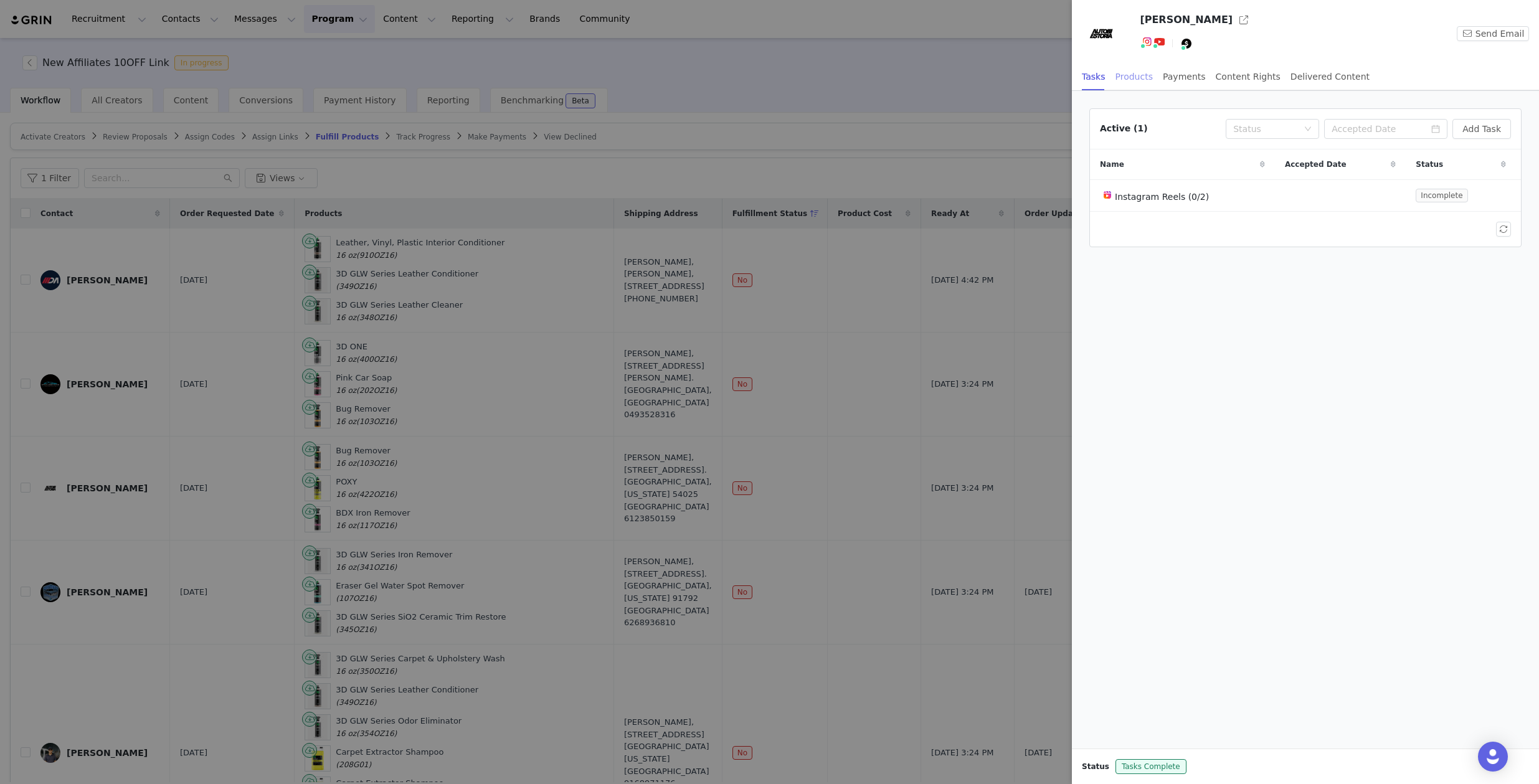
click at [1132, 68] on div "Products" at bounding box center [1134, 77] width 37 height 28
click at [968, 97] on div at bounding box center [770, 392] width 1539 height 784
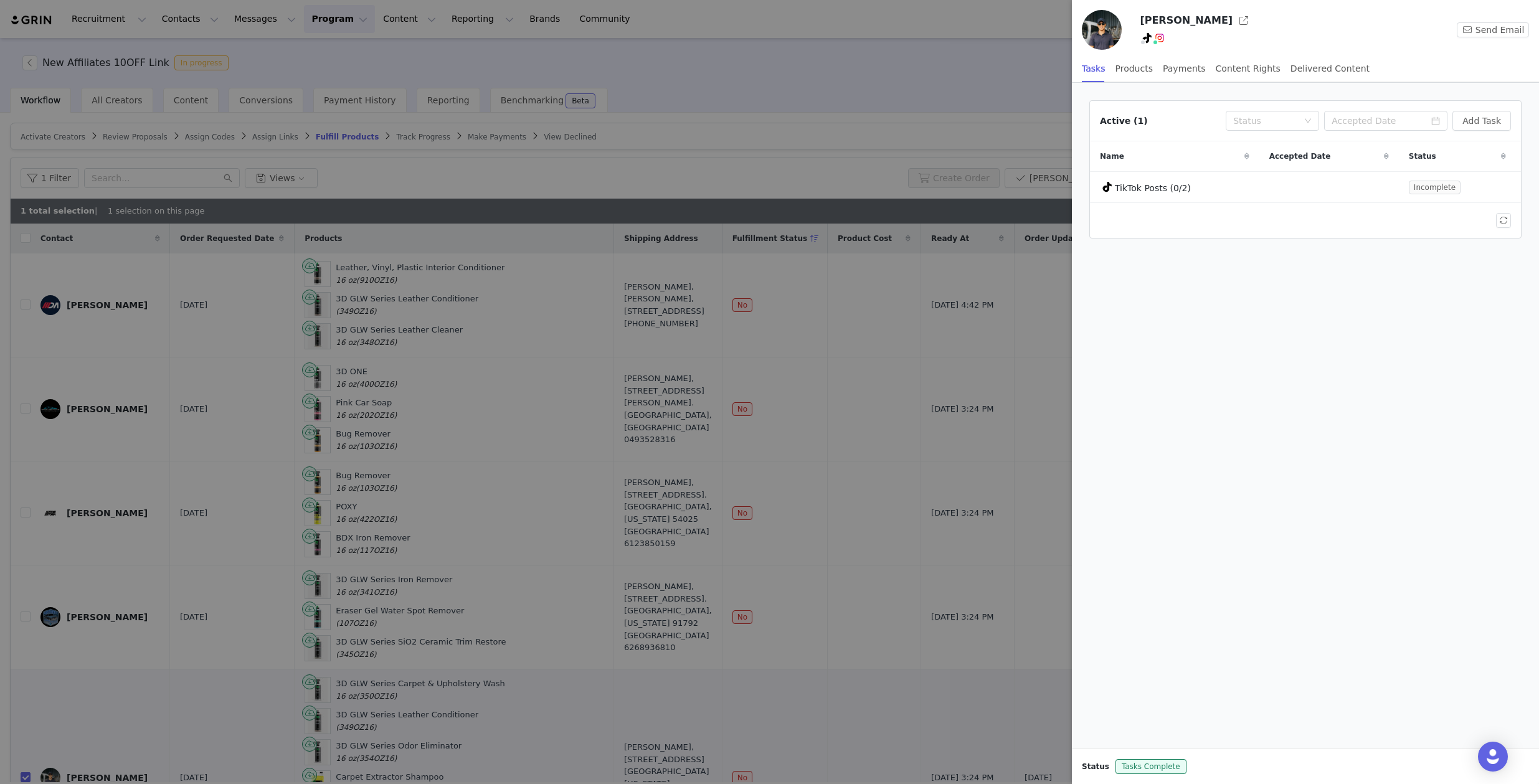
scroll to position [151, 0]
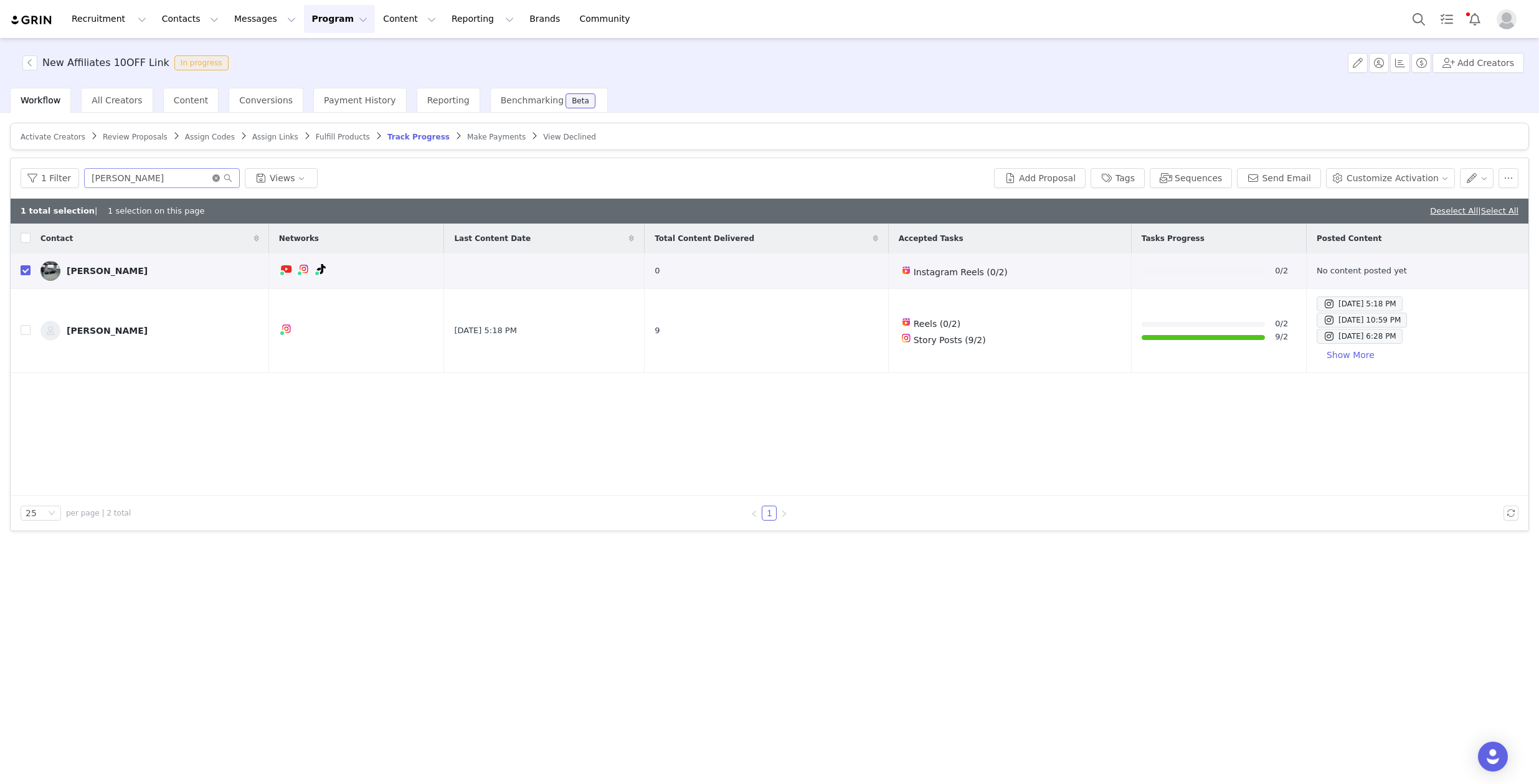
click at [213, 177] on icon "icon: close-circle" at bounding box center [216, 177] width 7 height 7
click at [178, 179] on input "text" at bounding box center [162, 178] width 156 height 20
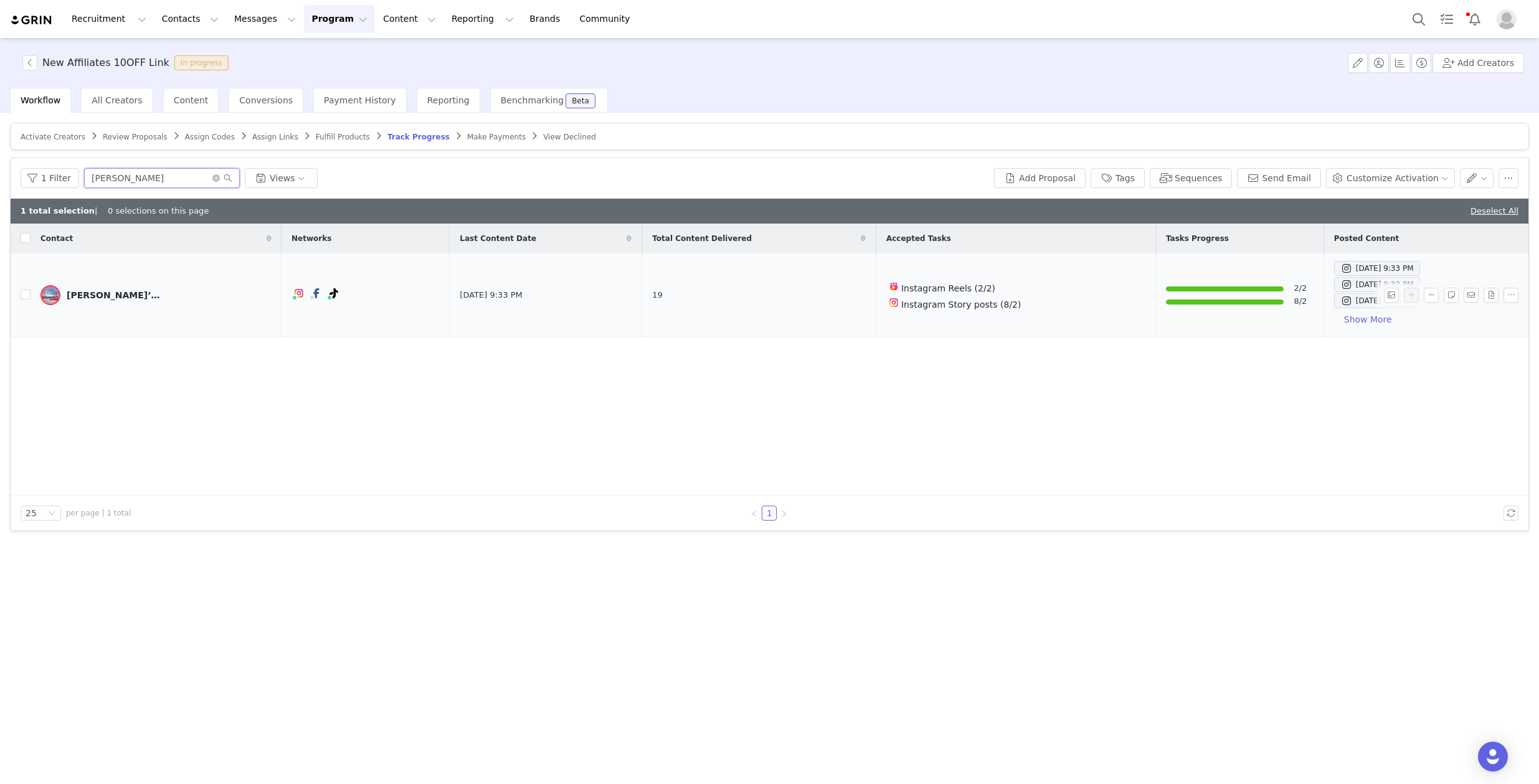
type input "[PERSON_NAME]"
click at [99, 292] on div "[PERSON_NAME]’s Auto Body" at bounding box center [113, 295] width 93 height 10
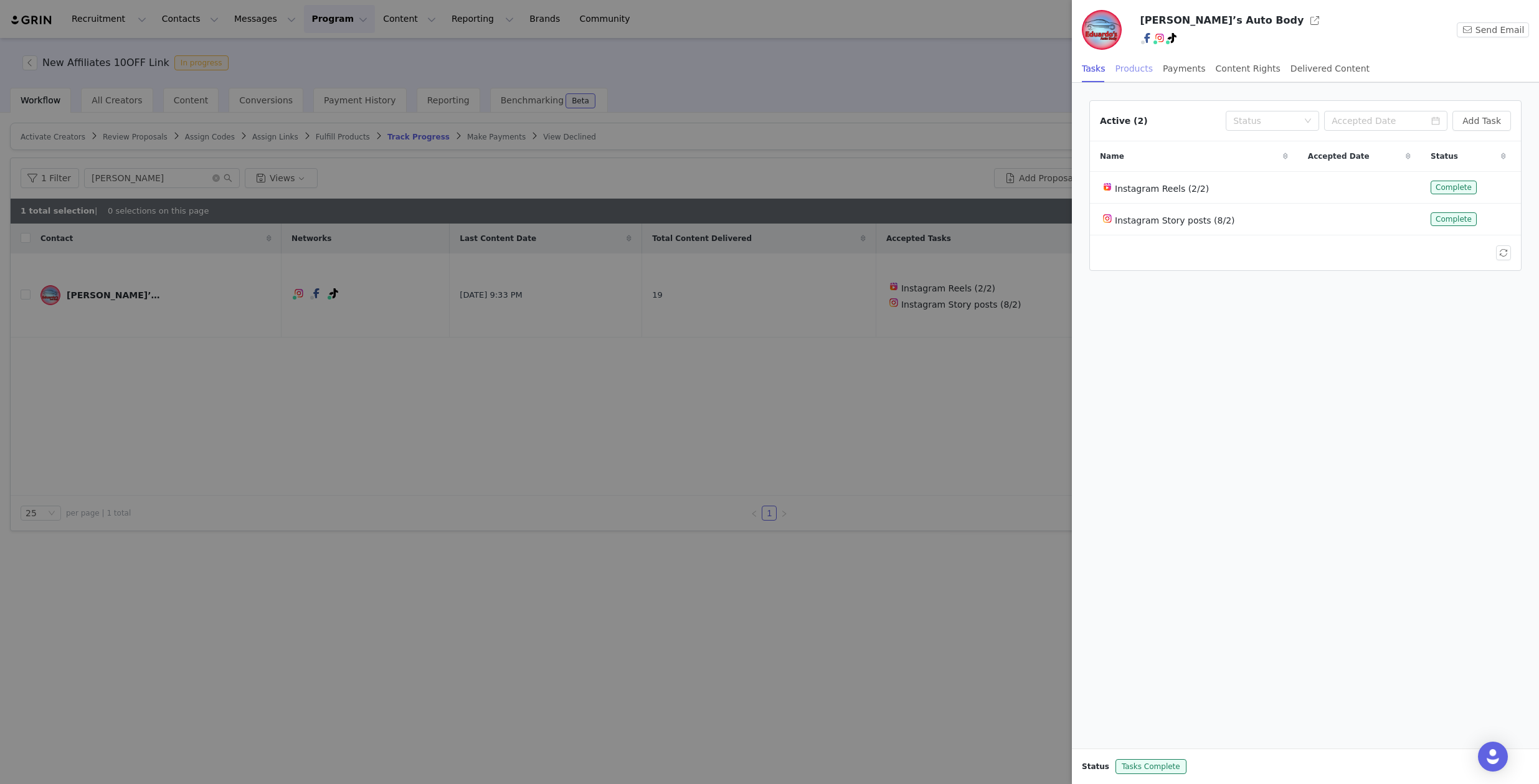
click at [1133, 70] on div "Products" at bounding box center [1134, 69] width 37 height 28
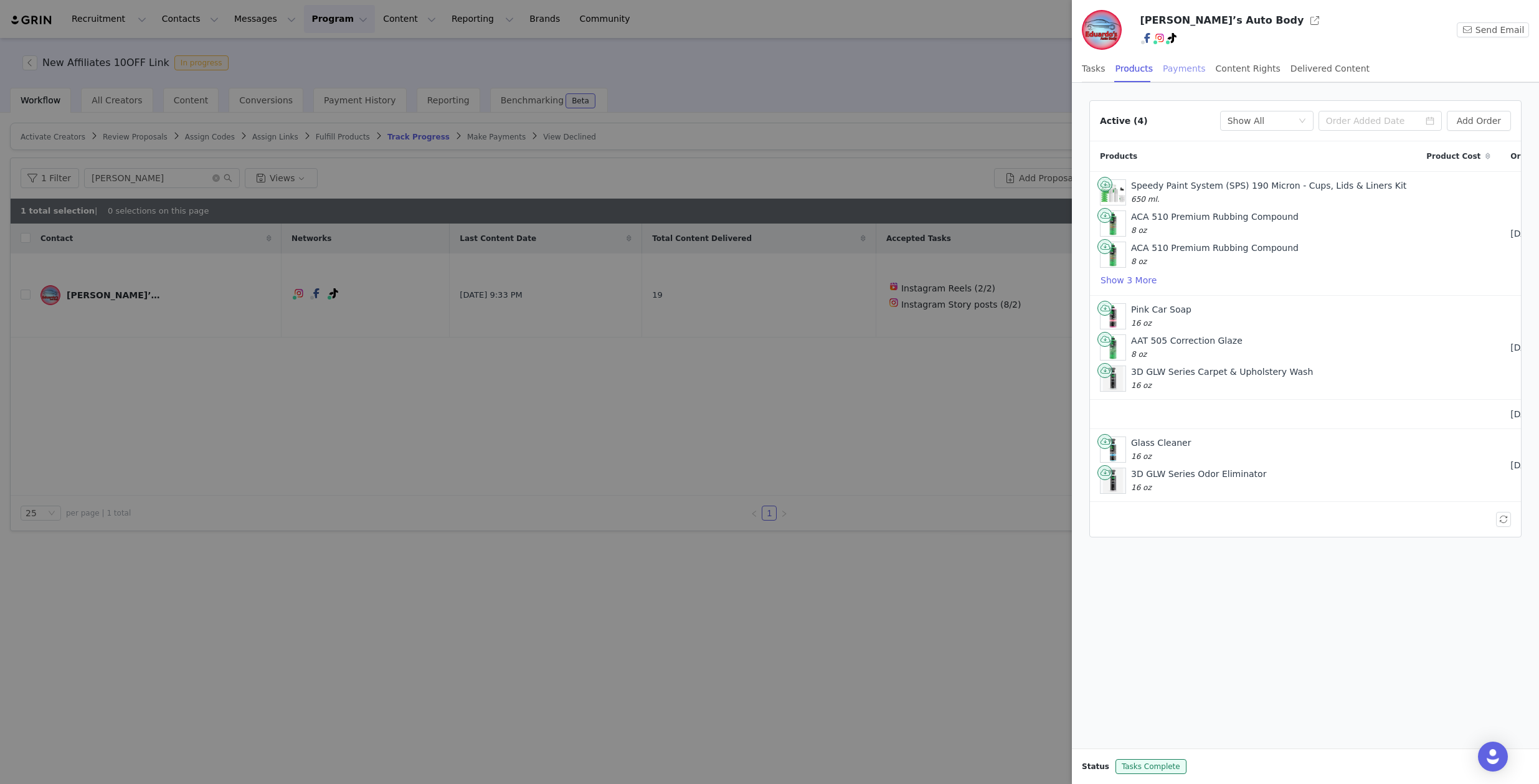
click at [1179, 72] on div "Payments" at bounding box center [1184, 69] width 43 height 28
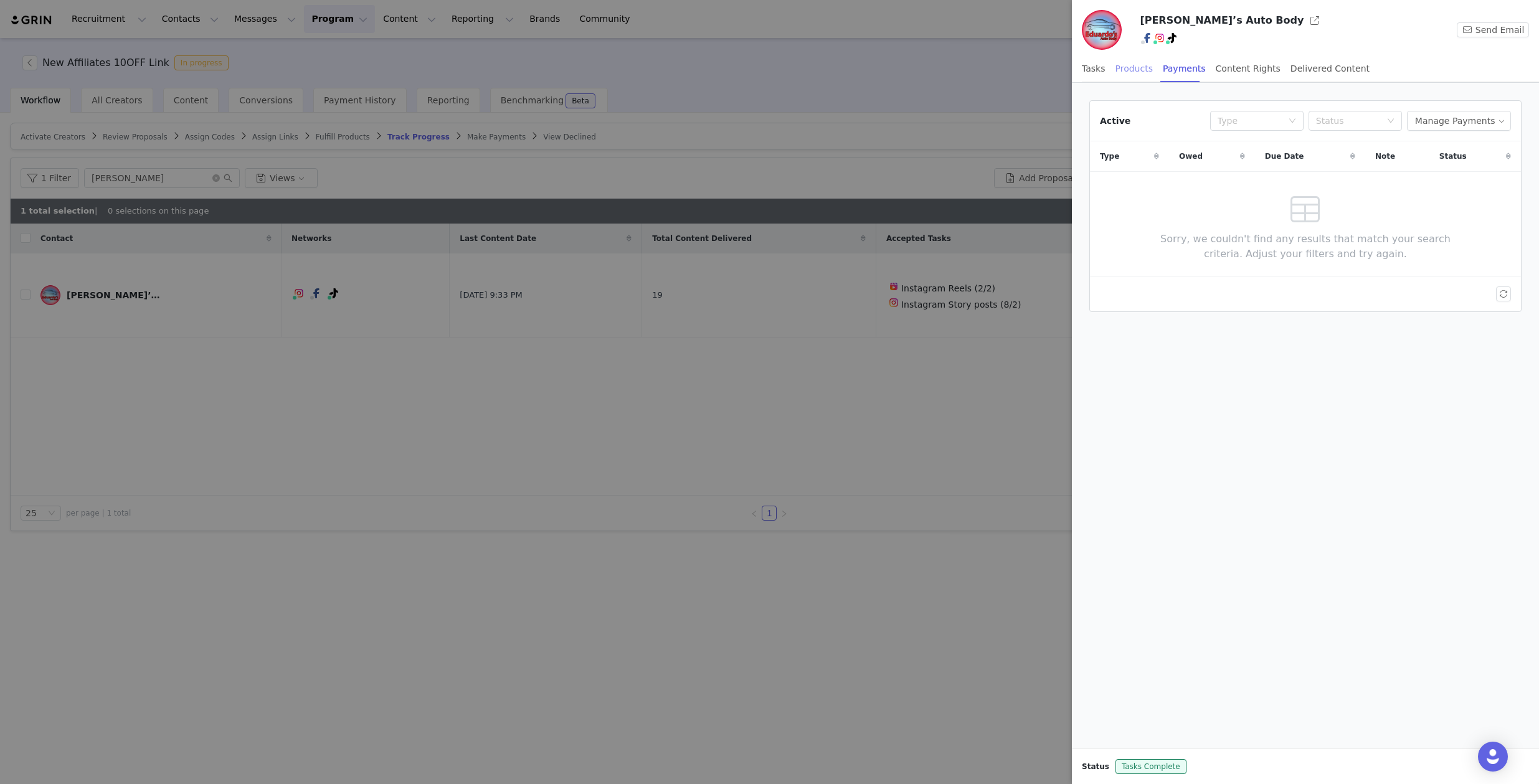
click at [1131, 68] on div "Products" at bounding box center [1134, 69] width 37 height 28
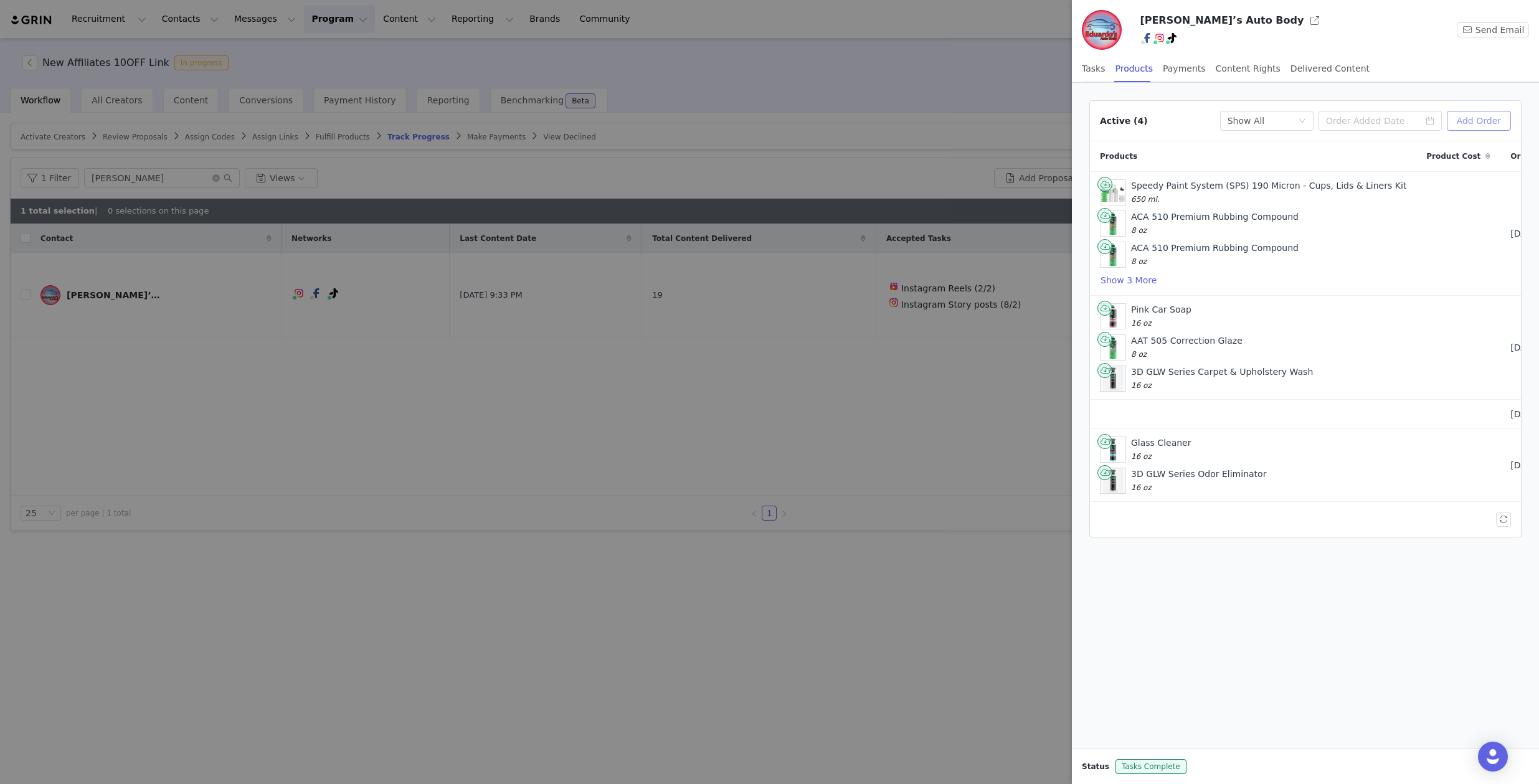
click at [1477, 118] on button "Add Order" at bounding box center [1479, 121] width 64 height 20
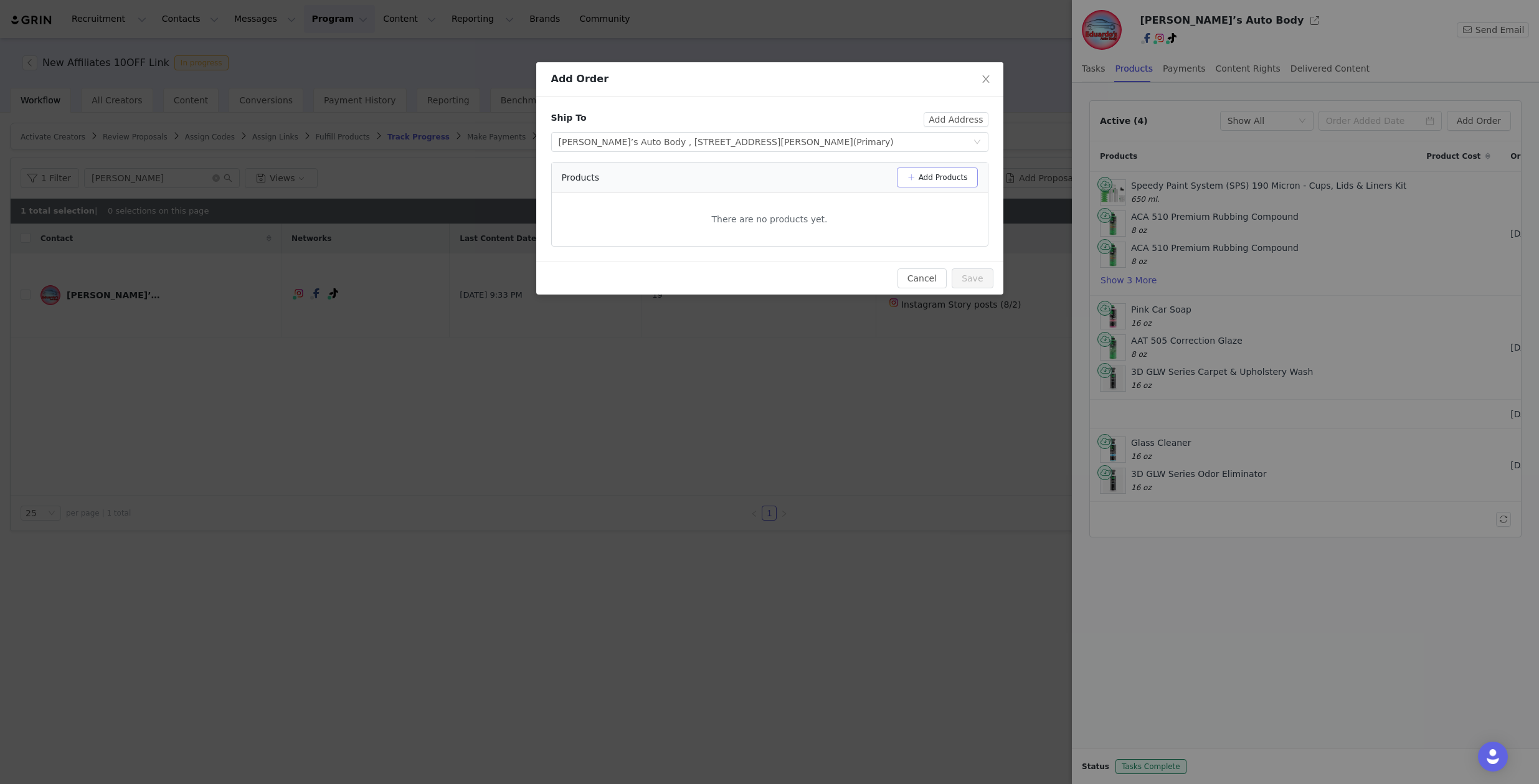
click at [940, 175] on button "Add Products" at bounding box center [937, 177] width 81 height 20
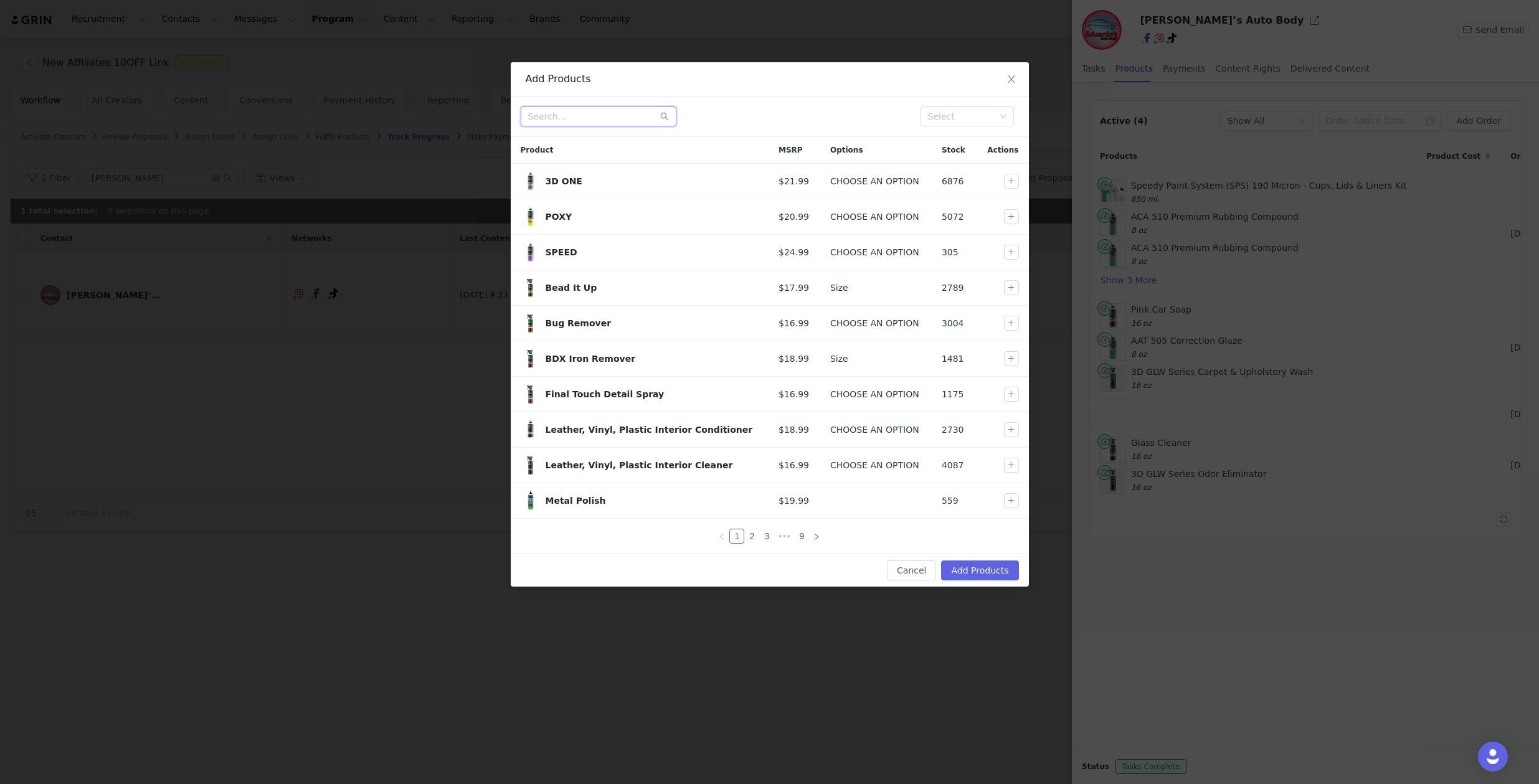
click at [559, 122] on input "text" at bounding box center [598, 117] width 156 height 20
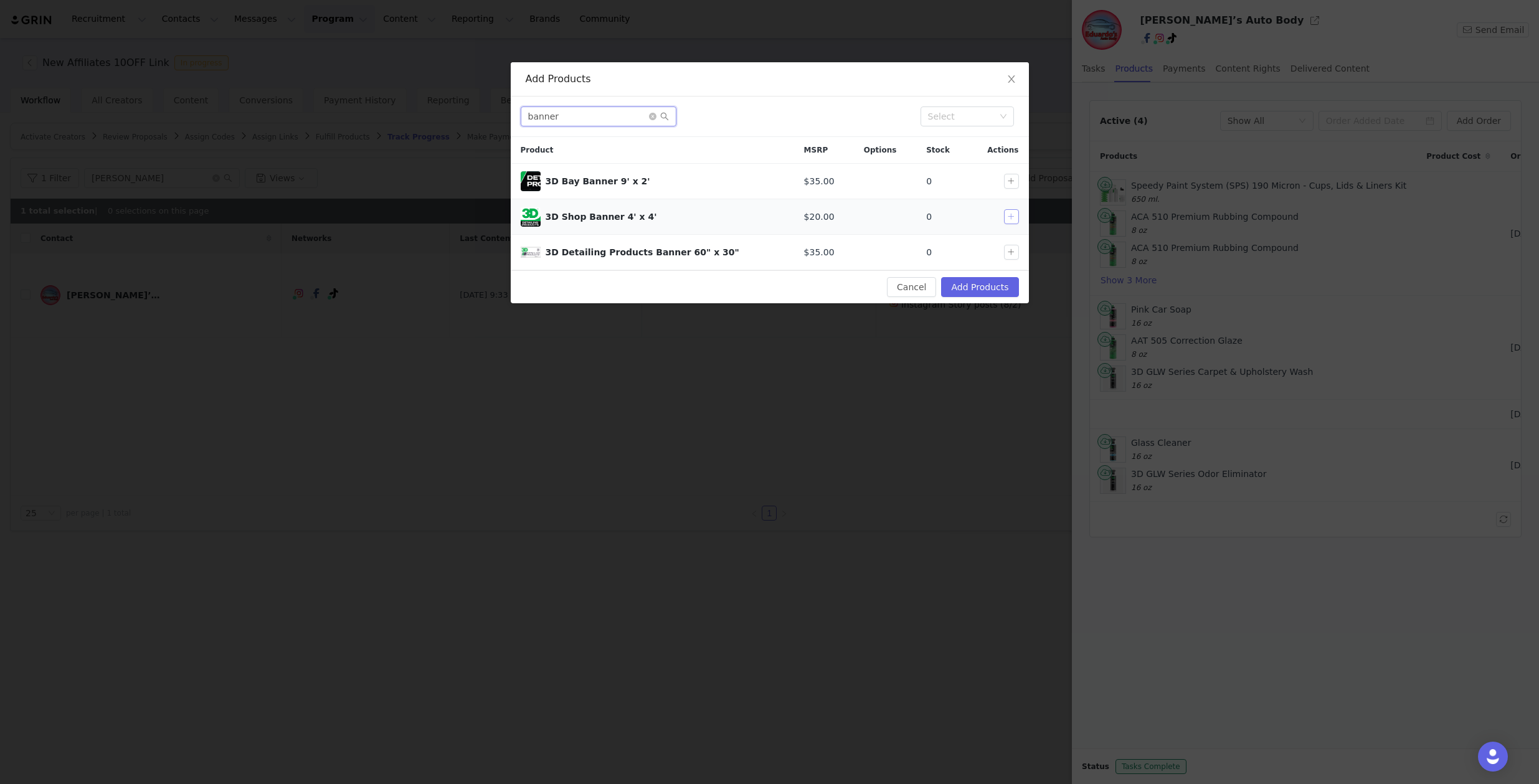
type input "banner"
click at [1011, 217] on button "button" at bounding box center [1011, 217] width 15 height 15
click at [1012, 181] on div "Select" at bounding box center [1011, 191] width 36 height 21
click at [1011, 180] on button "button" at bounding box center [1011, 181] width 15 height 15
click at [1010, 250] on button "button" at bounding box center [1011, 252] width 15 height 15
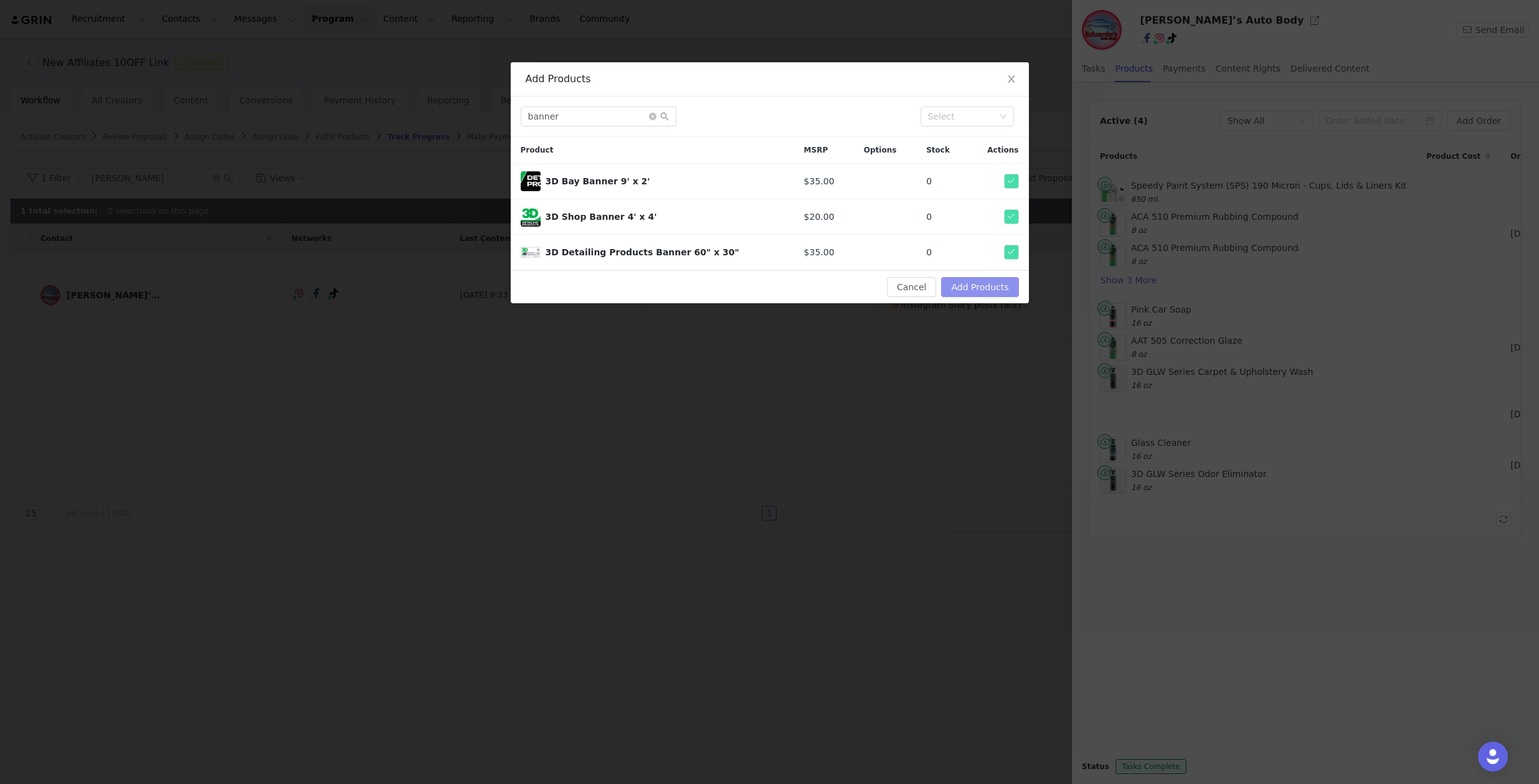
click at [991, 287] on button "Add Products" at bounding box center [979, 287] width 77 height 20
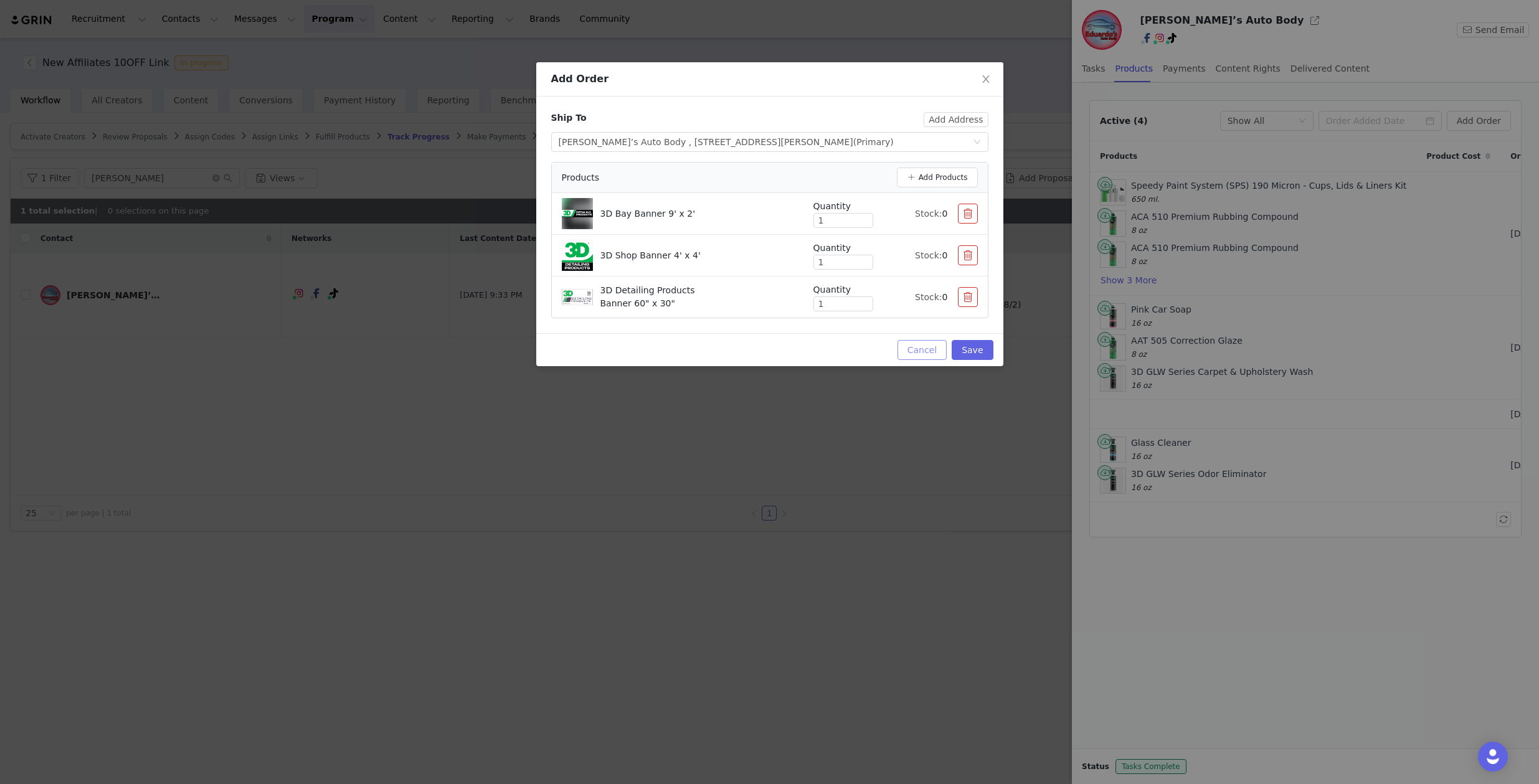
click at [925, 352] on button "Cancel" at bounding box center [922, 350] width 49 height 20
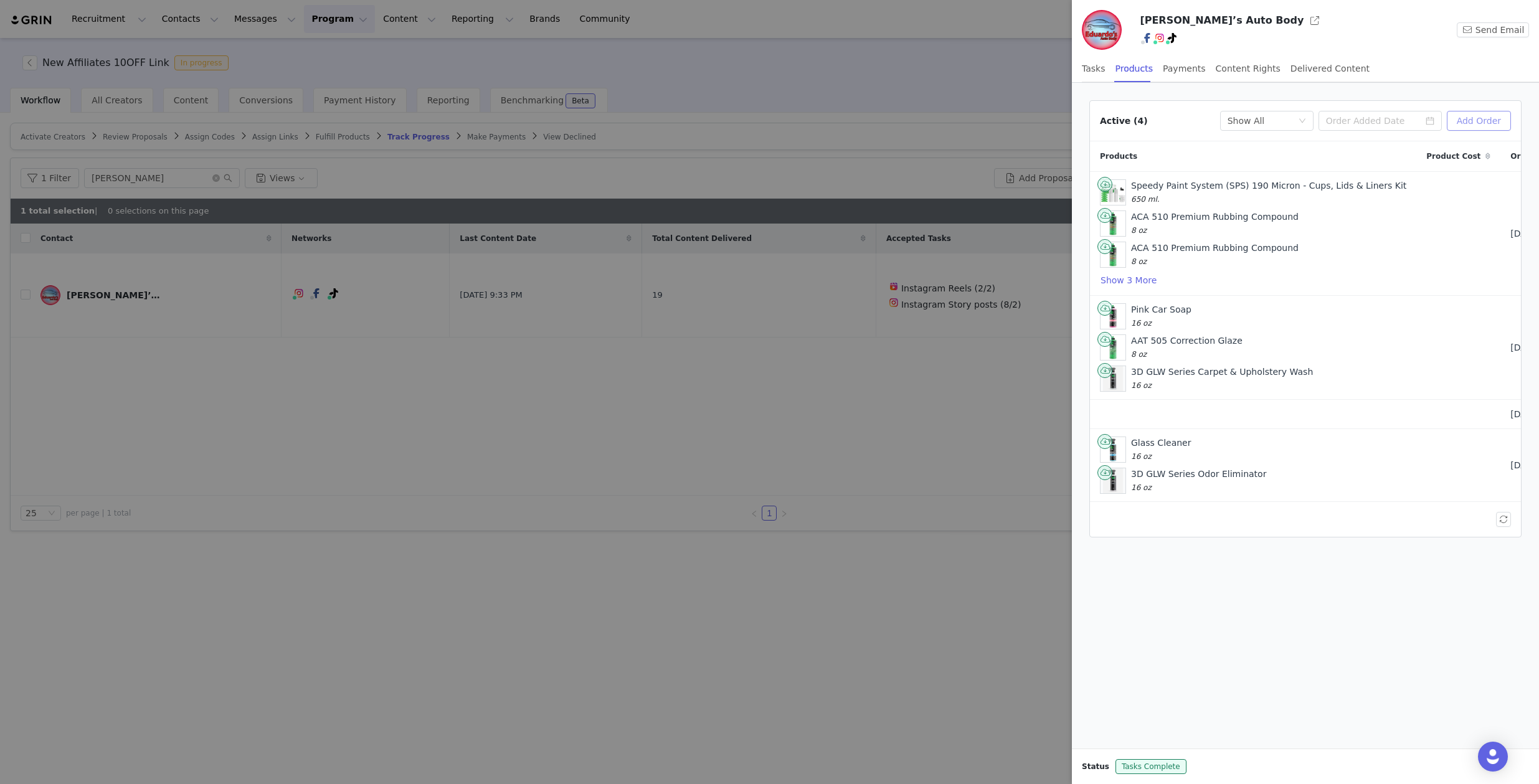
click at [1463, 119] on button "Add Order" at bounding box center [1479, 121] width 64 height 20
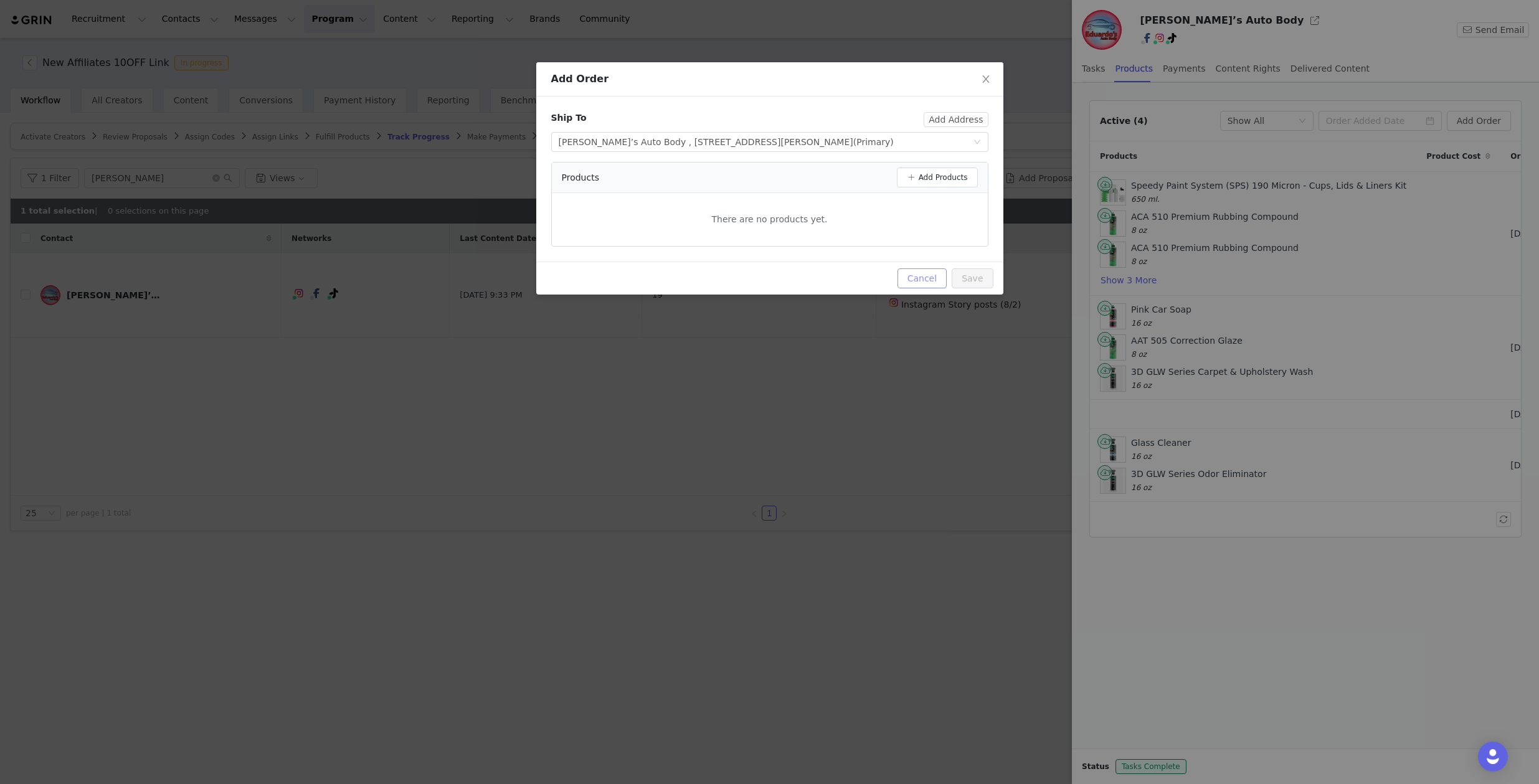
click at [907, 284] on button "Cancel" at bounding box center [922, 278] width 49 height 20
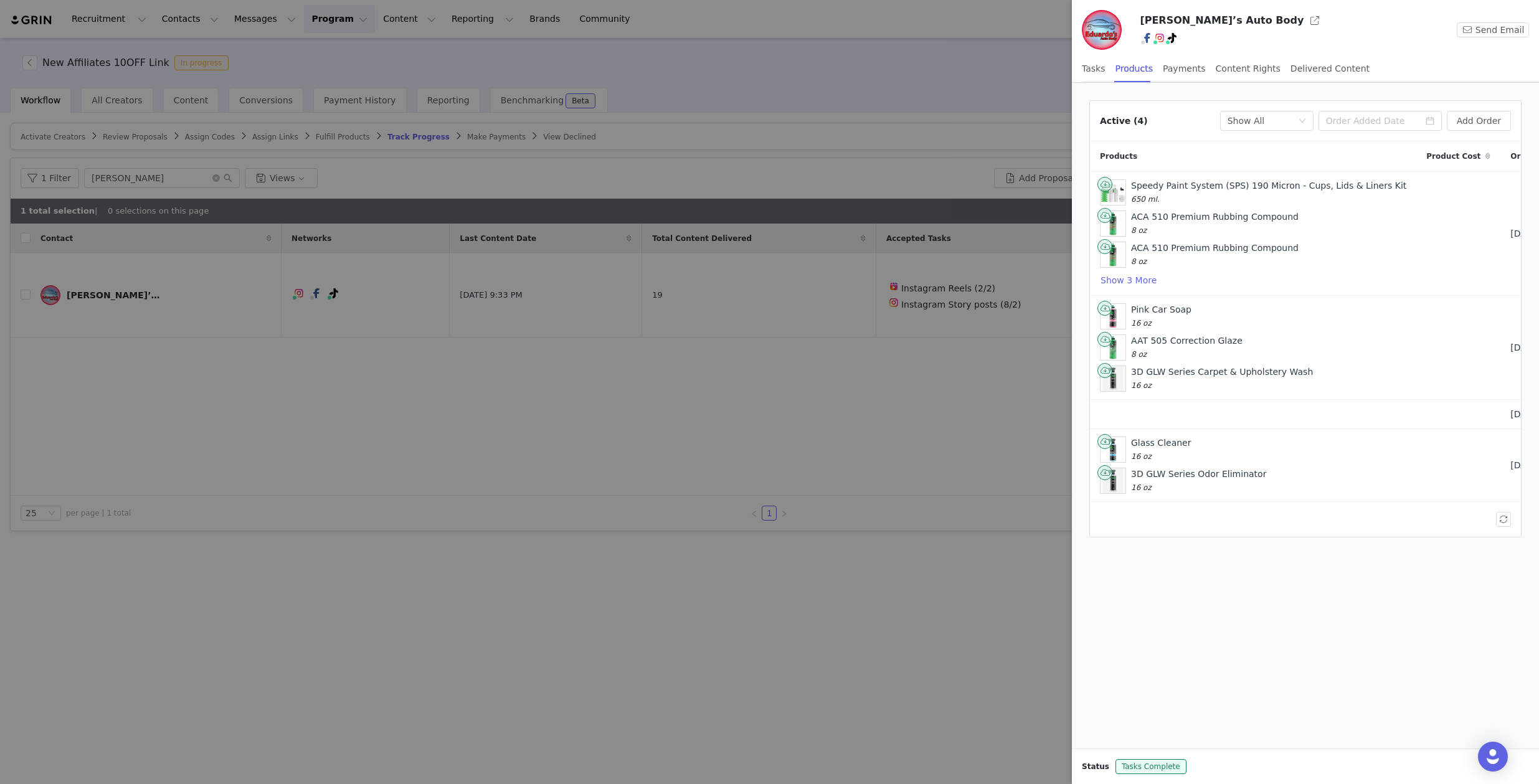
click at [405, 383] on div at bounding box center [770, 392] width 1539 height 784
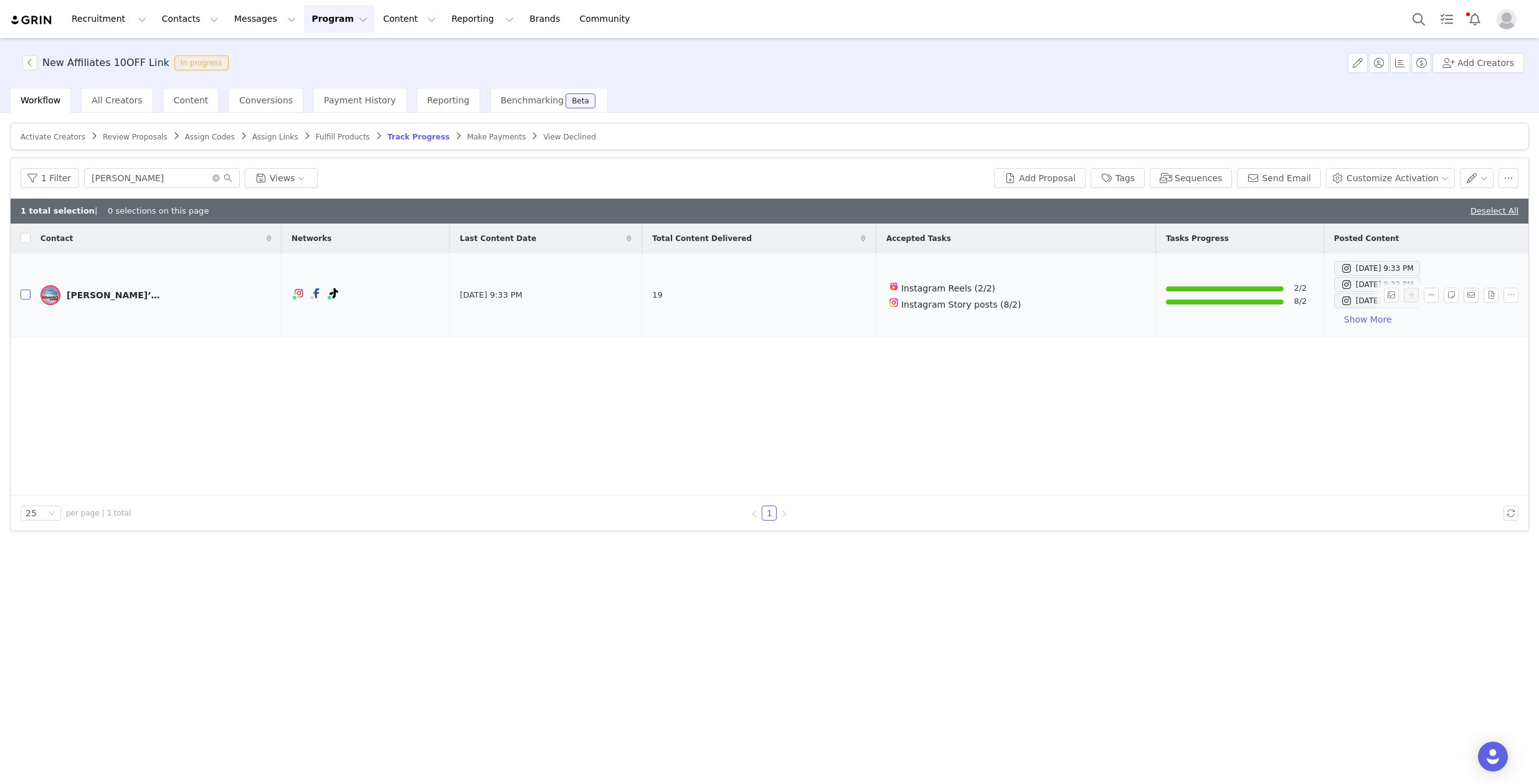
click at [26, 294] on input "checkbox" at bounding box center [25, 294] width 10 height 10
checkbox input "true"
click at [1384, 183] on button "Customize Activation" at bounding box center [1390, 178] width 129 height 20
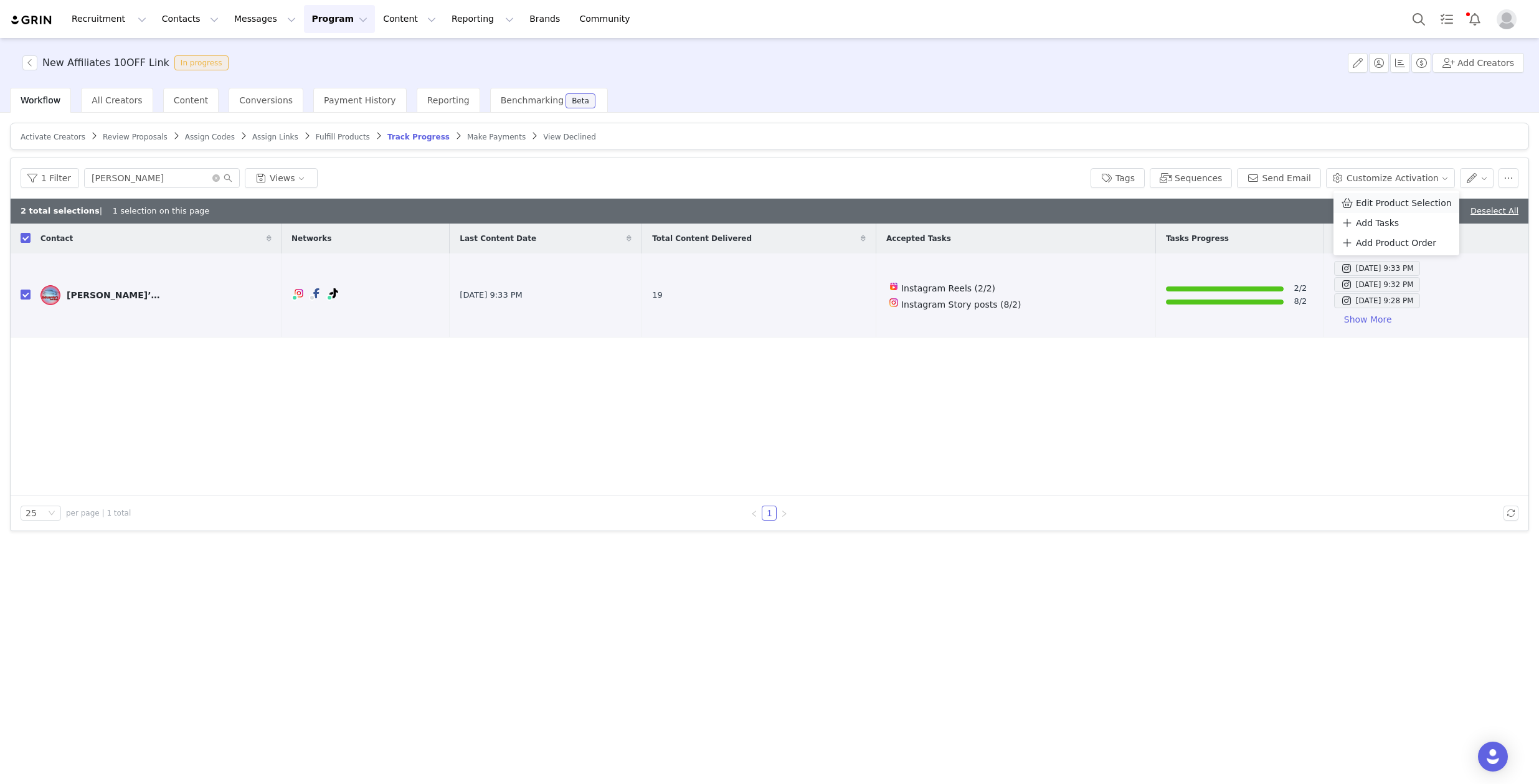
click at [1384, 201] on span "Edit Product Selection" at bounding box center [1404, 203] width 96 height 14
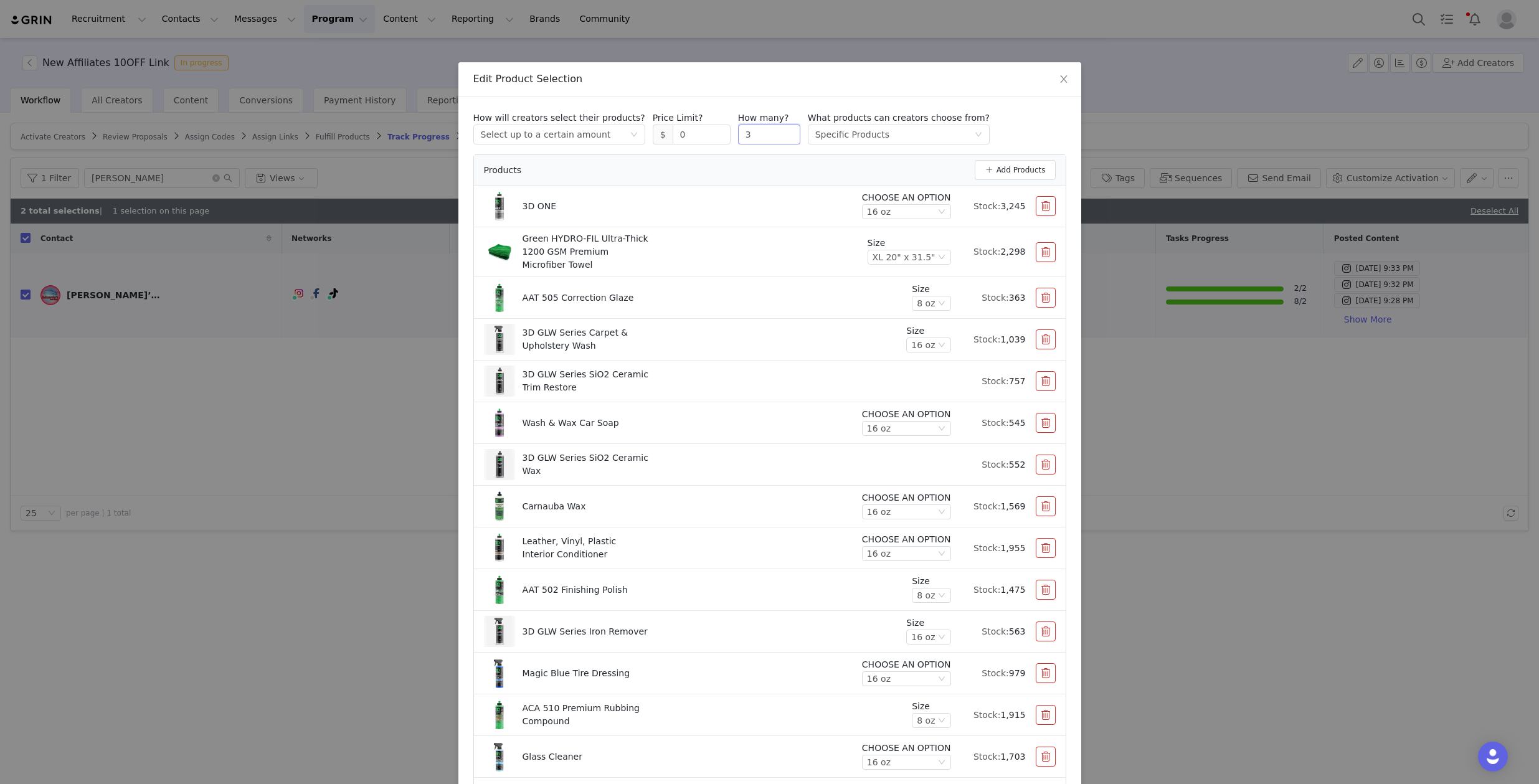
drag, startPoint x: 756, startPoint y: 134, endPoint x: 720, endPoint y: 126, distance: 36.9
click at [720, 126] on div "How will creators select their products? Select method Select up to a certain a…" at bounding box center [770, 128] width 593 height 33
click at [592, 140] on div "Select up to a certain amount" at bounding box center [546, 134] width 130 height 19
drag, startPoint x: 755, startPoint y: 134, endPoint x: 718, endPoint y: 125, distance: 38.1
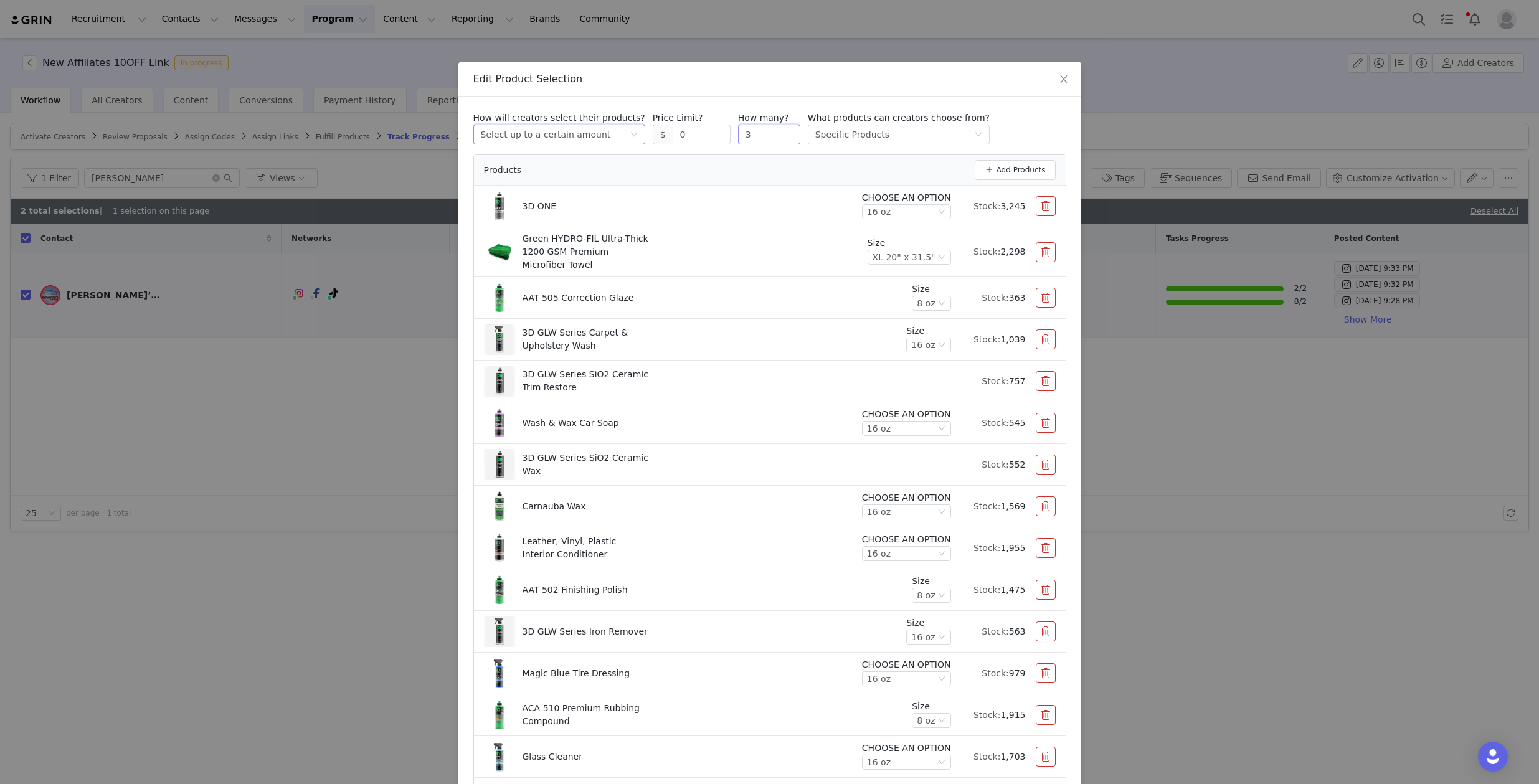
click at [718, 125] on div "How will creators select their products? Select method Select up to a certain a…" at bounding box center [770, 128] width 593 height 33
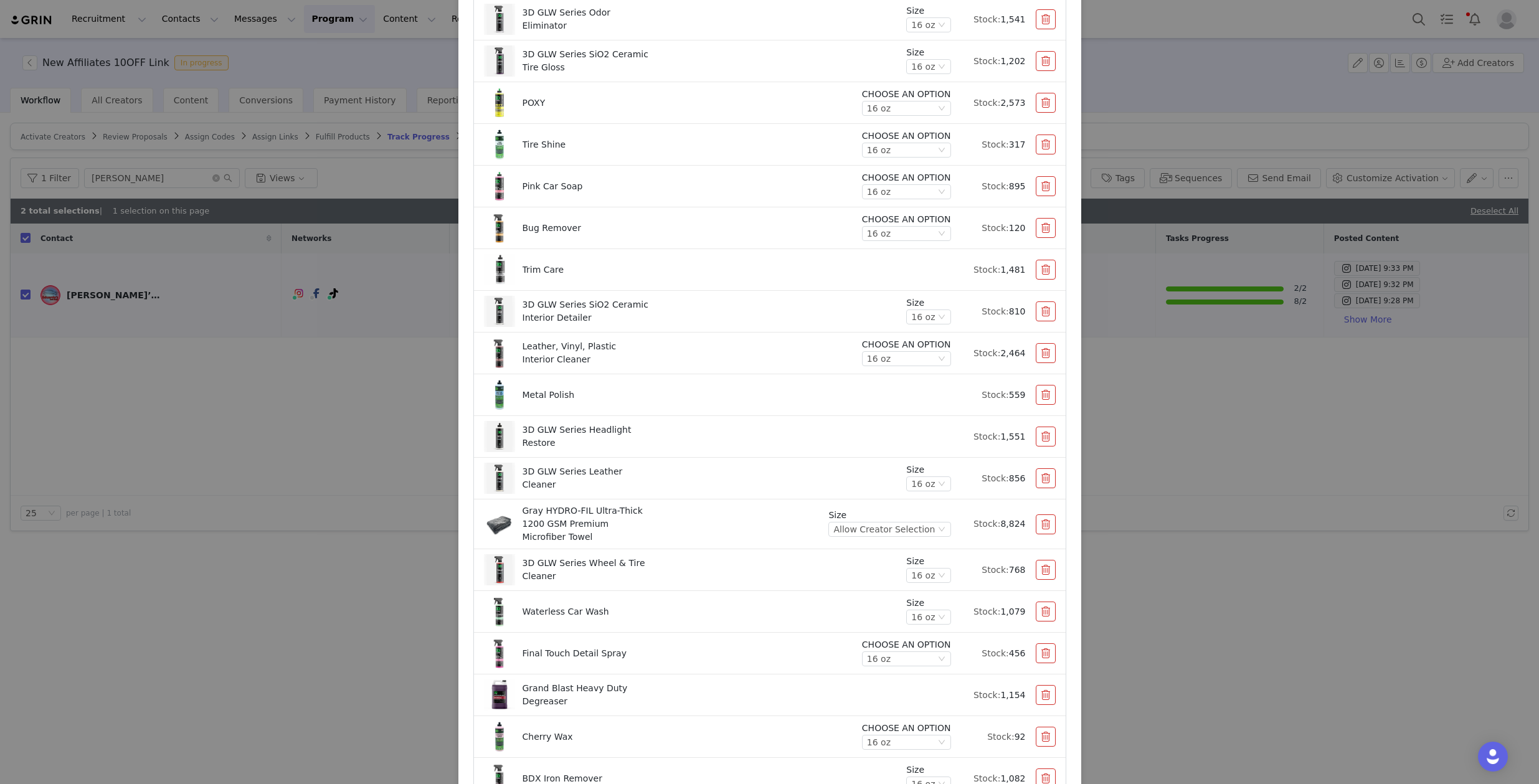
scroll to position [1613, 0]
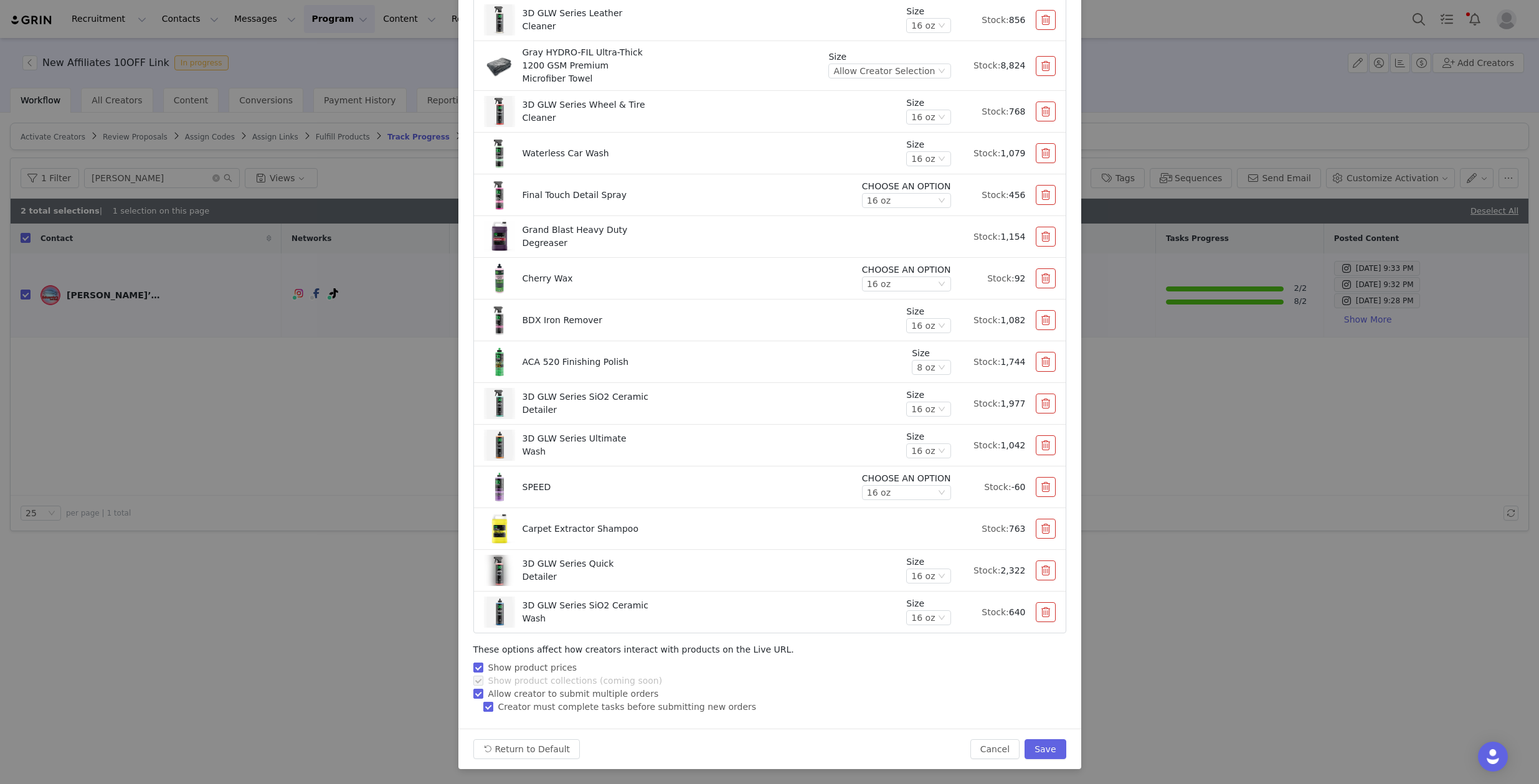
type input "5"
click at [486, 707] on input "Creator must complete tasks before submitting new orders" at bounding box center [487, 706] width 9 height 9
checkbox input "true"
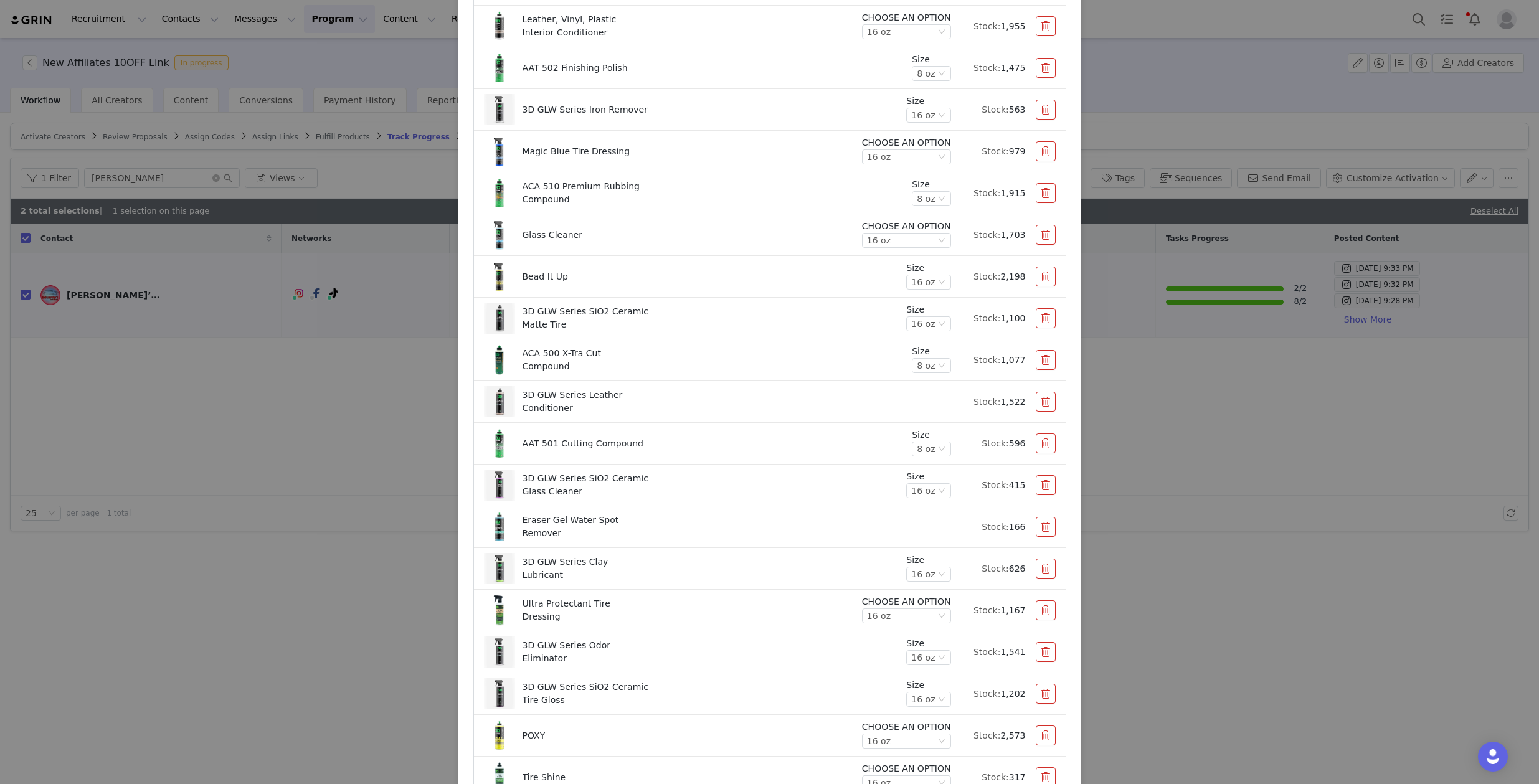
scroll to position [18, 0]
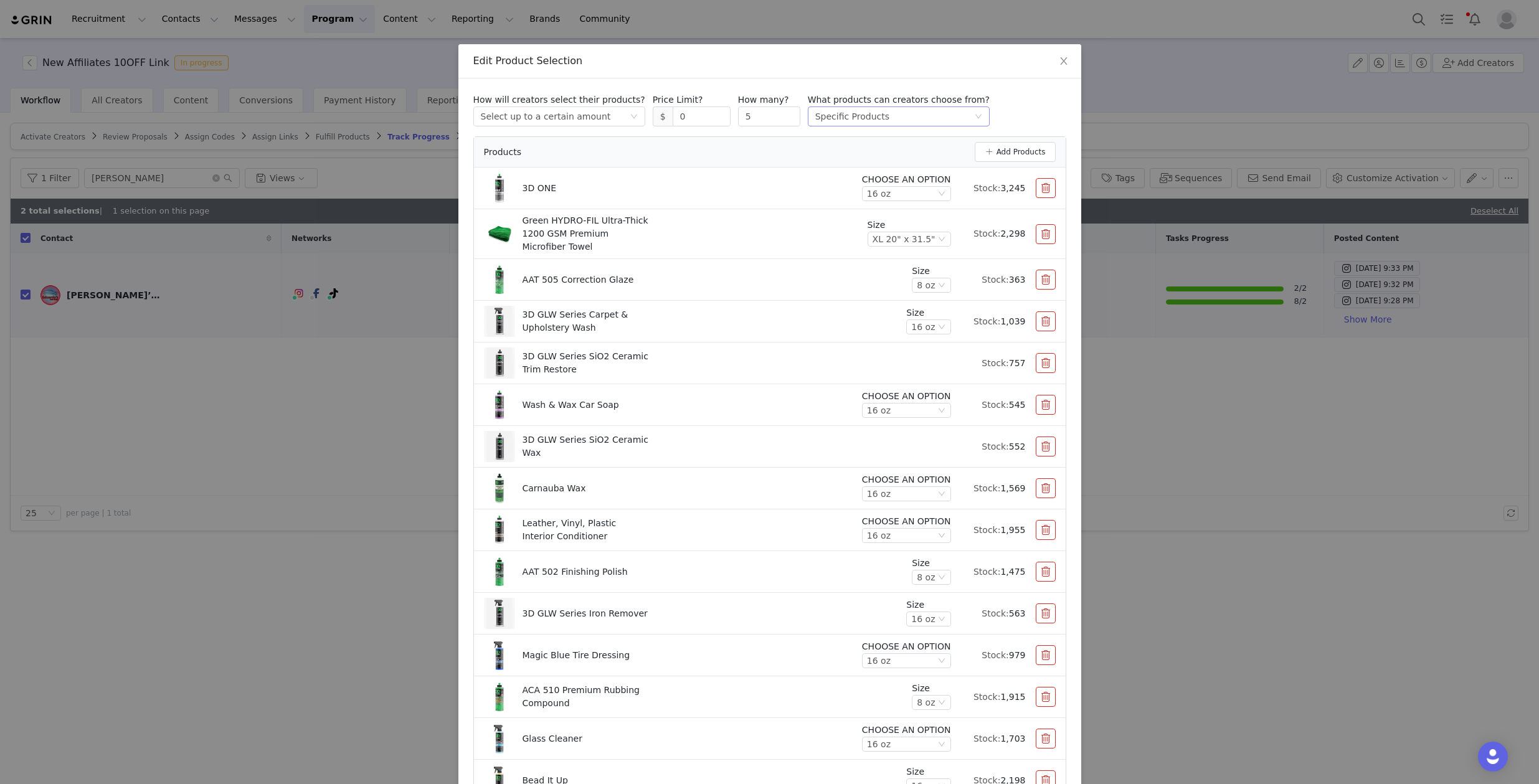
click at [900, 115] on div "Select method Specific Products" at bounding box center [895, 117] width 159 height 19
click at [1035, 98] on div "How will creators select their products? Select method Select up to a certain a…" at bounding box center [770, 110] width 593 height 33
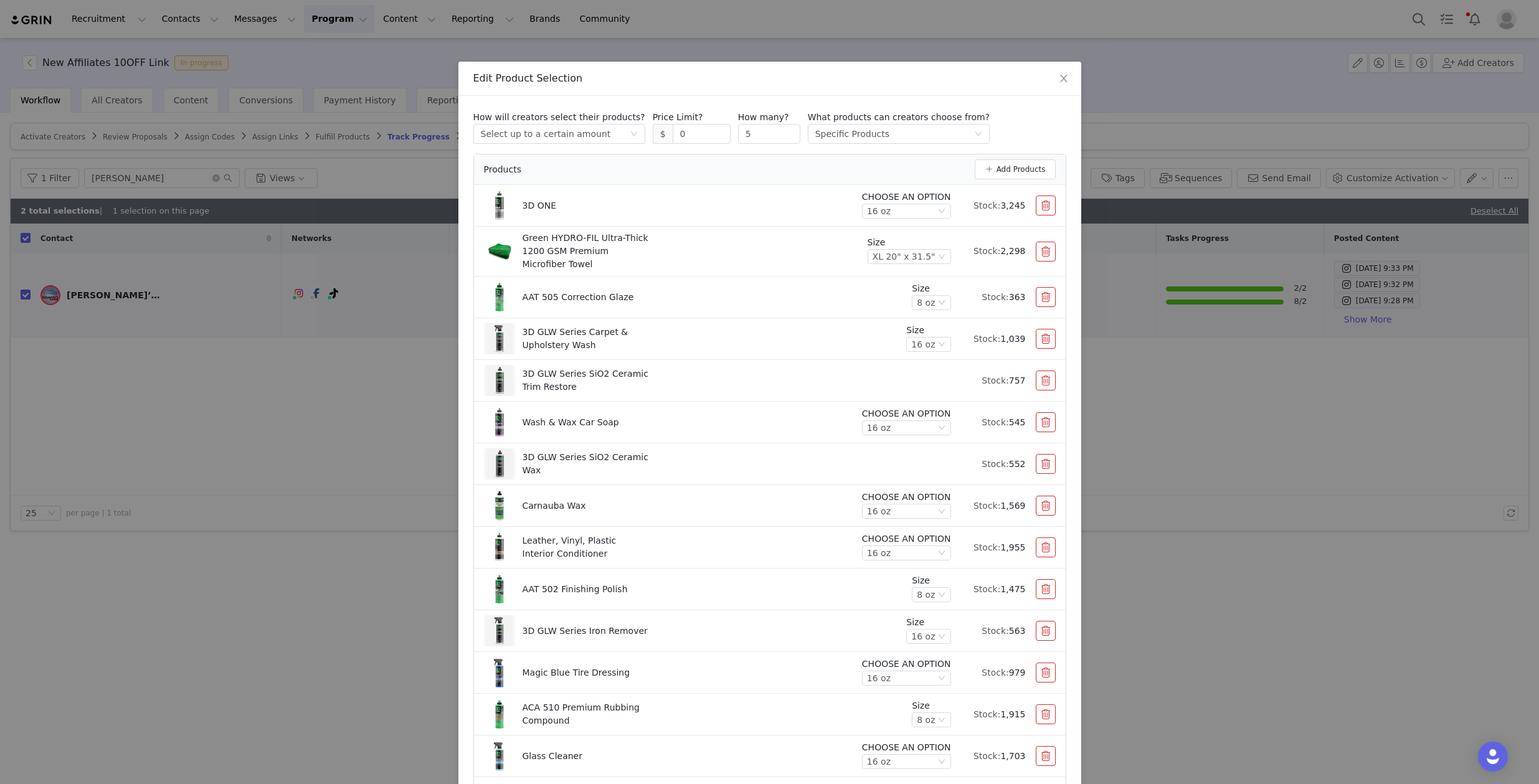
scroll to position [0, 0]
click at [950, 133] on div "Select method Specific Products" at bounding box center [899, 134] width 182 height 20
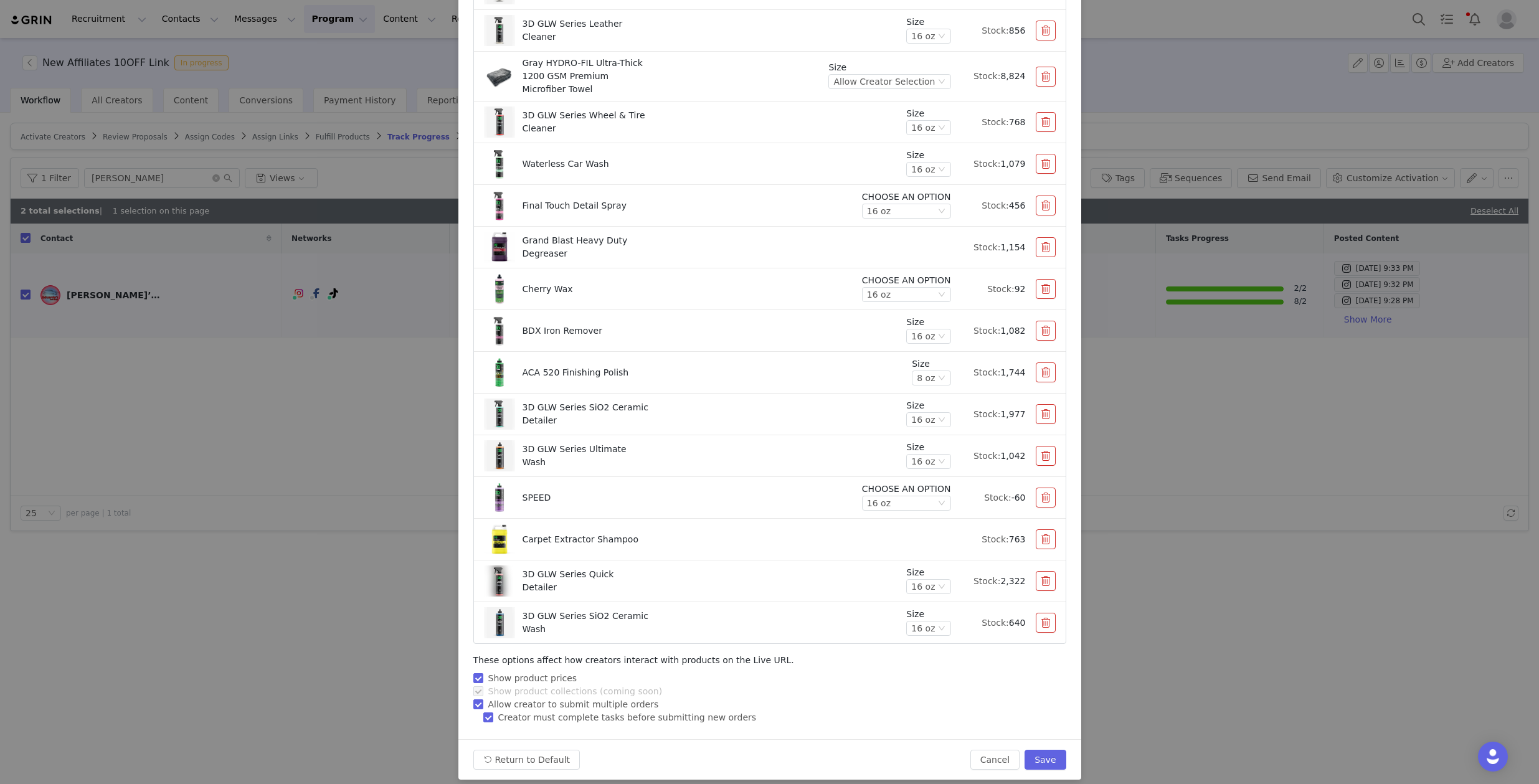
scroll to position [1613, 0]
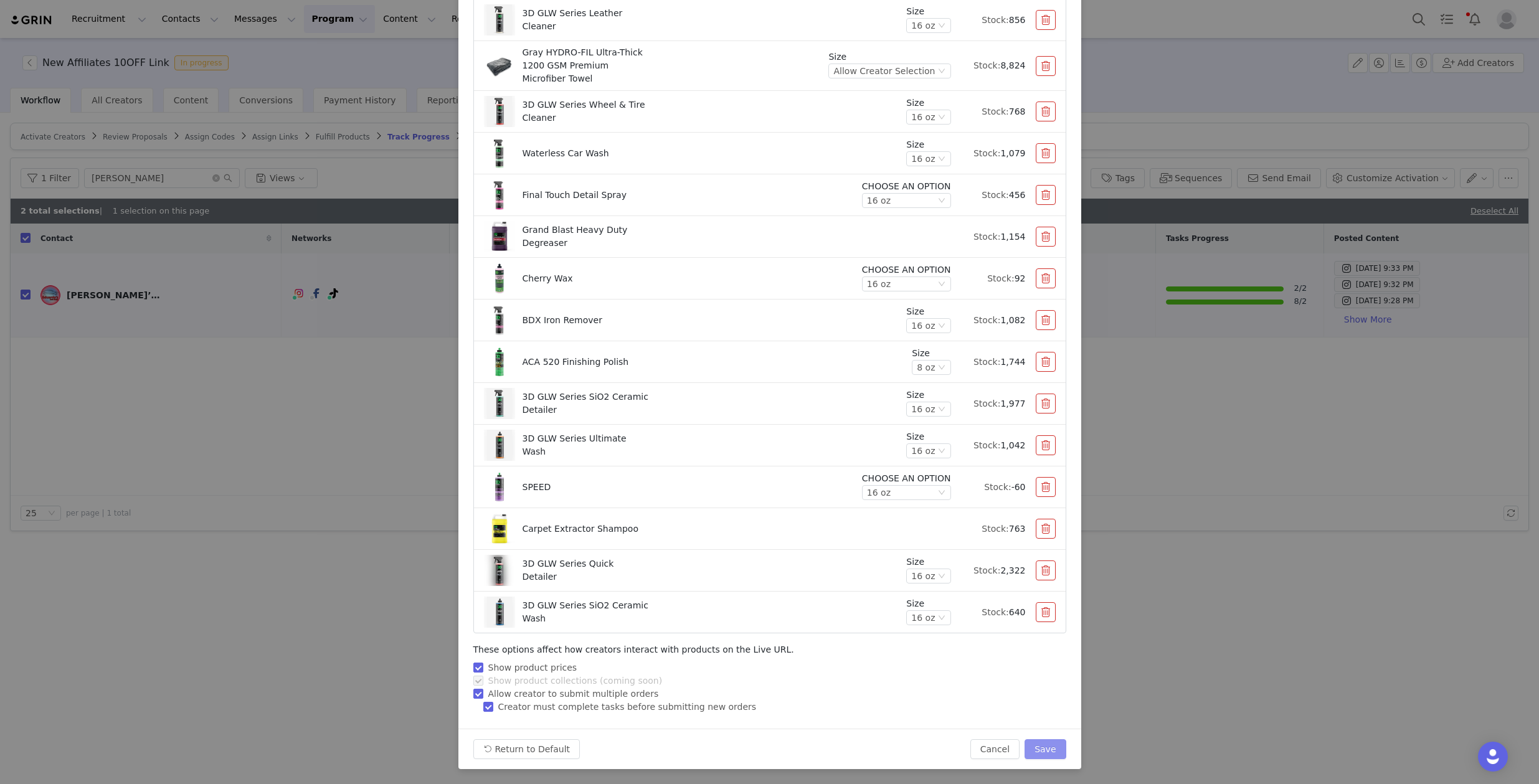
click at [1032, 748] on button "Save" at bounding box center [1045, 749] width 41 height 20
type input "3"
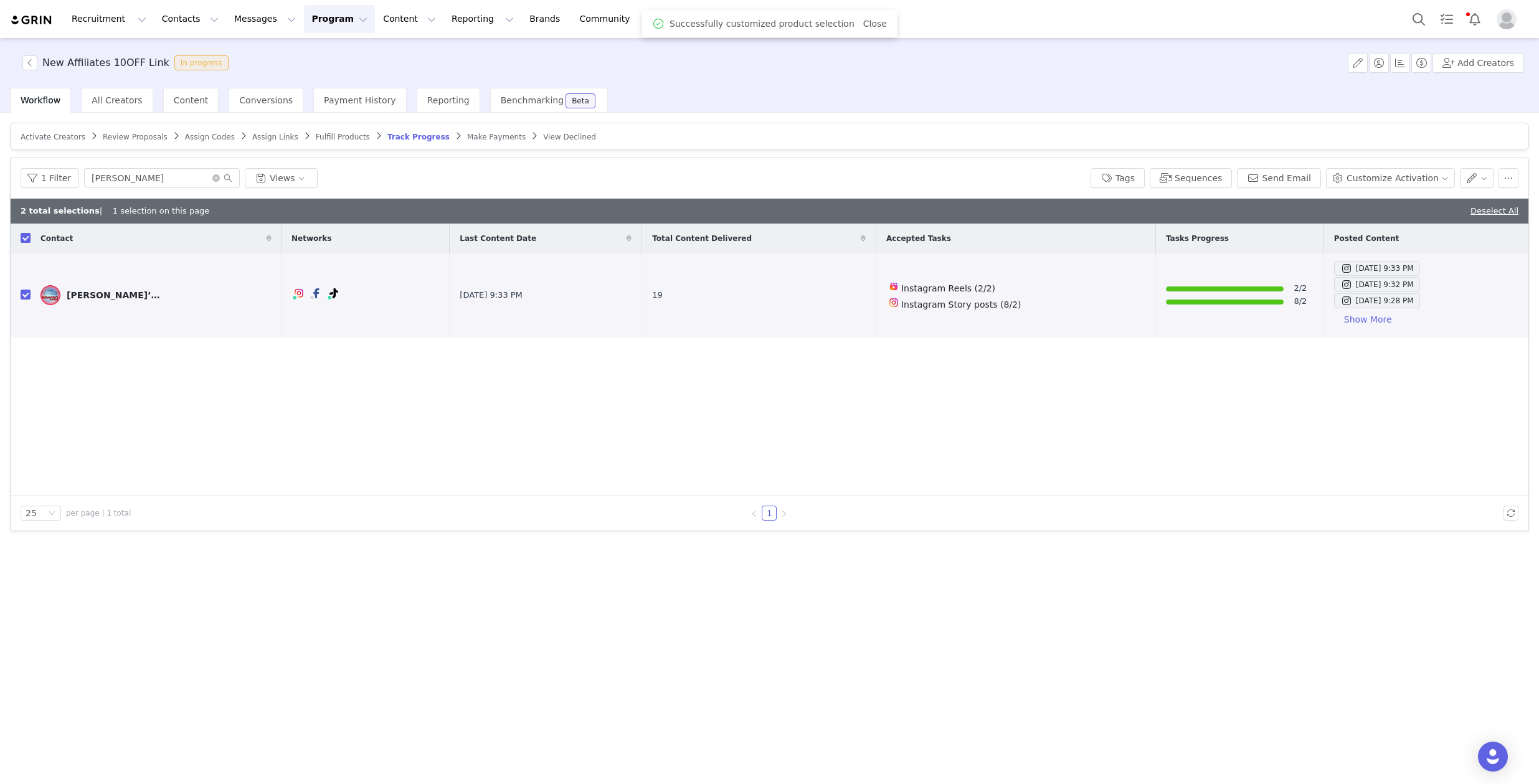
scroll to position [1551, 0]
click at [1402, 178] on button "Customize Activation" at bounding box center [1390, 178] width 129 height 20
click at [1379, 242] on span "Add Product Order" at bounding box center [1396, 242] width 80 height 14
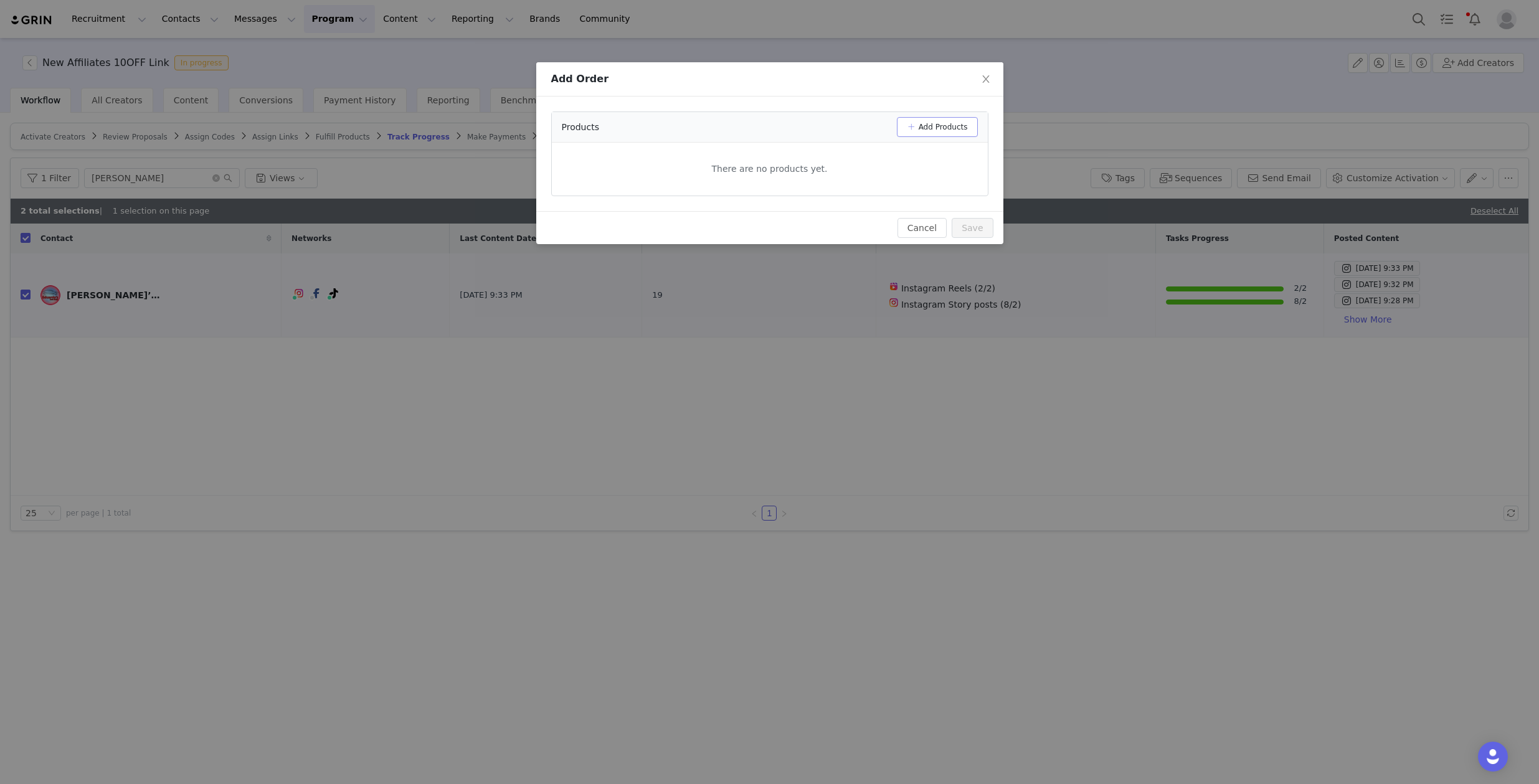
click at [934, 126] on button "Add Products" at bounding box center [937, 127] width 81 height 20
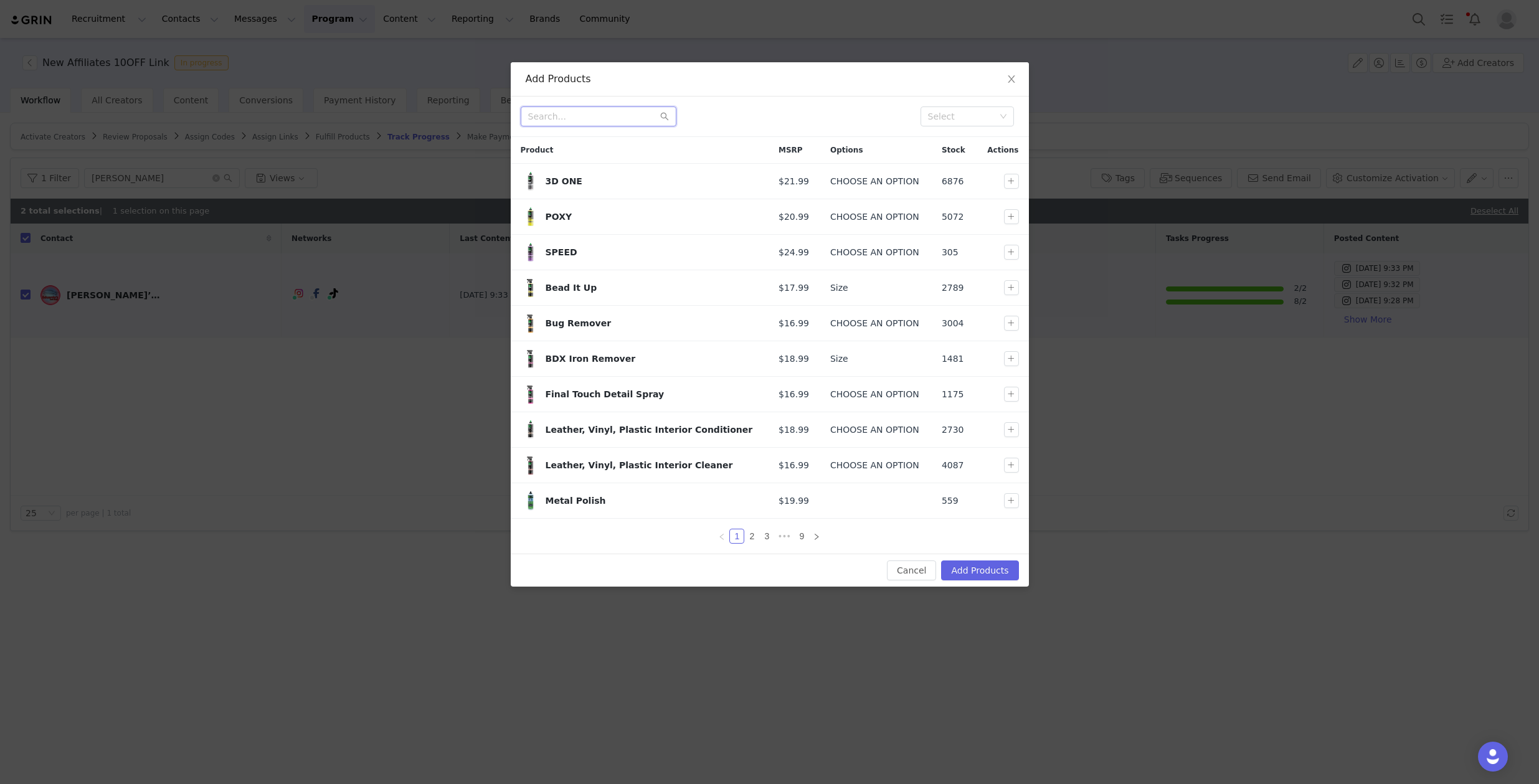
click at [598, 115] on input "text" at bounding box center [598, 117] width 156 height 20
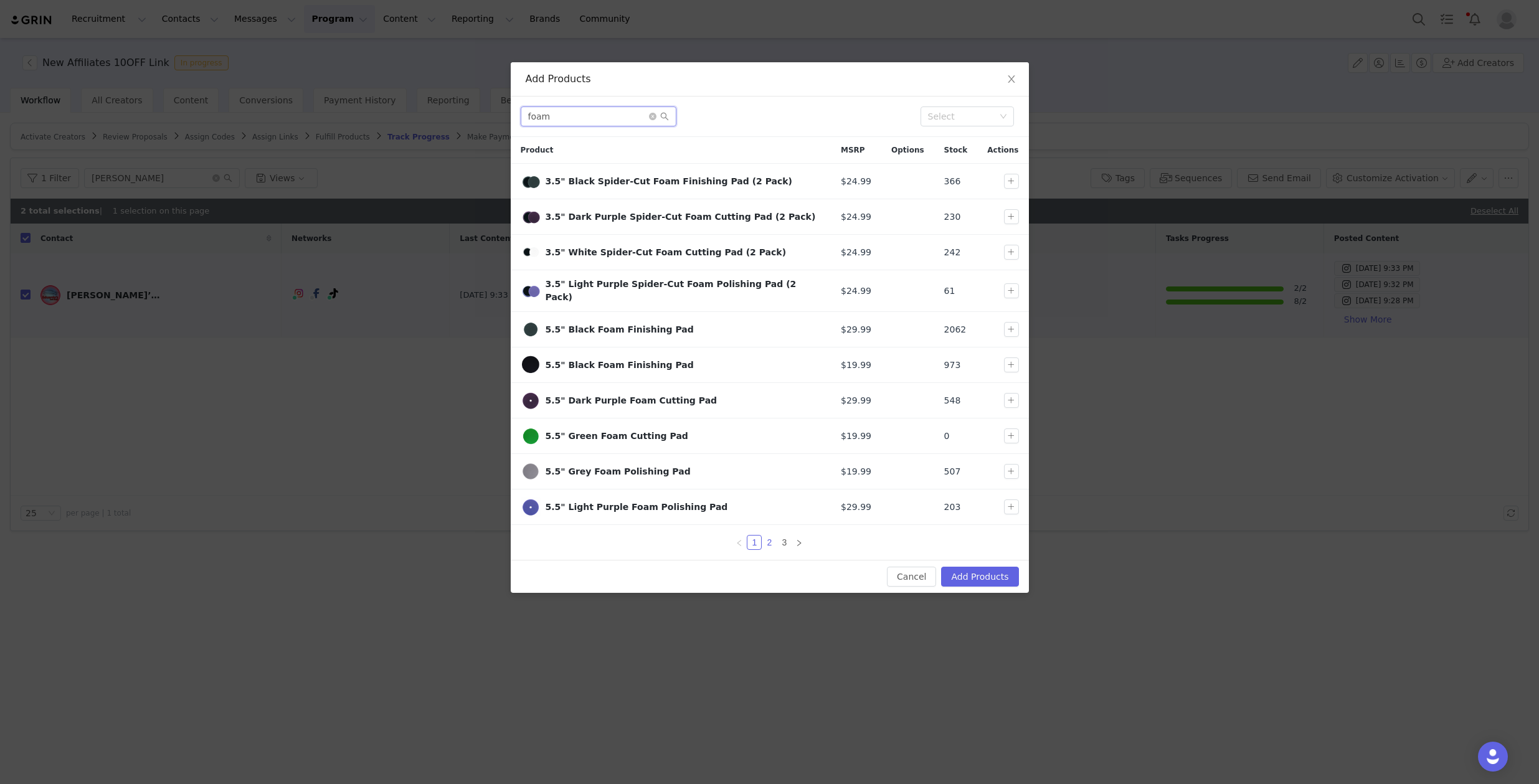
type input "foam"
click at [773, 538] on link "2" at bounding box center [769, 542] width 14 height 14
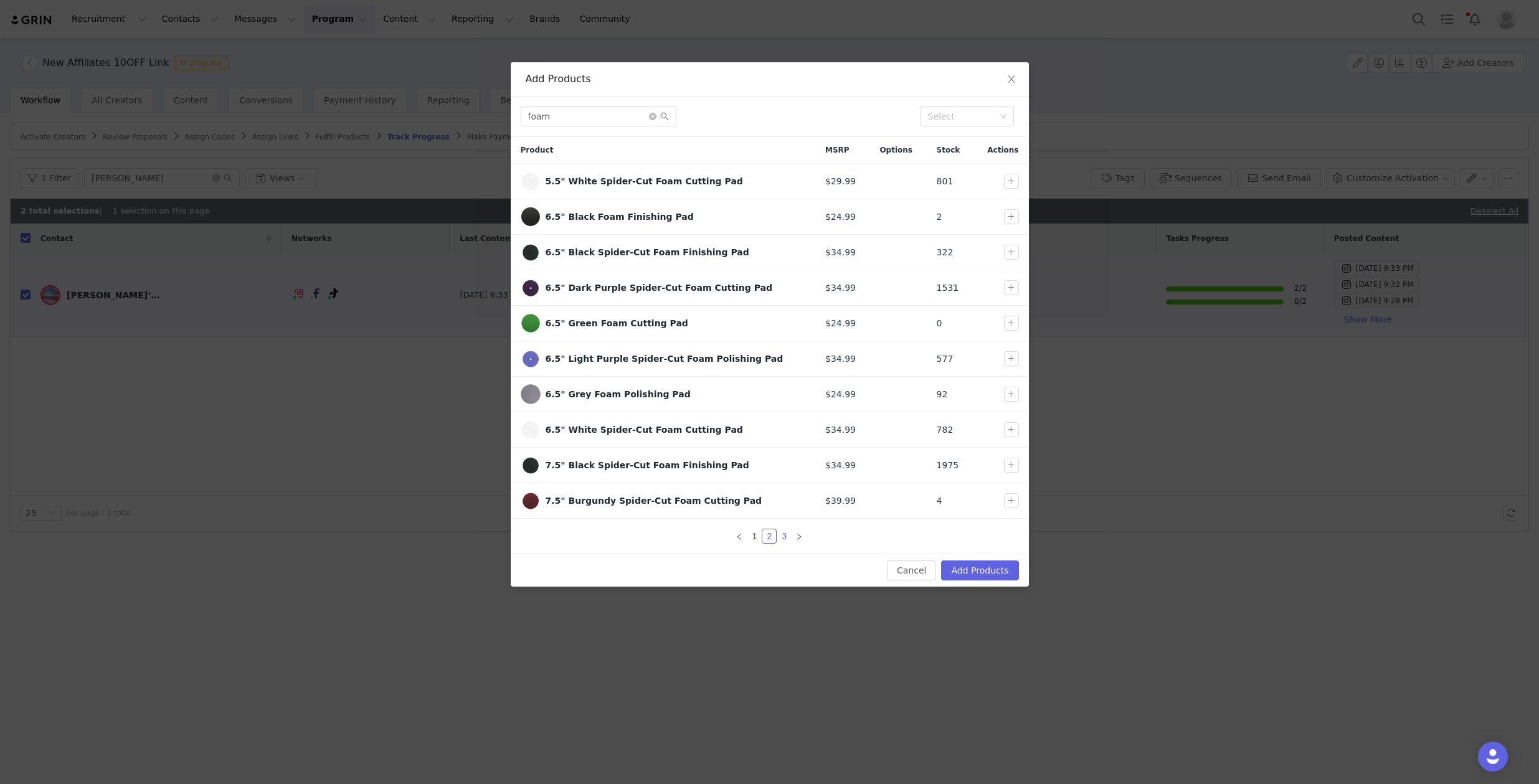
click at [786, 535] on link "3" at bounding box center [784, 536] width 14 height 14
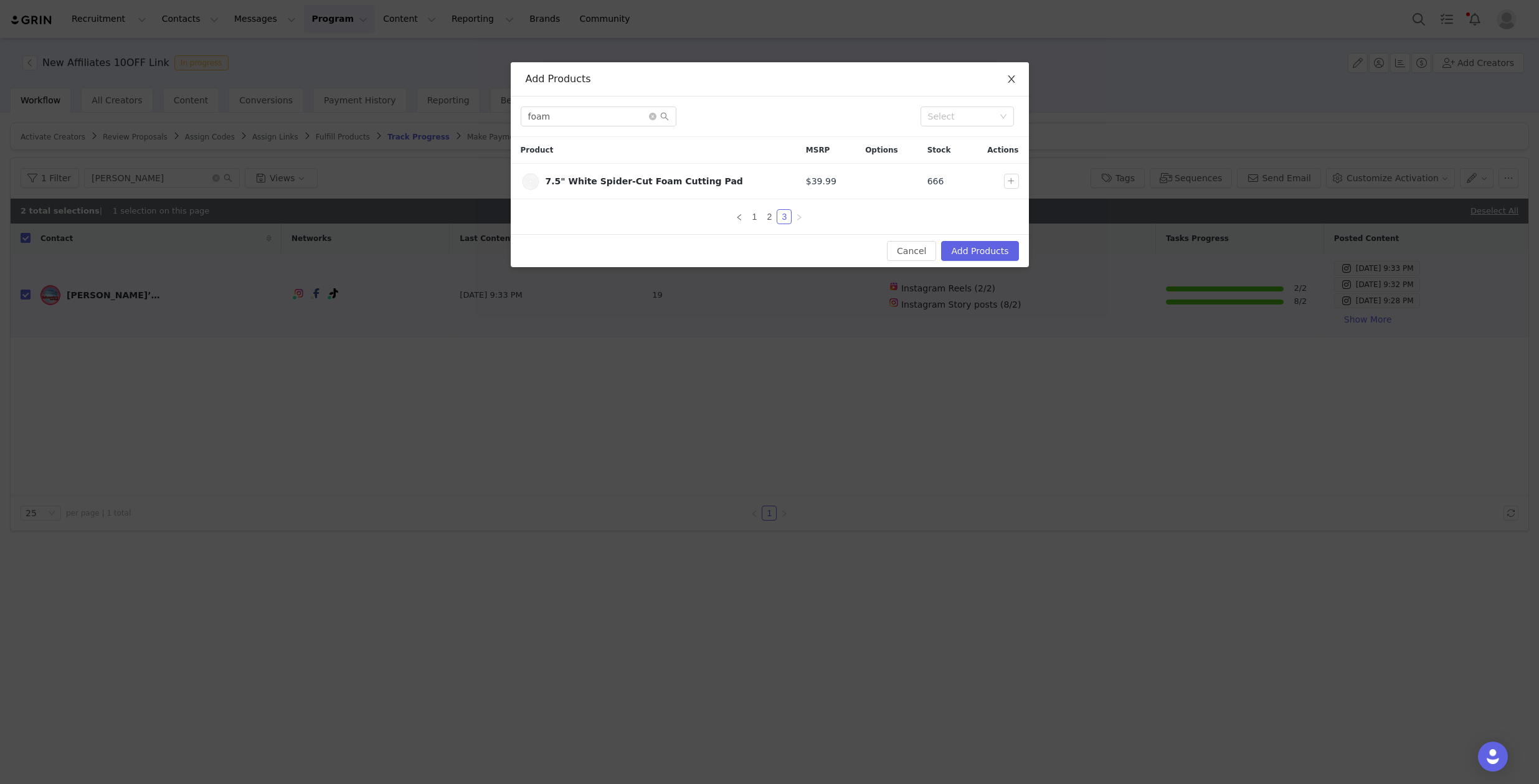
click at [1007, 75] on icon "icon: close" at bounding box center [1011, 79] width 10 height 10
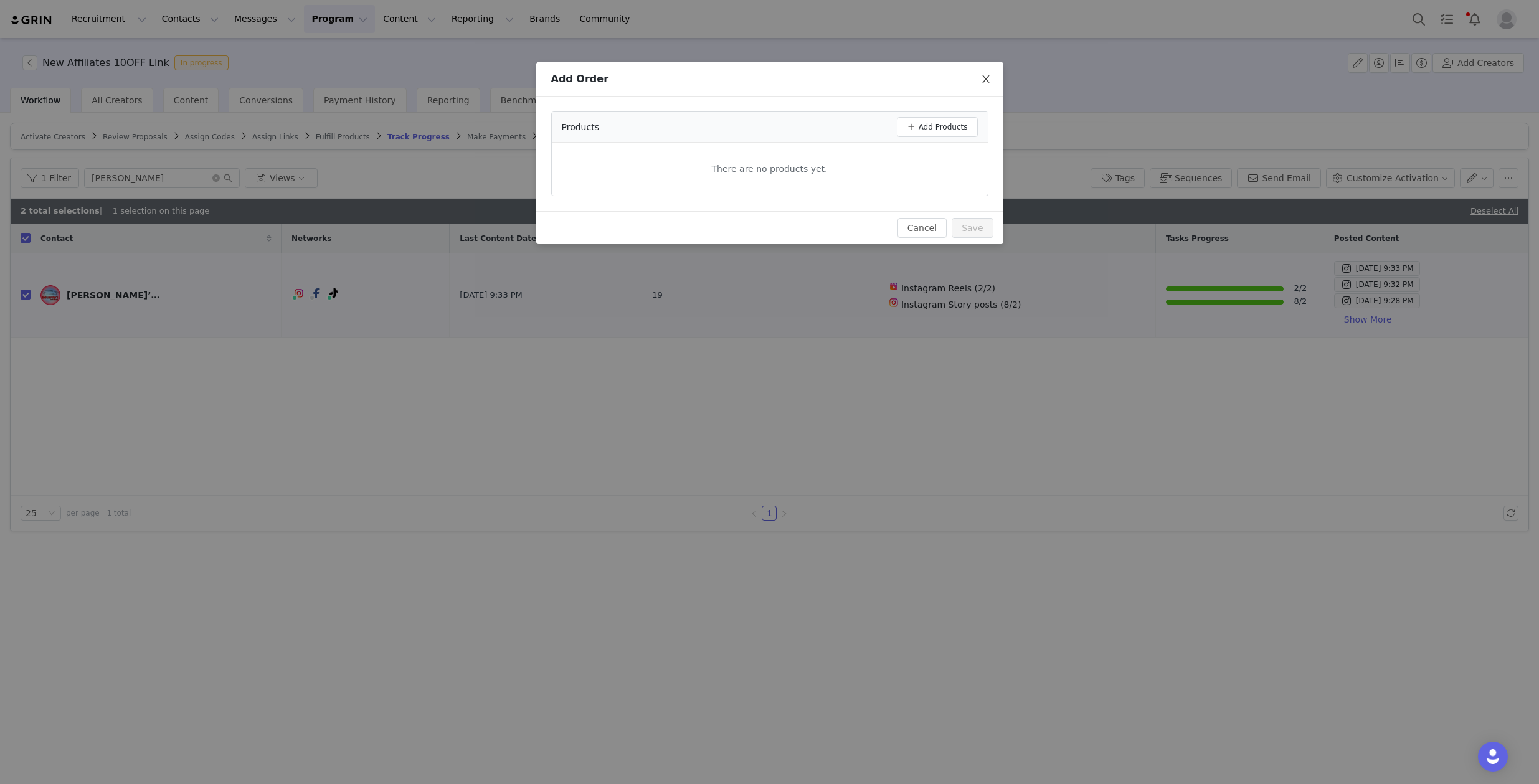
click at [987, 80] on icon "icon: close" at bounding box center [985, 79] width 10 height 10
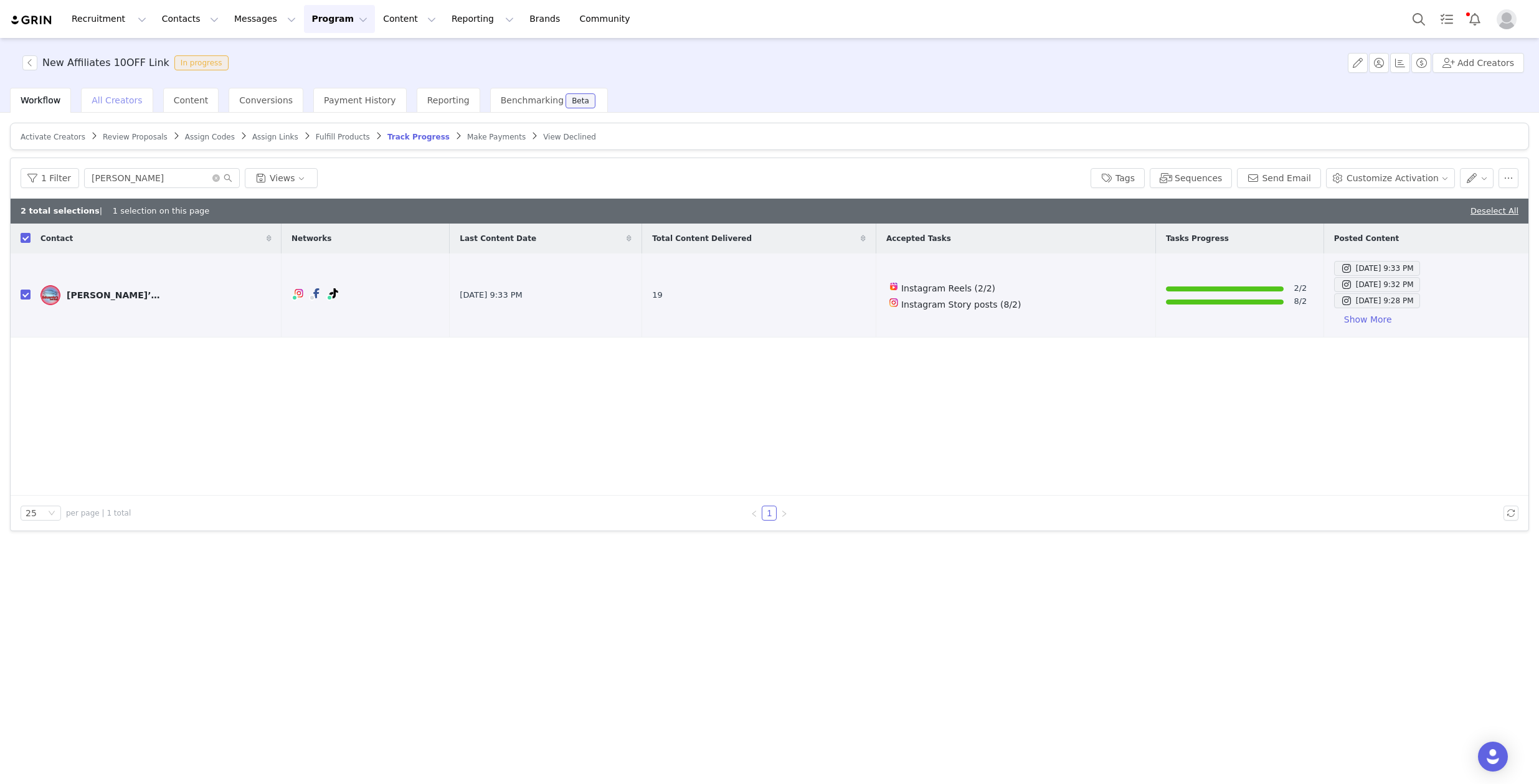
click at [109, 99] on span "All Creators" at bounding box center [117, 100] width 50 height 10
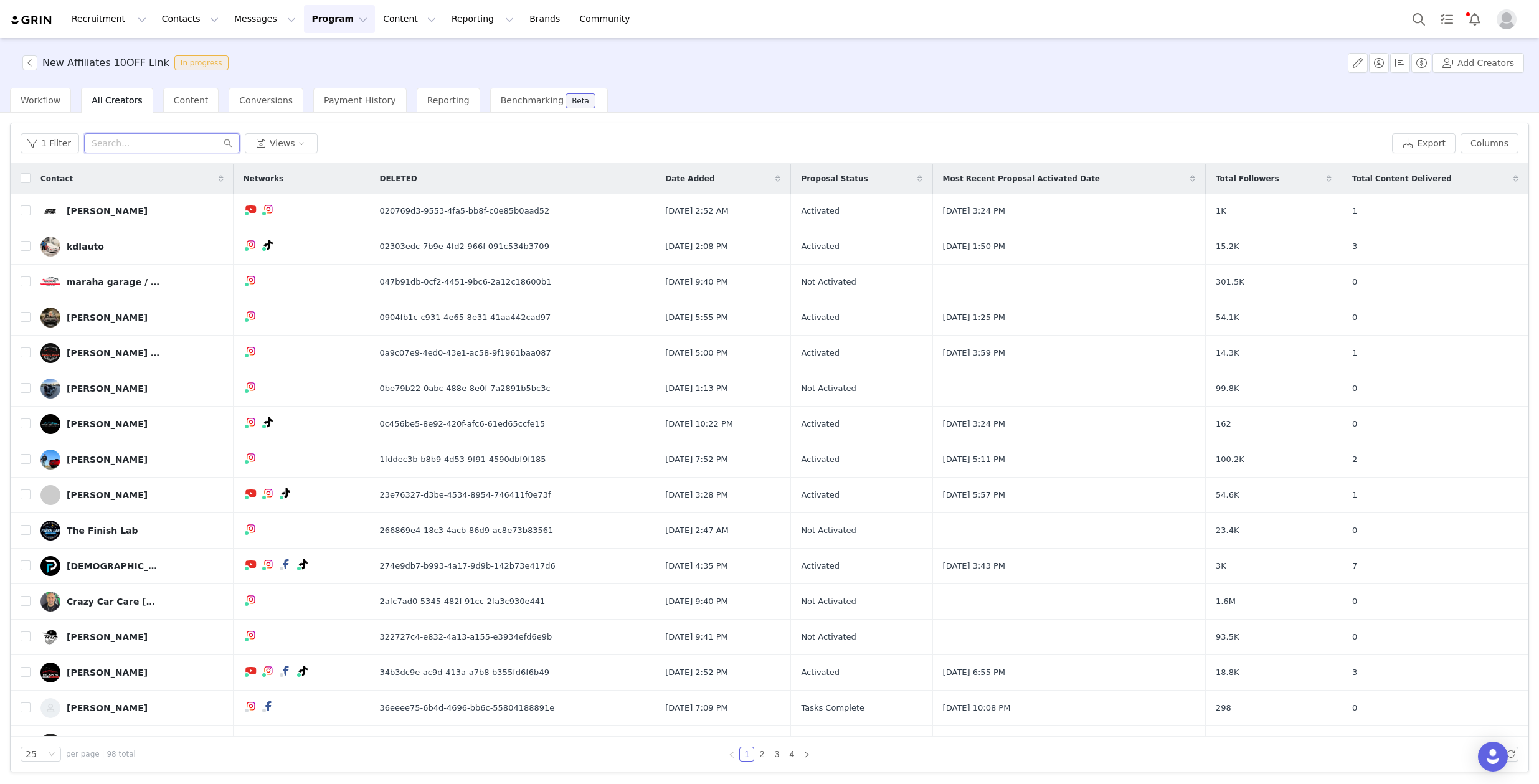
click at [144, 145] on input "text" at bounding box center [162, 143] width 156 height 20
click at [237, 13] on button "Messages Messages" at bounding box center [265, 19] width 77 height 28
click at [246, 101] on p "Templates" at bounding box center [245, 101] width 44 height 13
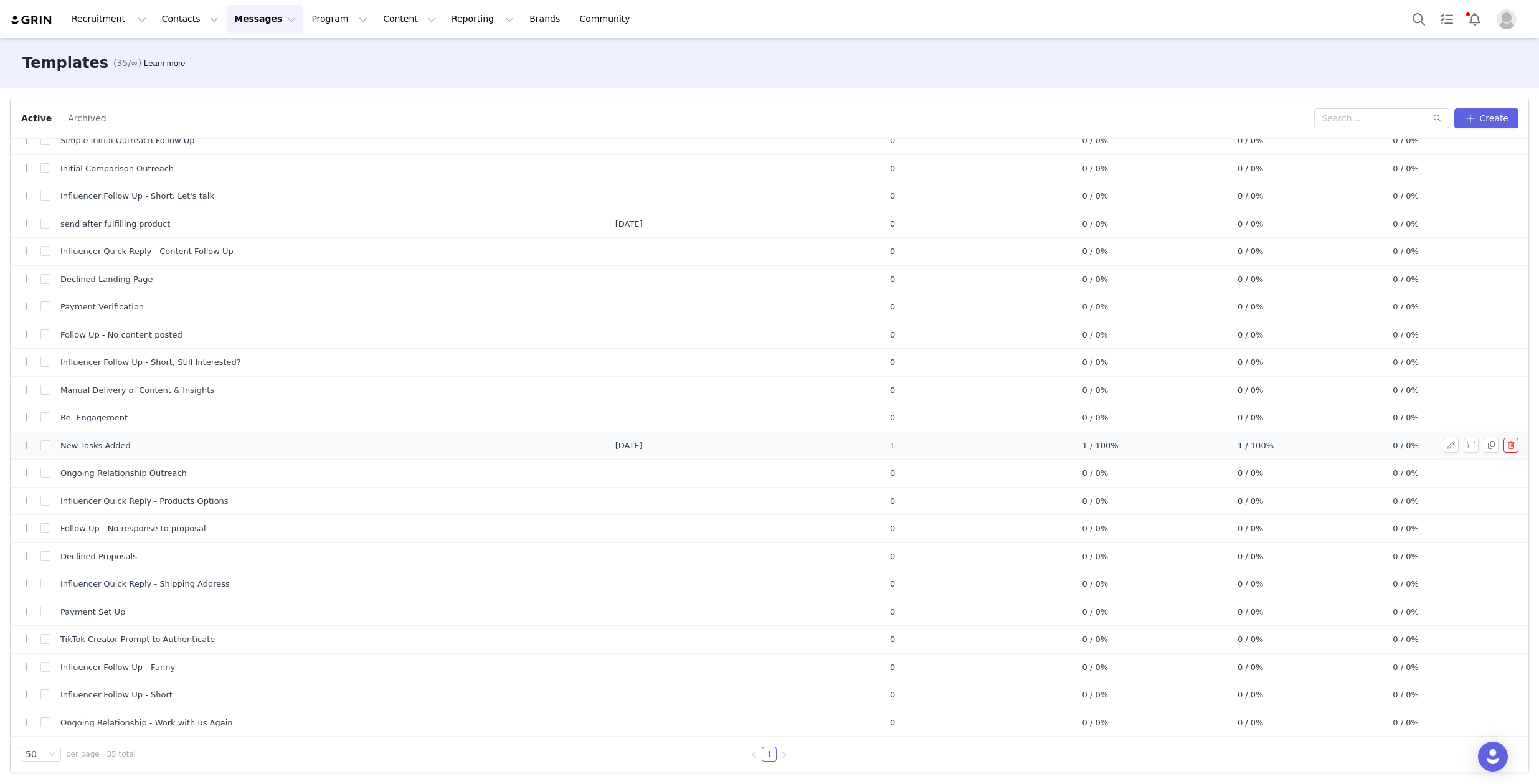
scroll to position [391, 0]
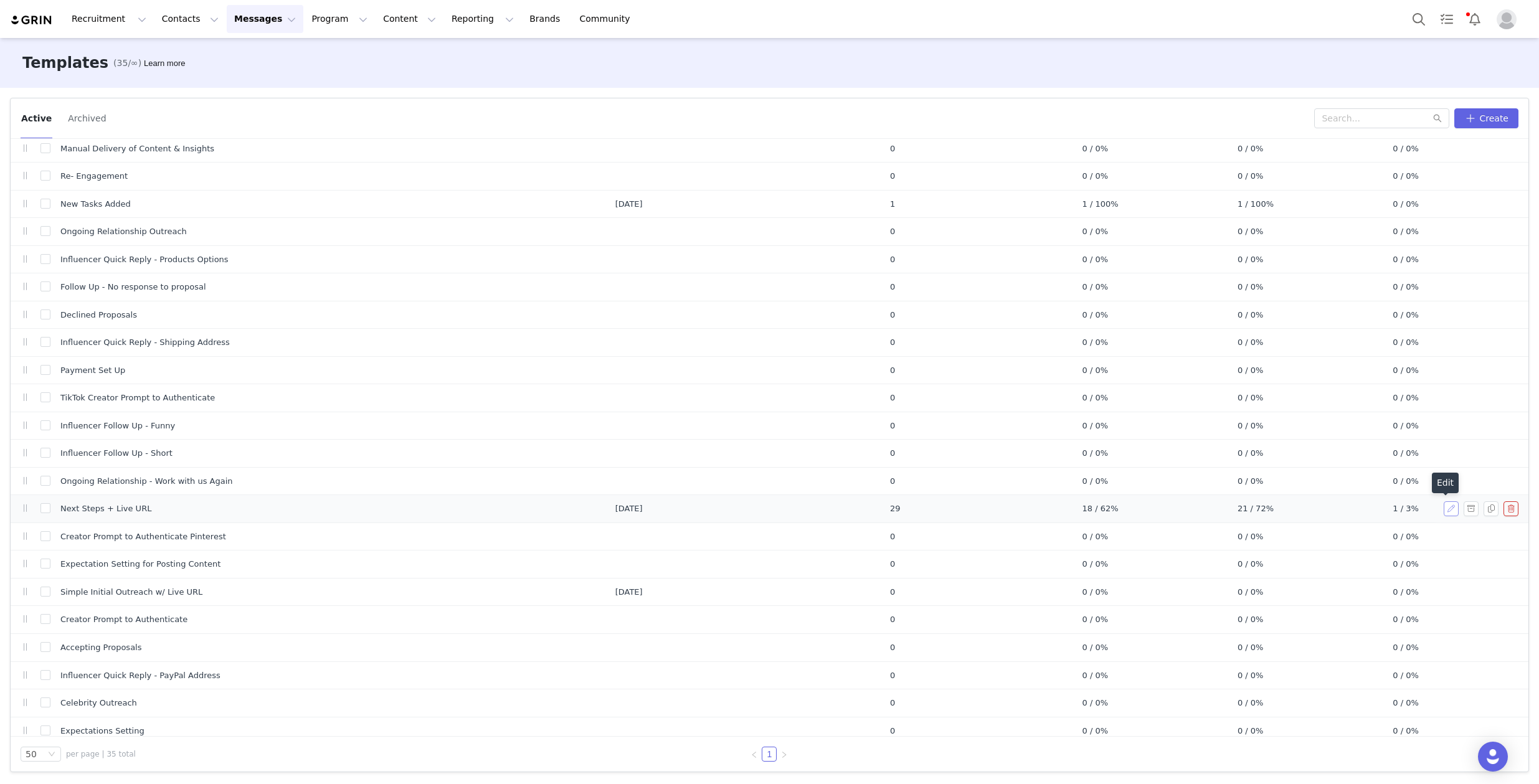
click at [1444, 510] on button "button" at bounding box center [1451, 509] width 15 height 15
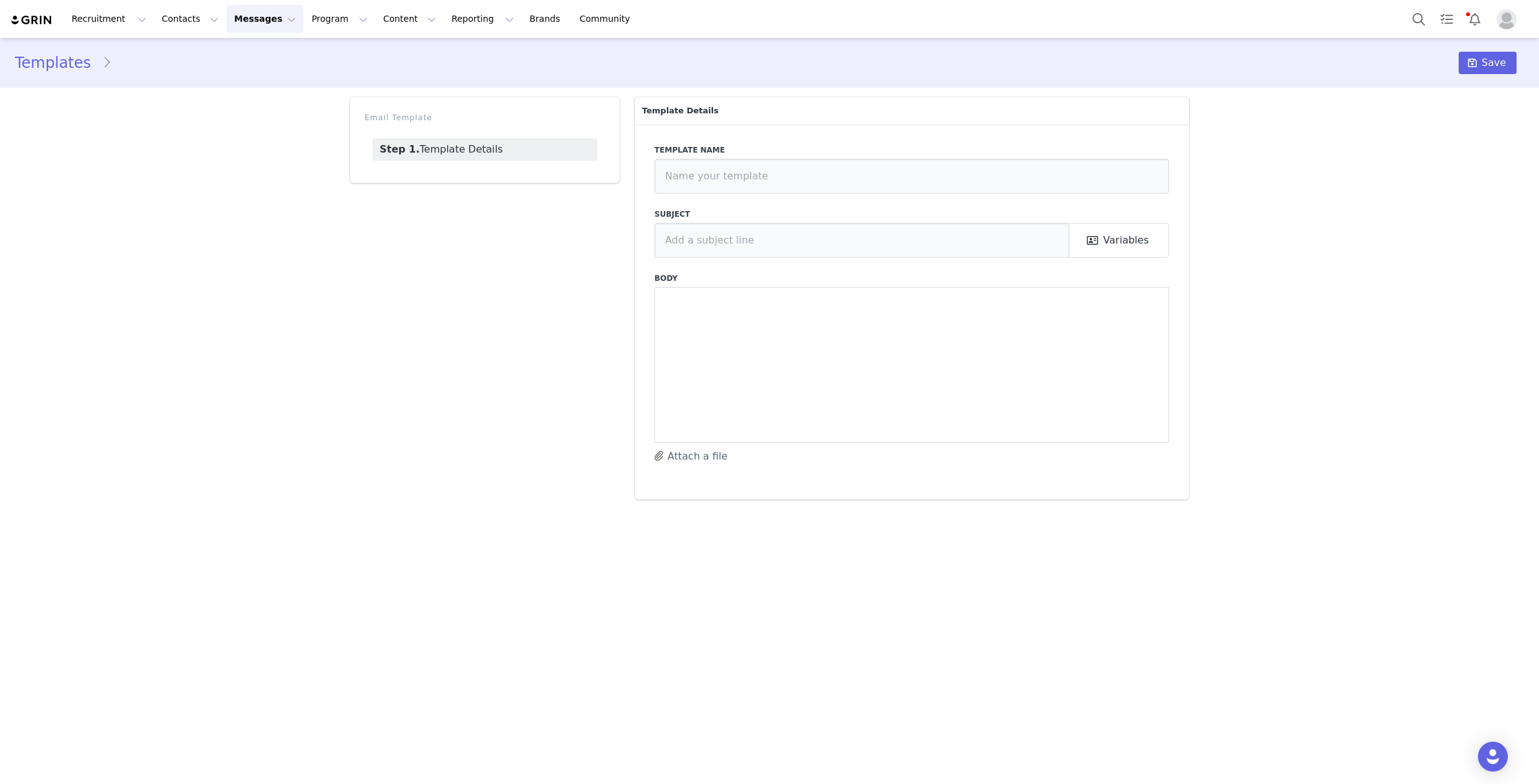
type input "Next Steps + Live URL"
type input "3D Car Car - Affiliate Program - Account Setup"
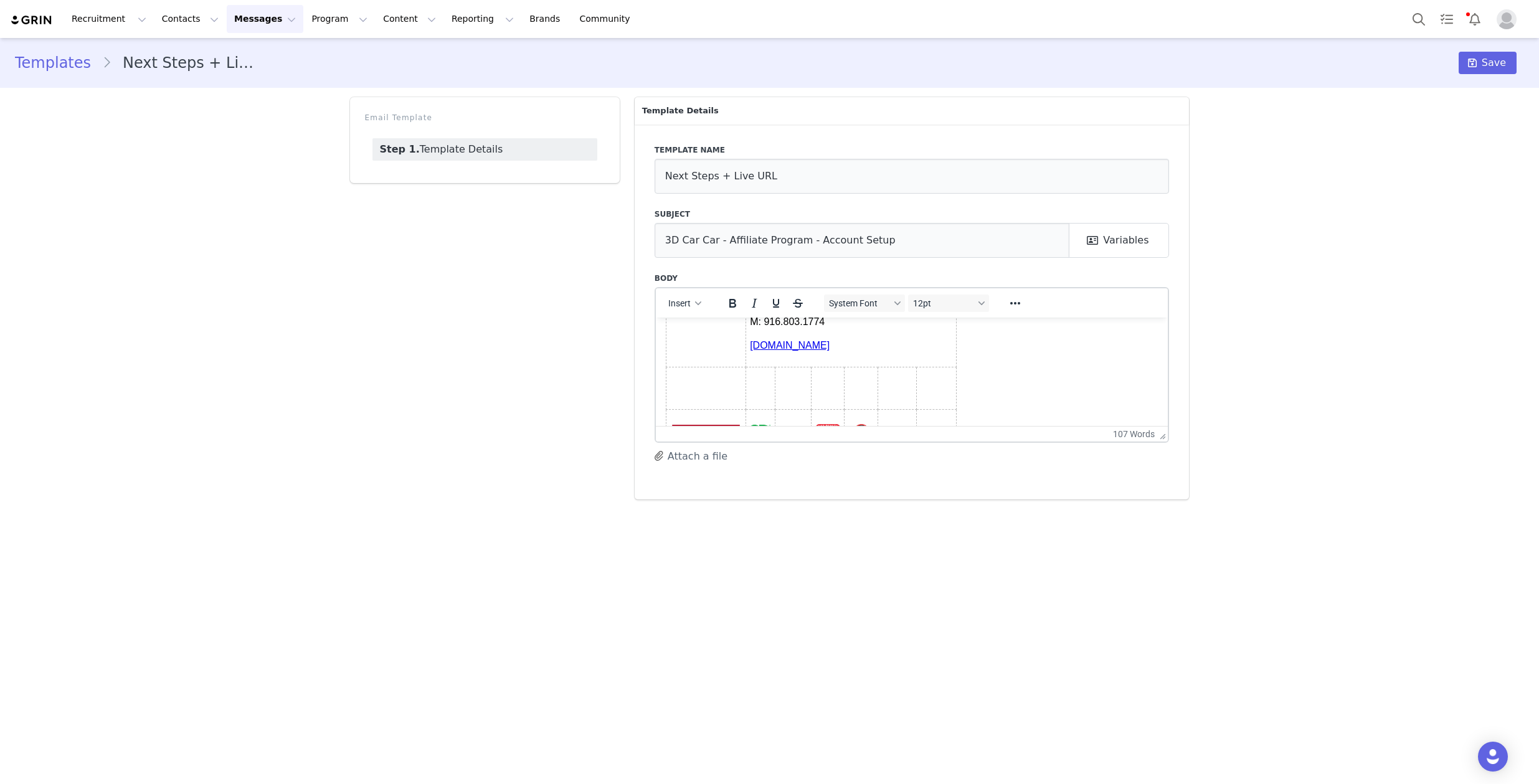
scroll to position [365, 0]
drag, startPoint x: 666, startPoint y: 336, endPoint x: 1074, endPoint y: 427, distance: 418.0
click at [1074, 426] on html "Hi First Name ! Thanks so much for getting back to us! We can’t wait to start w…" at bounding box center [911, 189] width 513 height 474
copy body "Hi First Name ! Thanks so much for getting back to us! We can’t wait to start w…"
